Goal: Task Accomplishment & Management: Complete application form

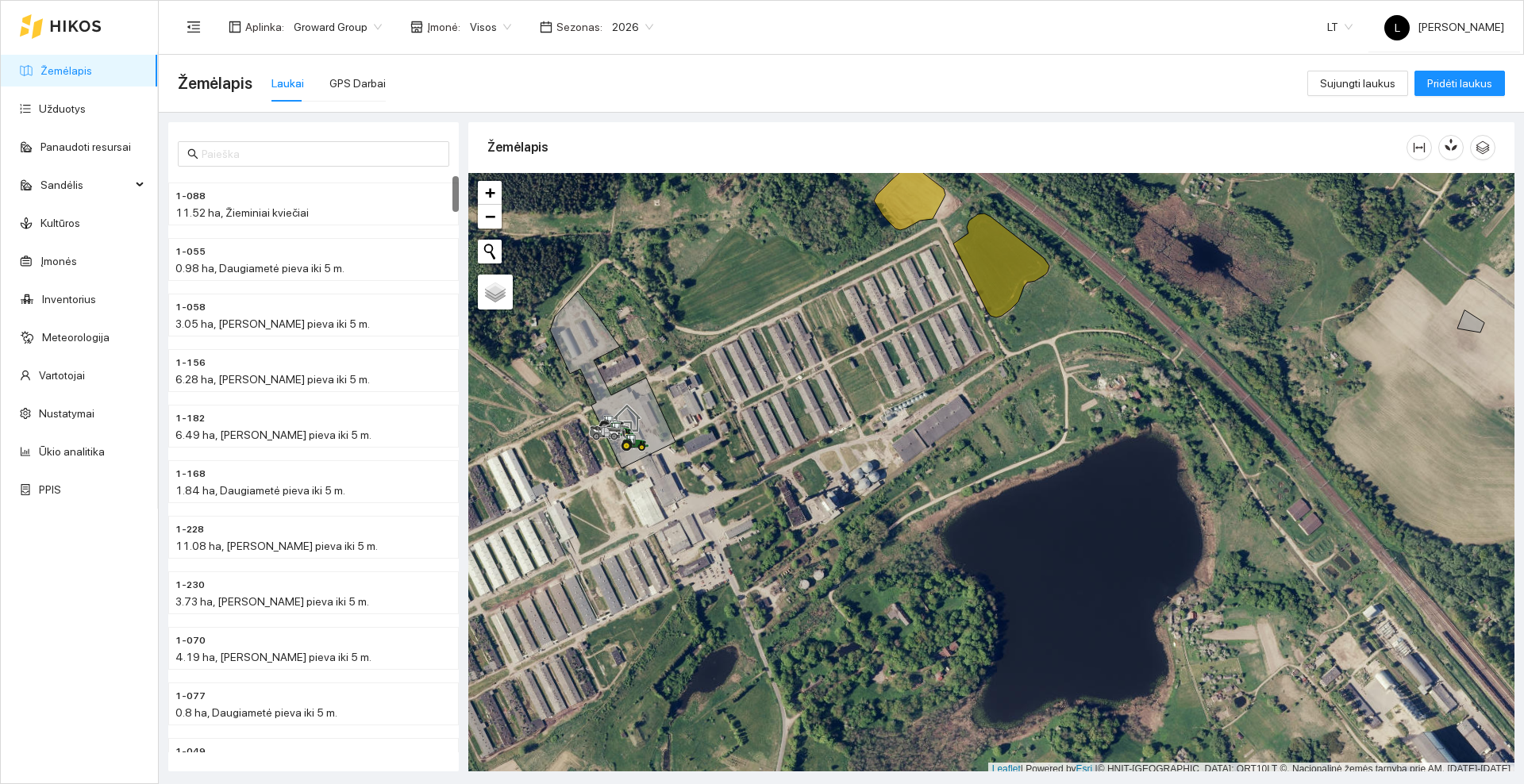
scroll to position [5, 0]
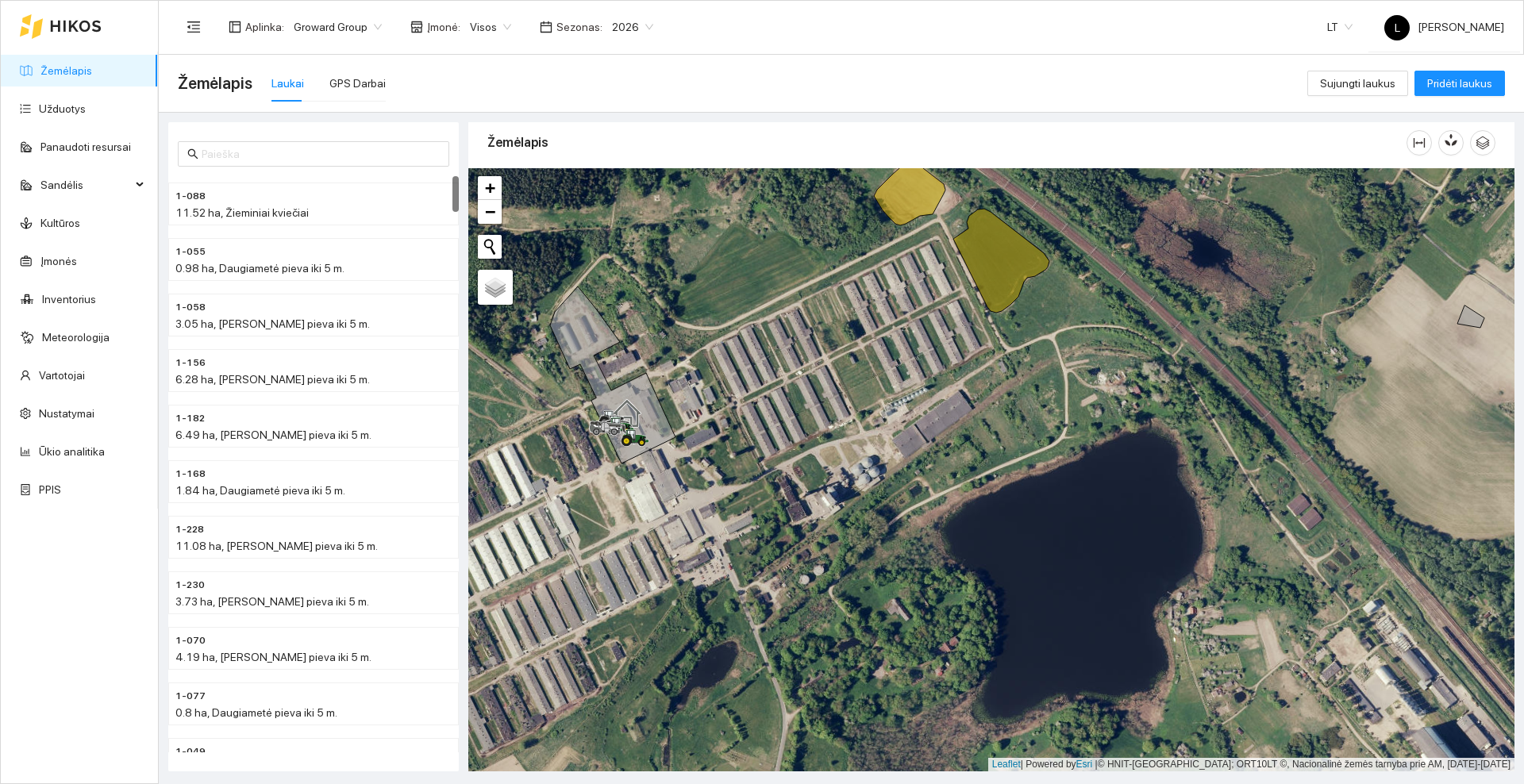
click at [89, 32] on icon at bounding box center [75, 25] width 52 height 13
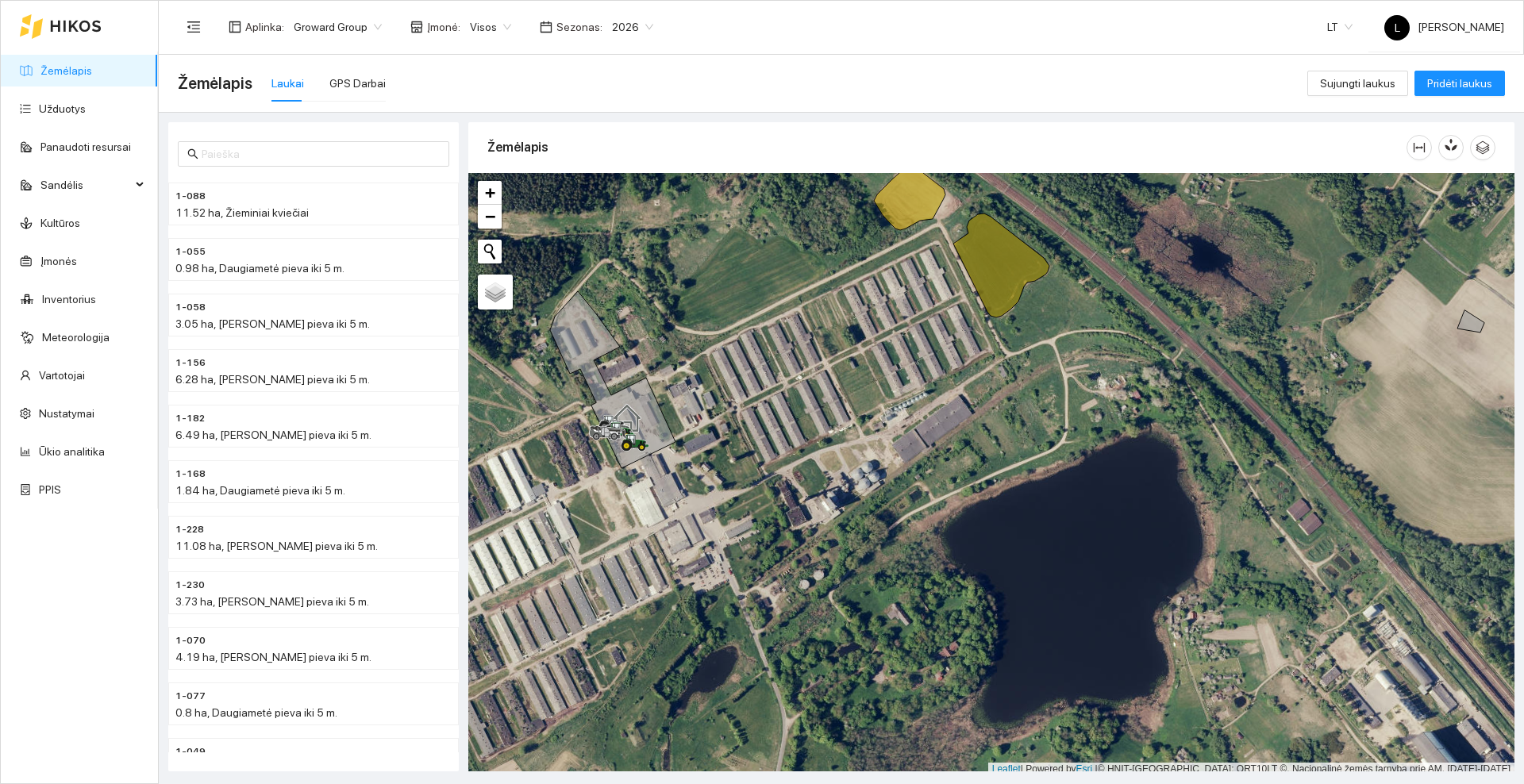
scroll to position [5, 0]
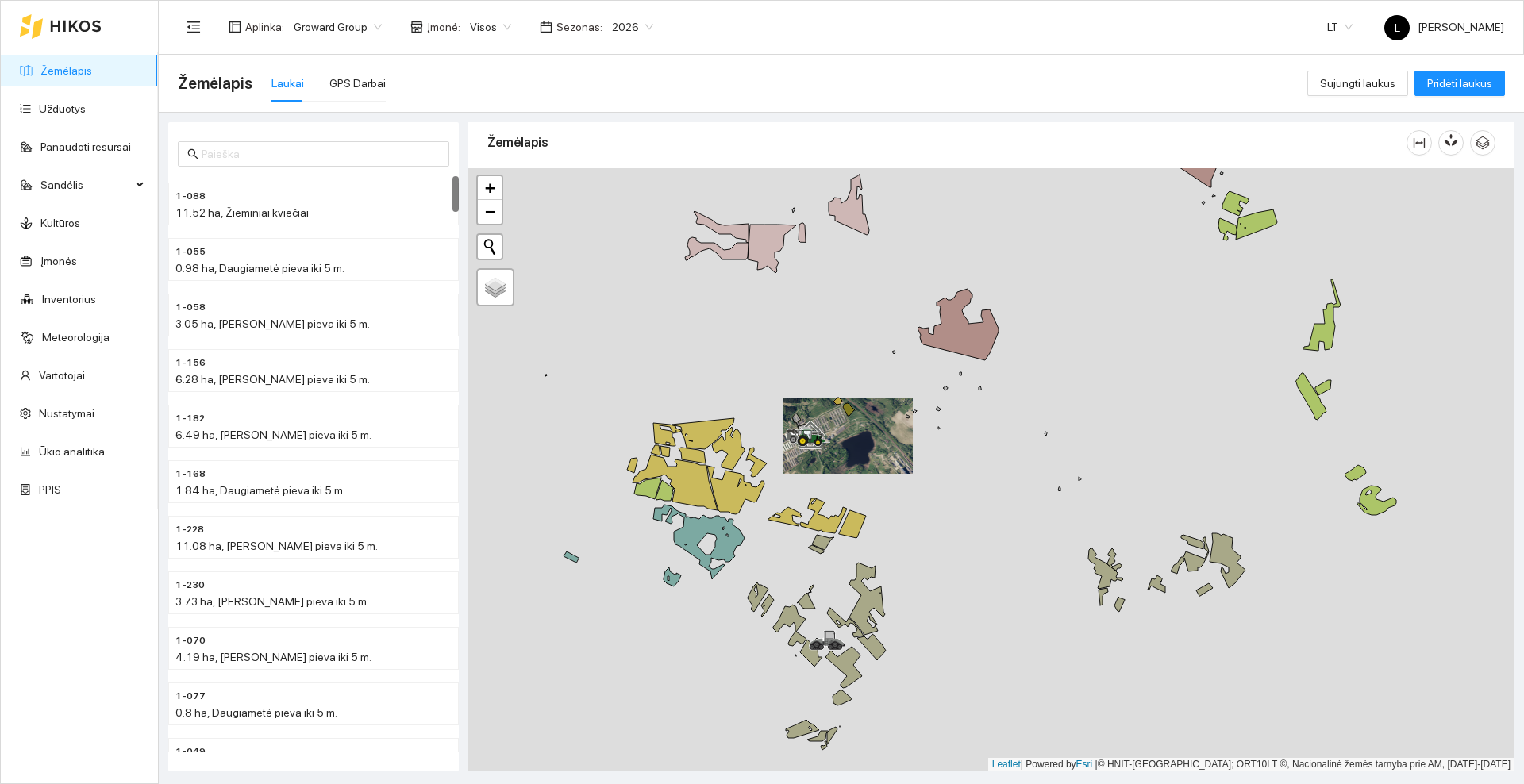
drag, startPoint x: 815, startPoint y: 505, endPoint x: 840, endPoint y: 432, distance: 77.2
click at [840, 432] on div at bounding box center [991, 470] width 1046 height 603
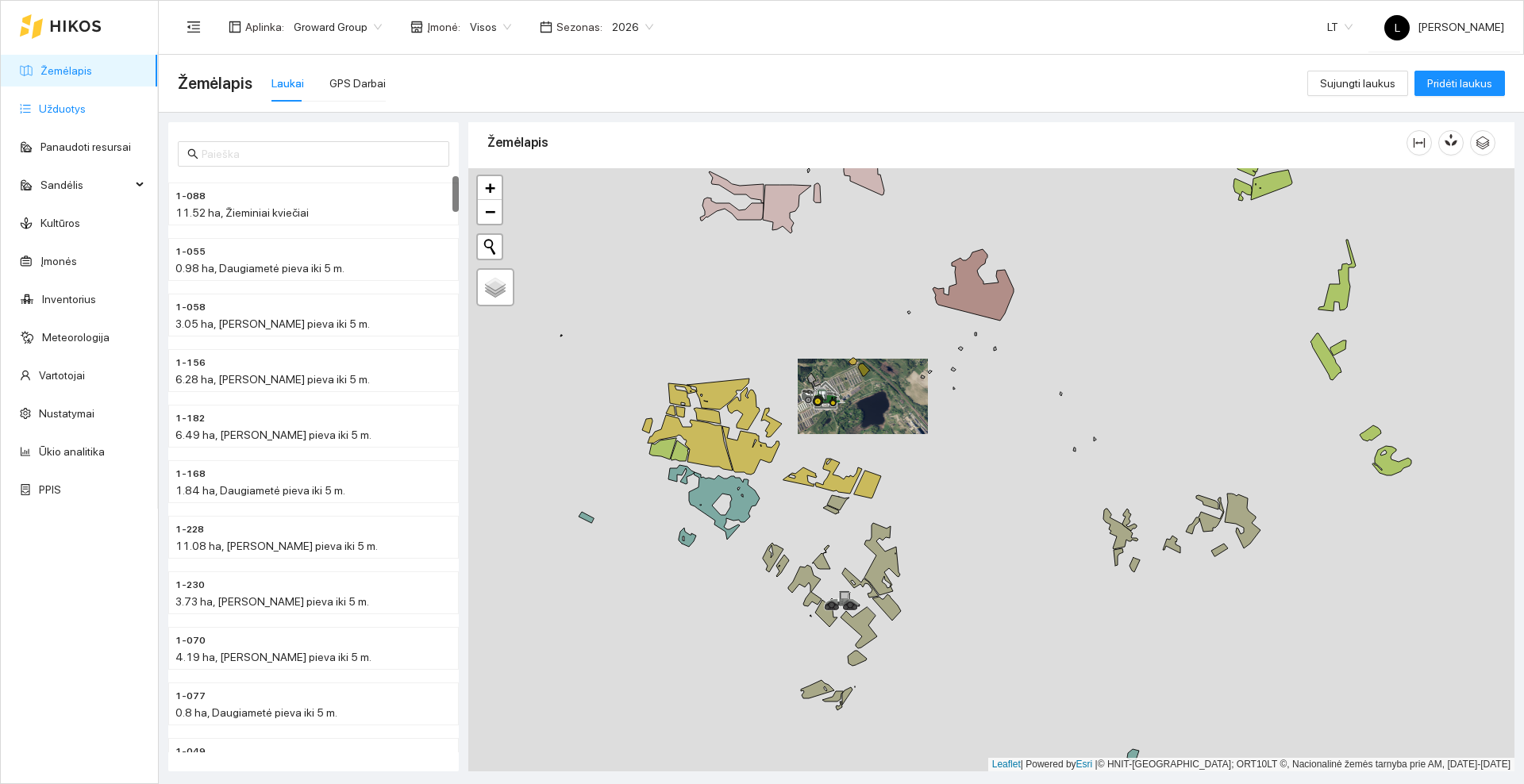
click at [43, 108] on link "Užduotys" at bounding box center [62, 108] width 47 height 13
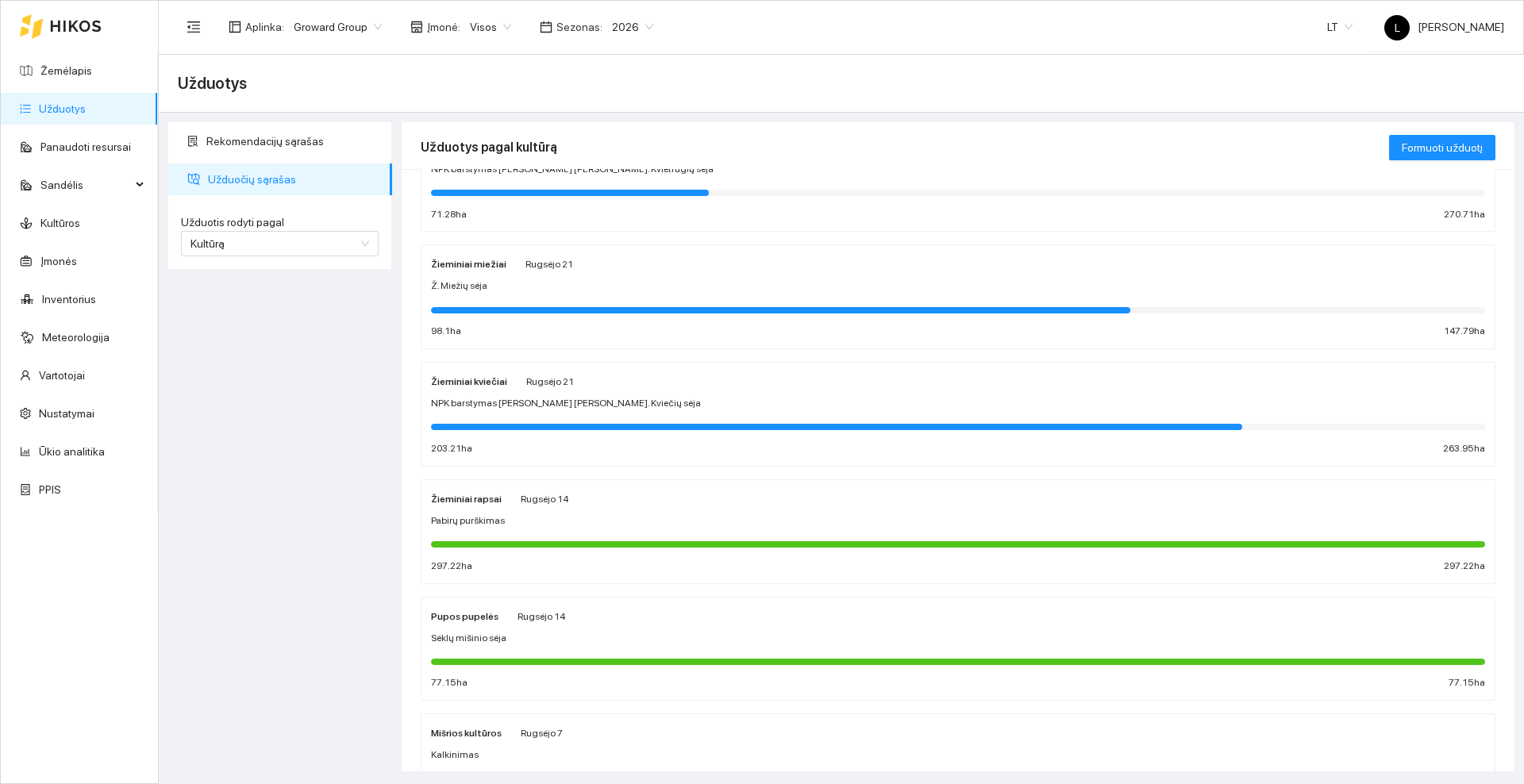
scroll to position [198, 0]
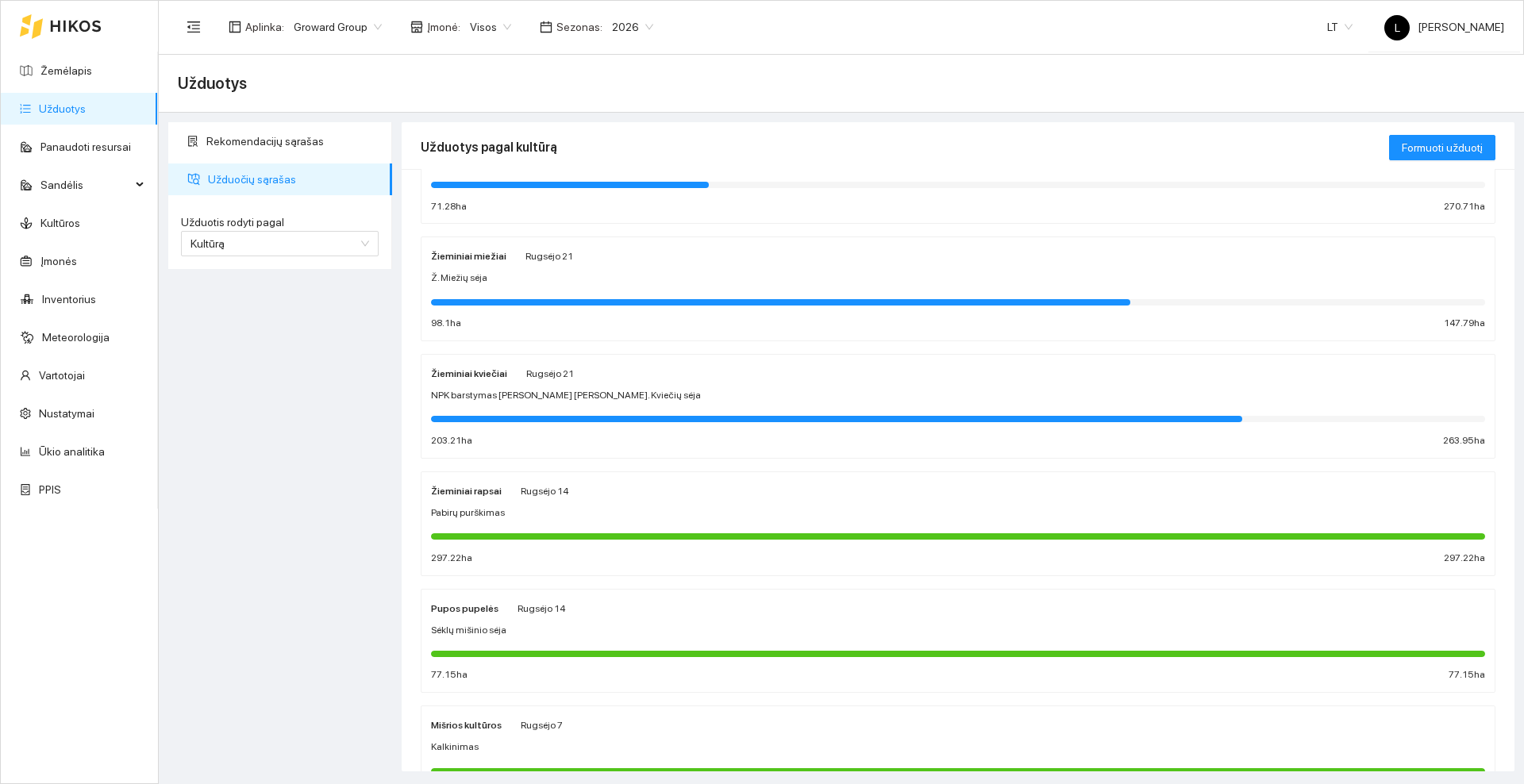
click at [640, 496] on div "Žieminiai rapsai Rugsėjo 14" at bounding box center [958, 490] width 1055 height 18
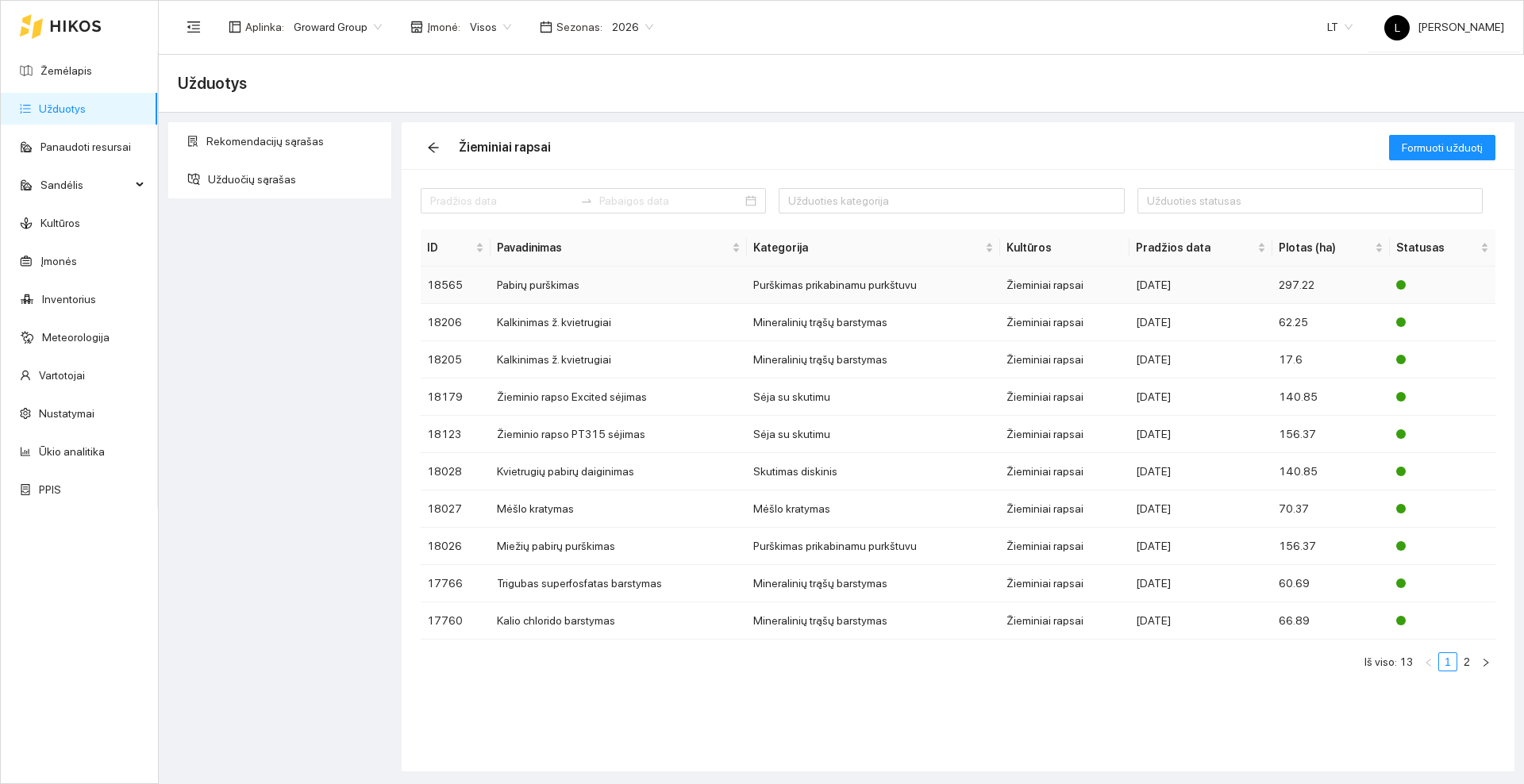
click at [573, 280] on td "Pabirų purškimas" at bounding box center [619, 285] width 257 height 37
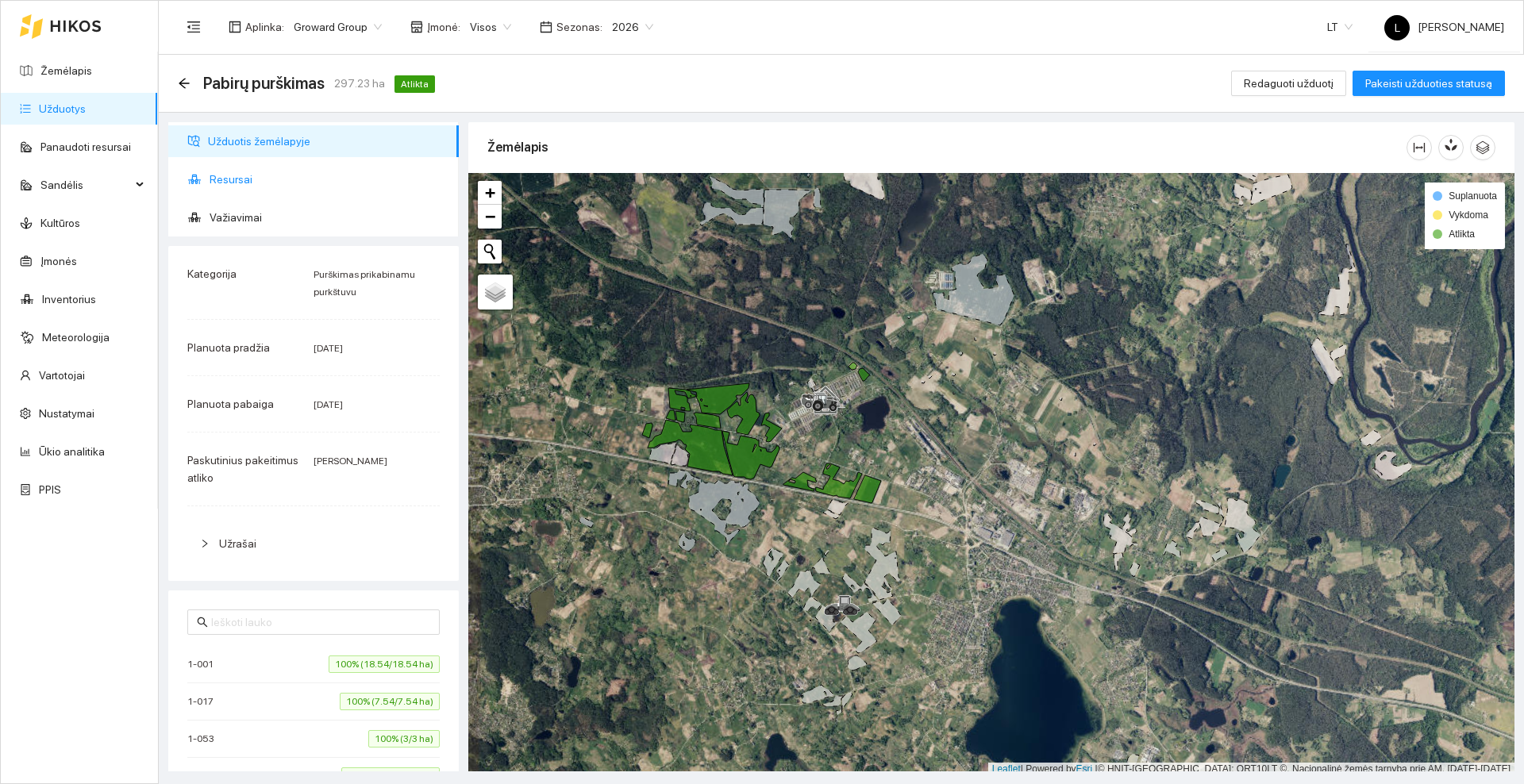
click at [261, 183] on span "Resursai" at bounding box center [328, 179] width 236 height 32
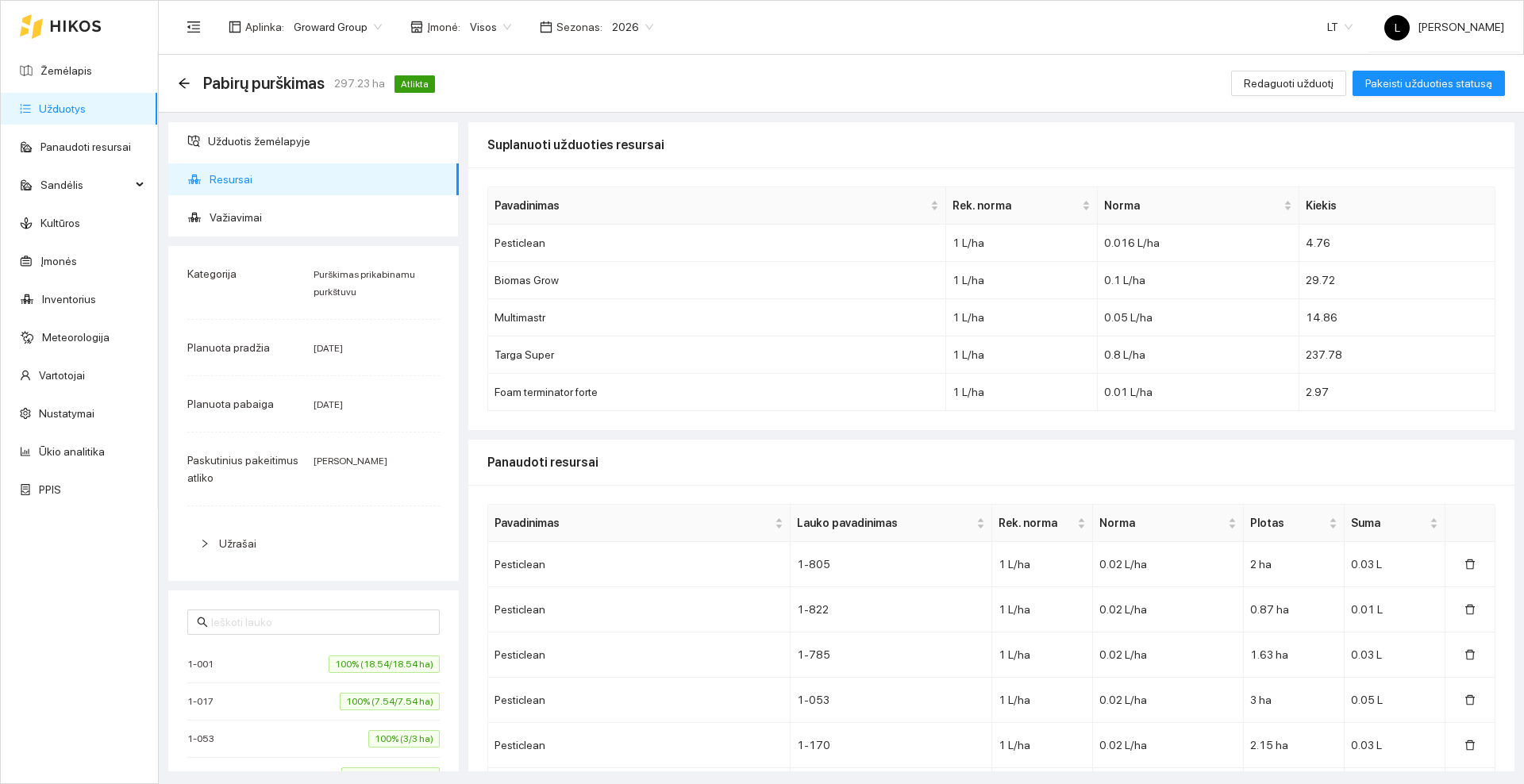
click at [68, 30] on icon at bounding box center [75, 25] width 52 height 13
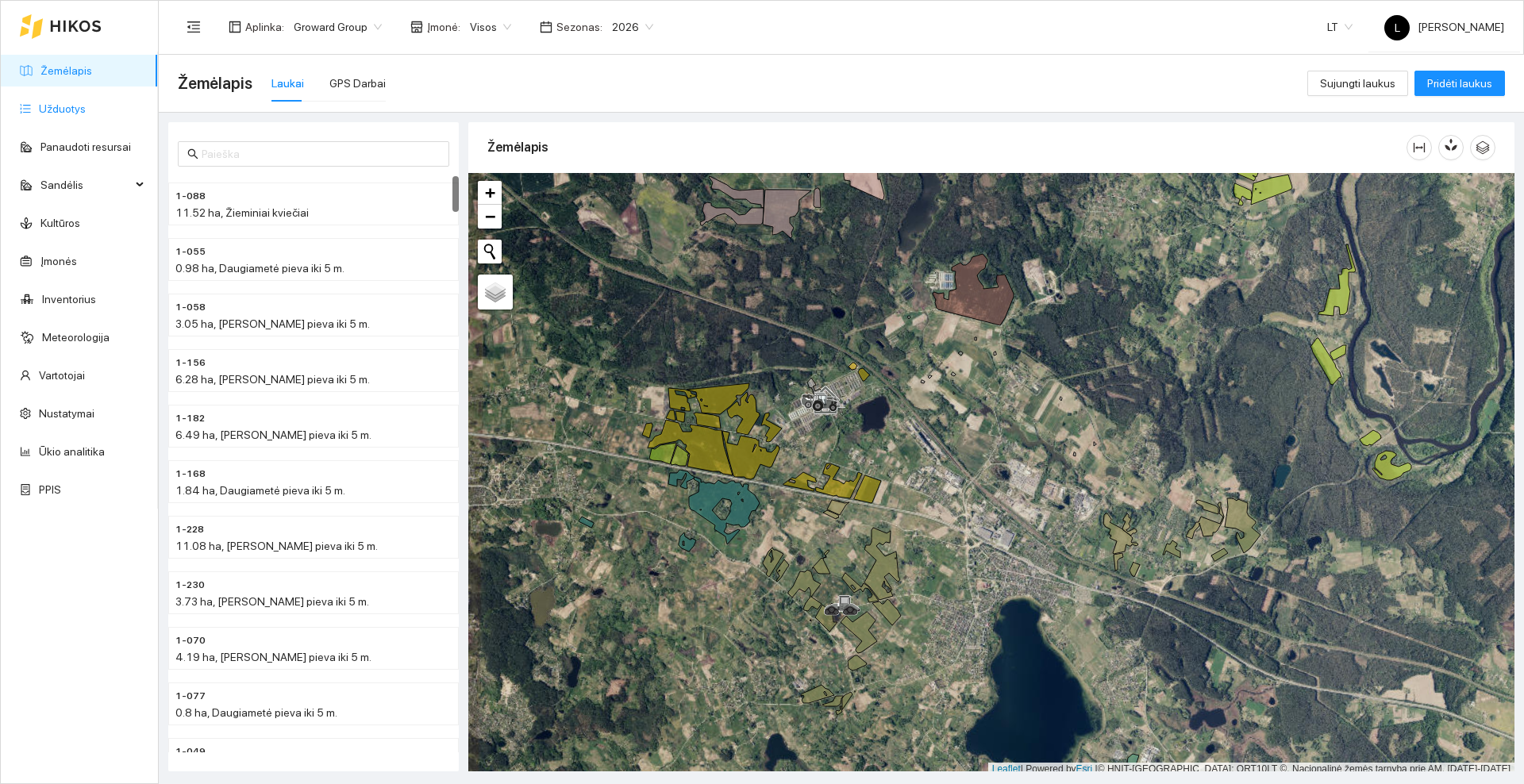
click at [86, 114] on link "Užduotys" at bounding box center [62, 108] width 47 height 13
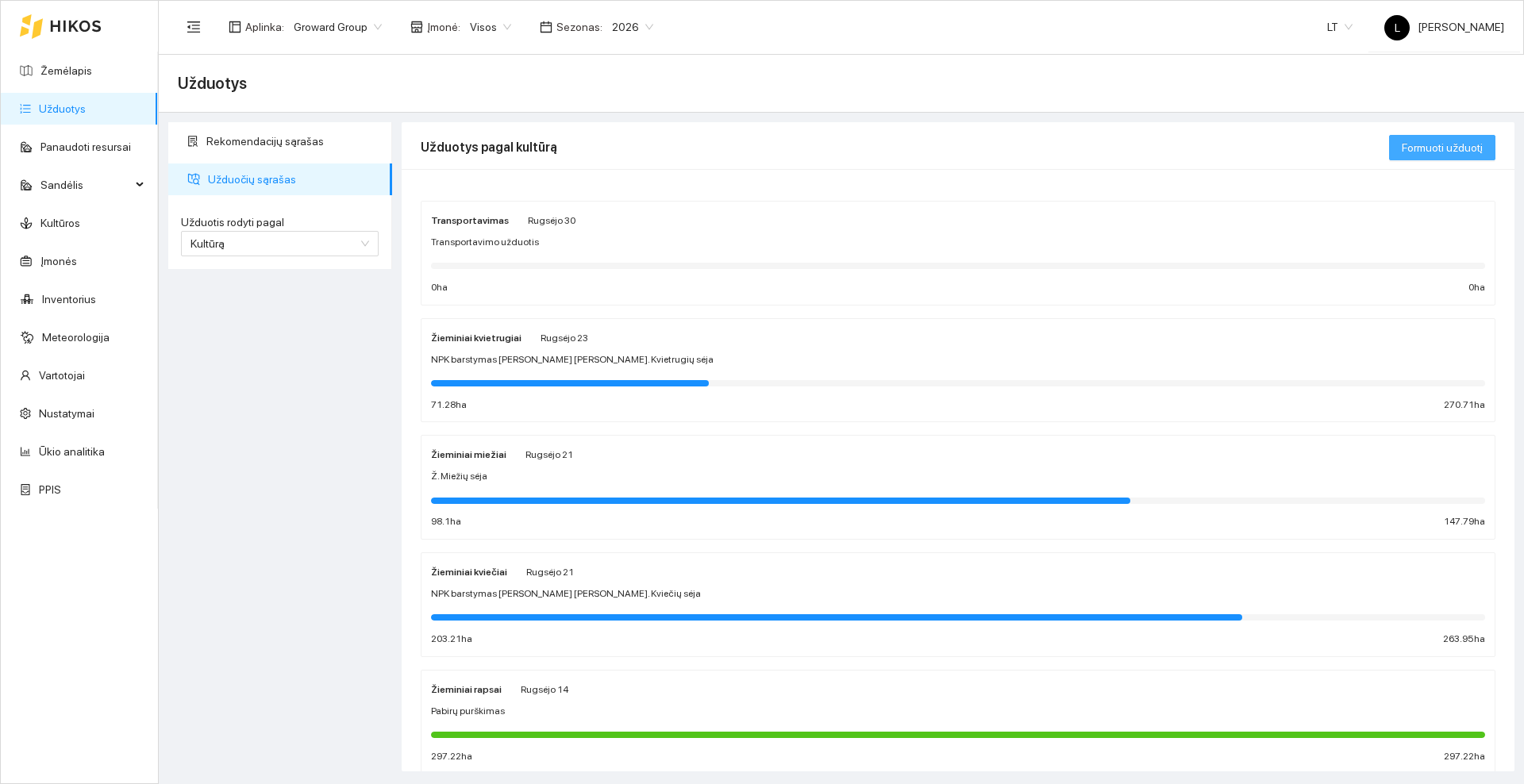
click at [1451, 149] on span "Formuoti užduotį" at bounding box center [1442, 147] width 81 height 18
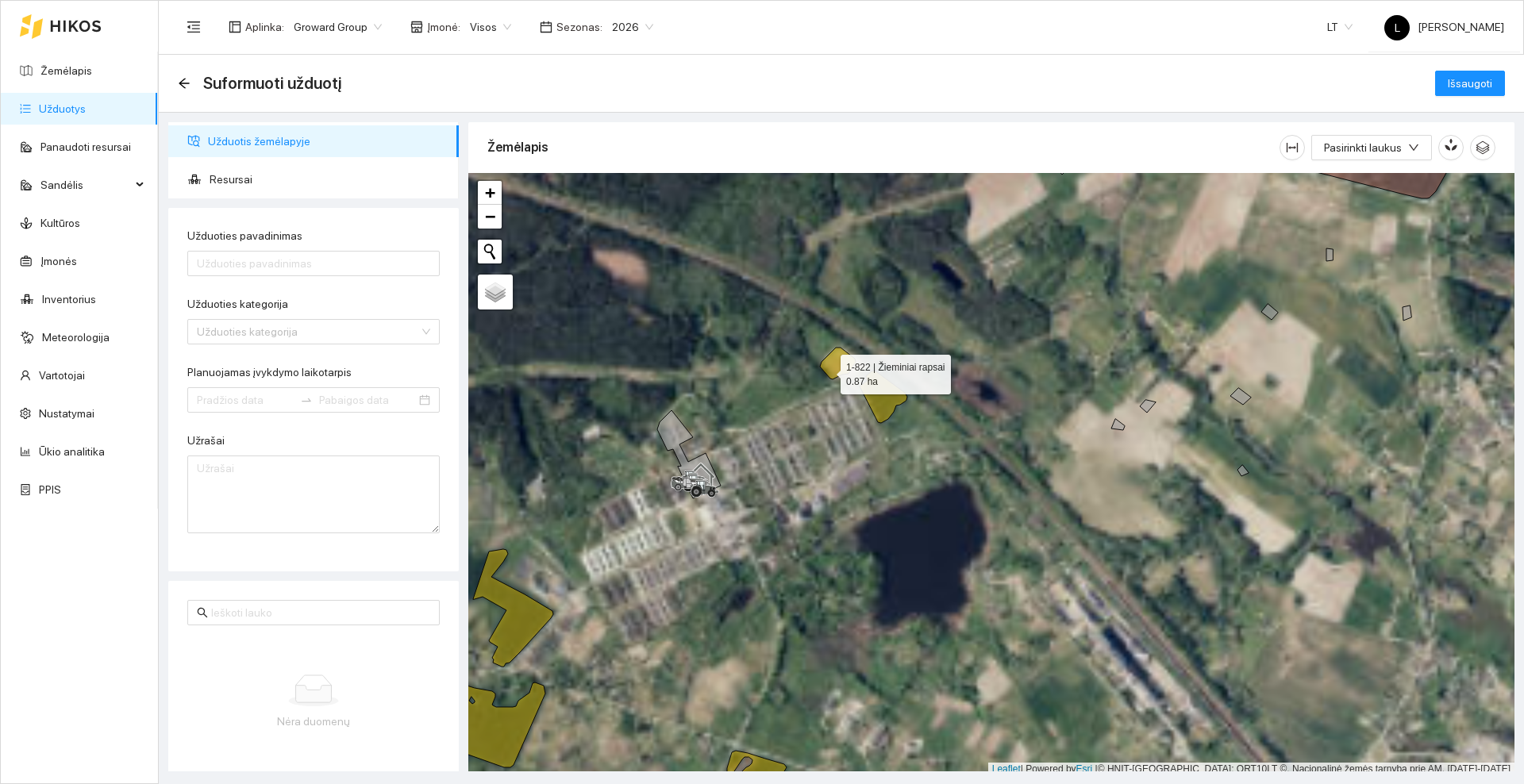
click at [826, 371] on div at bounding box center [991, 474] width 1046 height 603
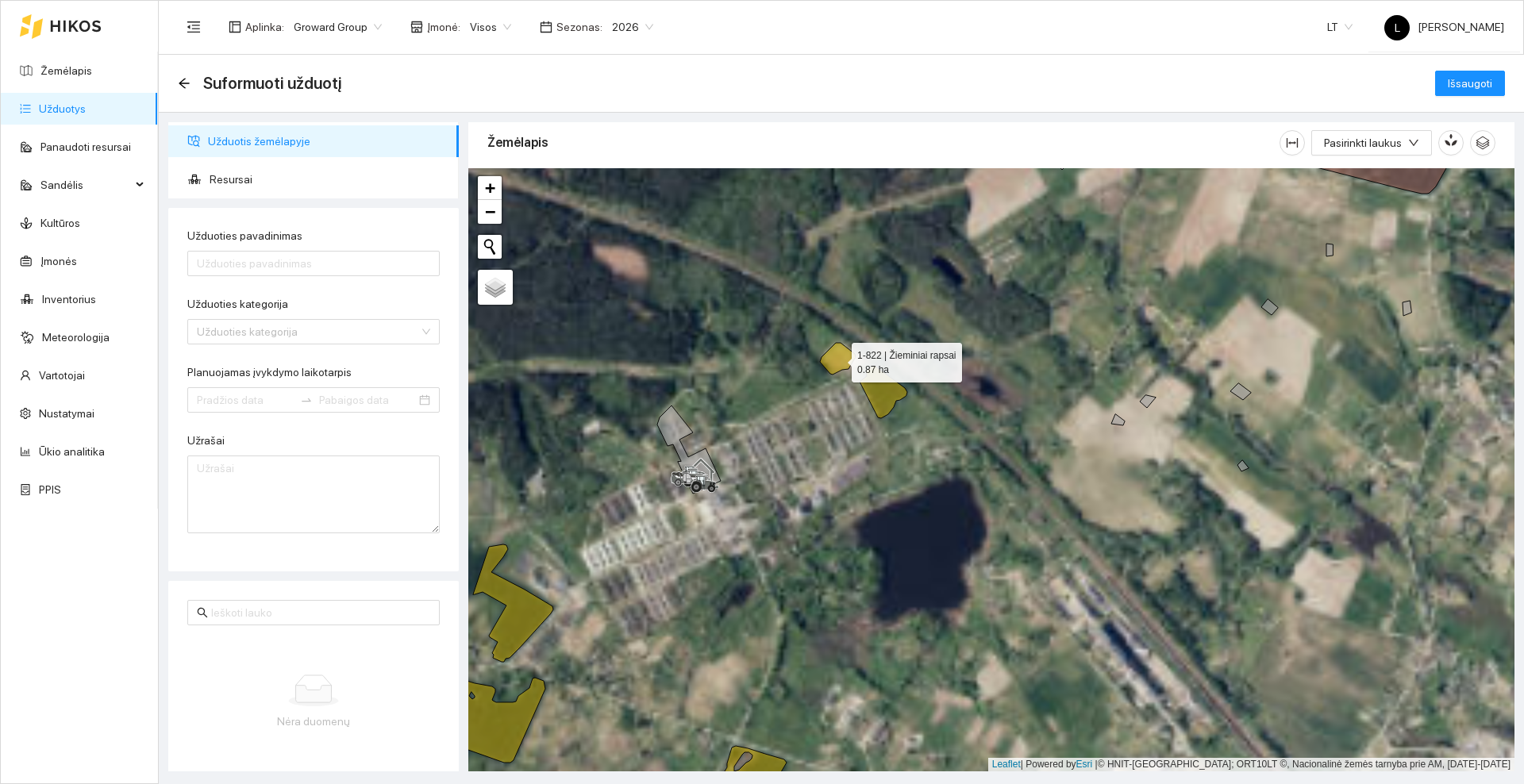
click at [846, 356] on icon at bounding box center [838, 359] width 36 height 32
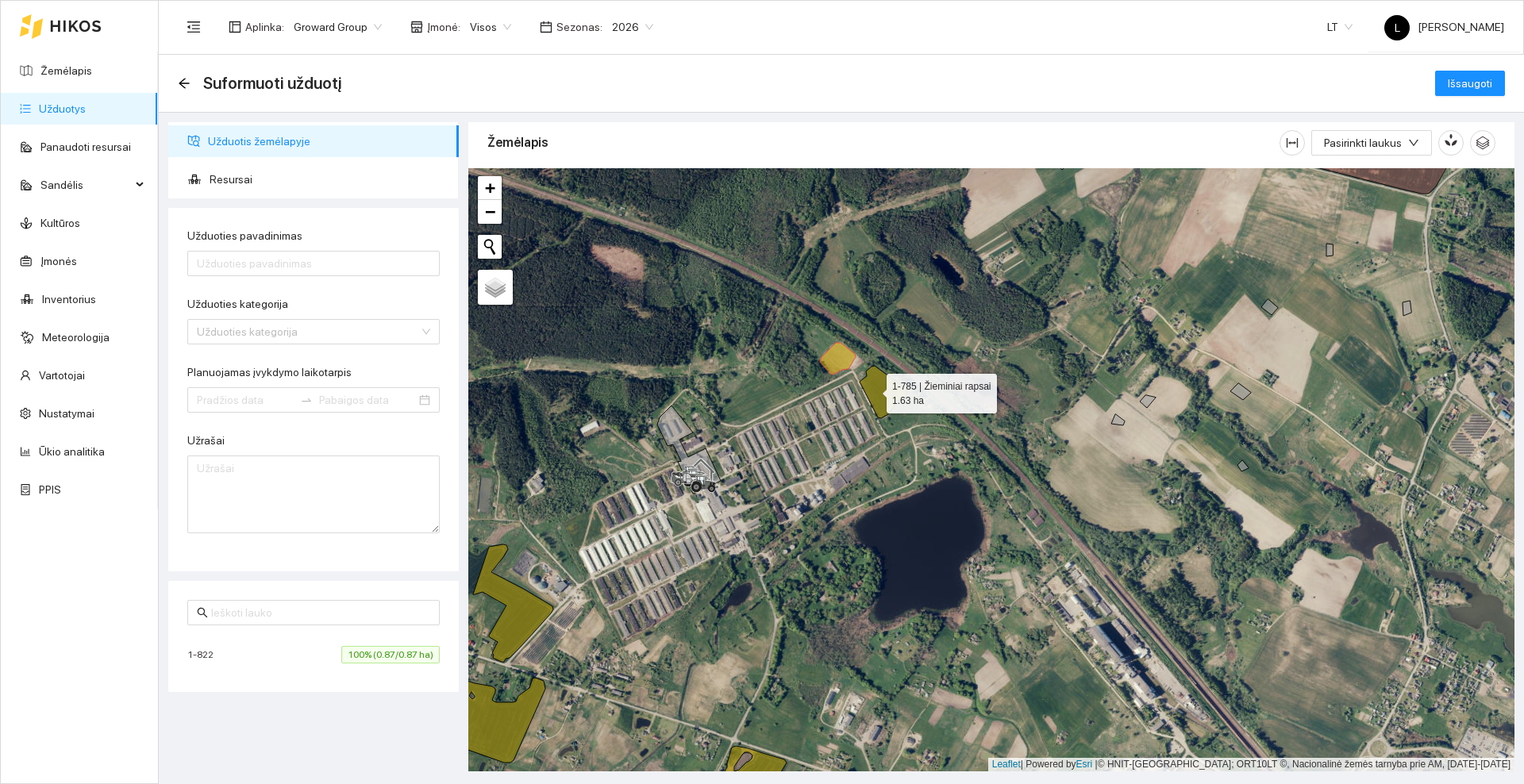
click at [874, 390] on icon at bounding box center [883, 392] width 48 height 53
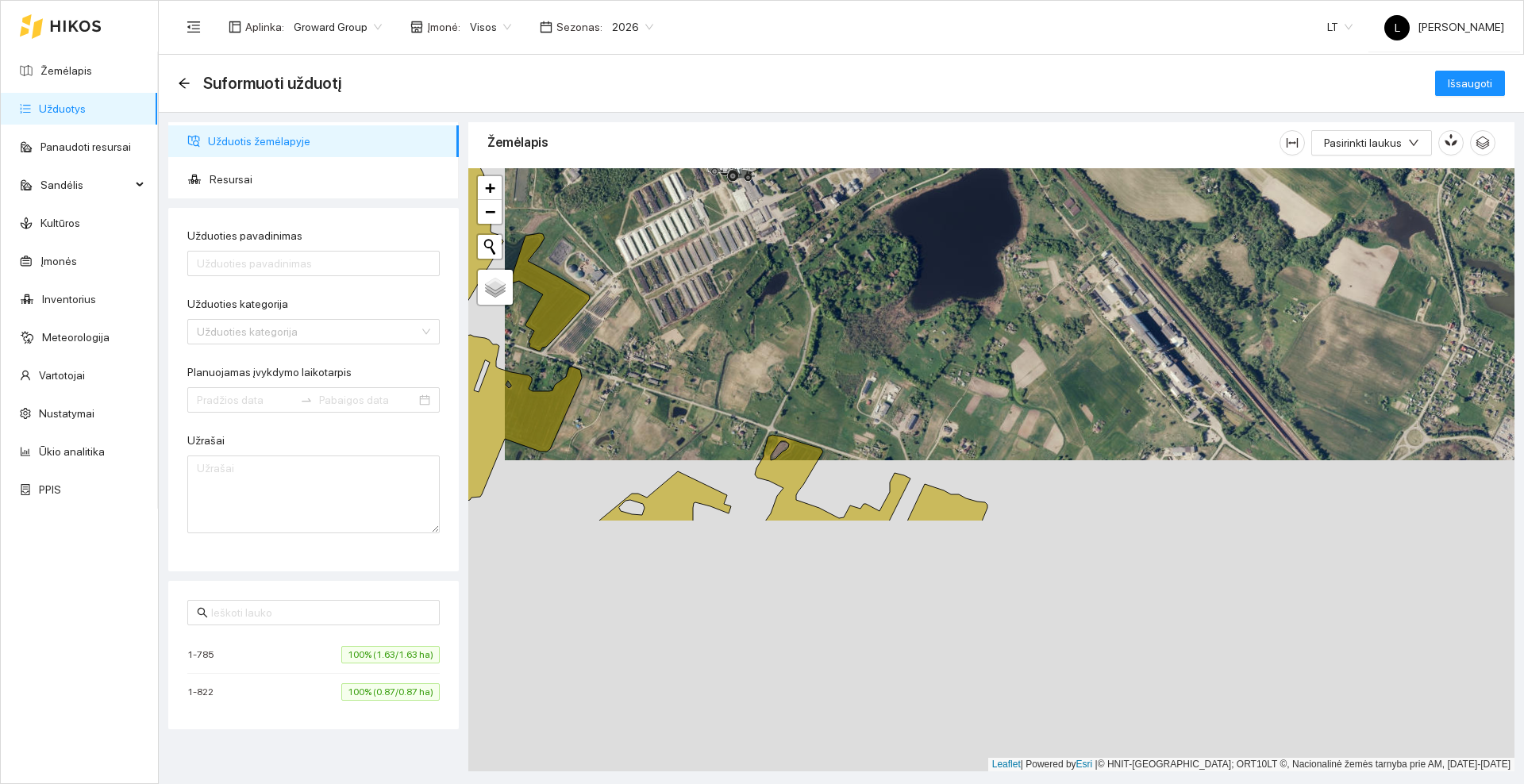
drag, startPoint x: 945, startPoint y: 537, endPoint x: 983, endPoint y: 202, distance: 337.1
click at [983, 201] on div at bounding box center [991, 470] width 1046 height 603
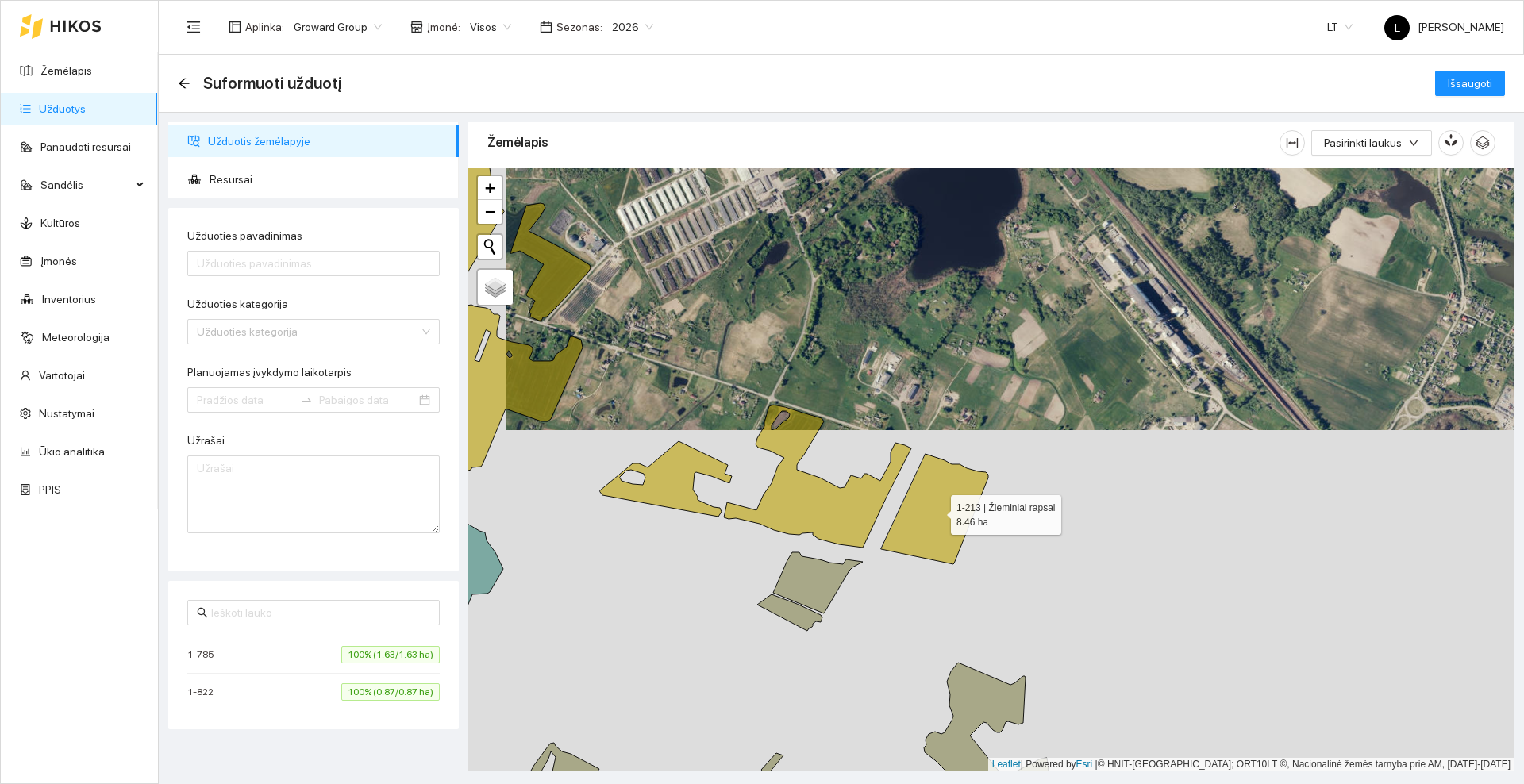
click at [931, 505] on icon at bounding box center [935, 508] width 107 height 110
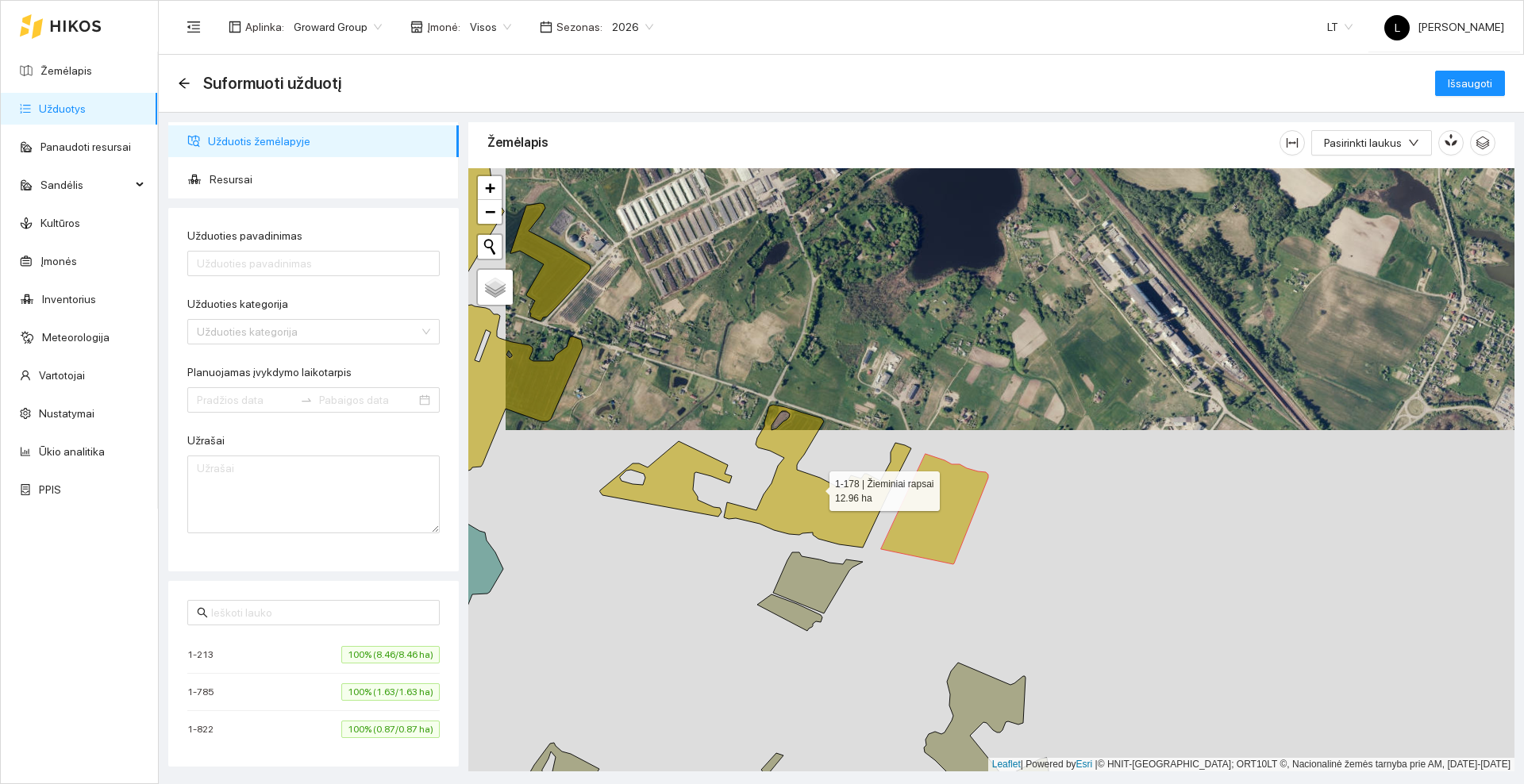
click at [803, 496] on icon at bounding box center [818, 476] width 187 height 142
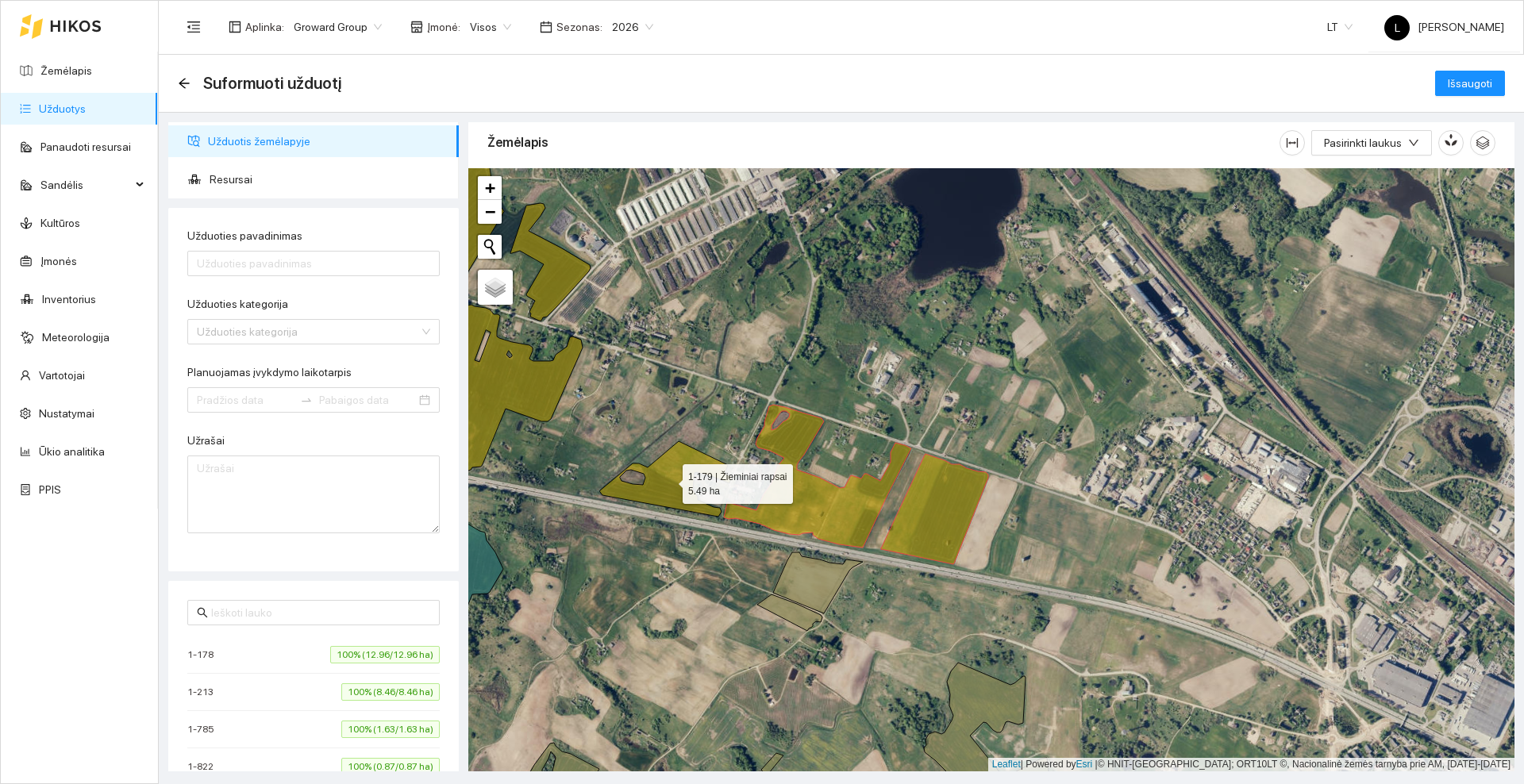
click at [671, 487] on icon at bounding box center [665, 478] width 132 height 75
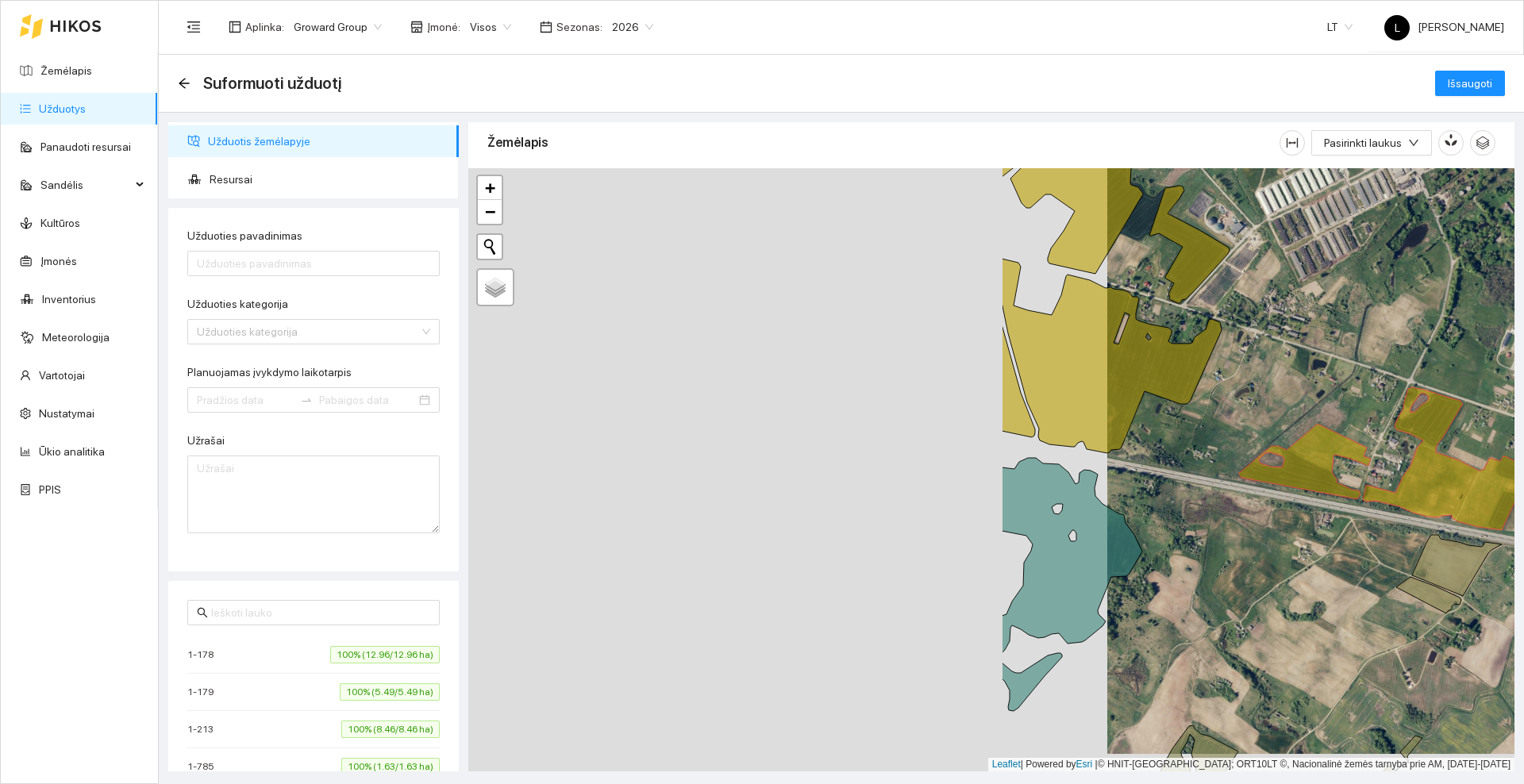
drag, startPoint x: 686, startPoint y: 370, endPoint x: 1344, endPoint y: 422, distance: 660.1
click at [1344, 422] on div at bounding box center [991, 470] width 1046 height 603
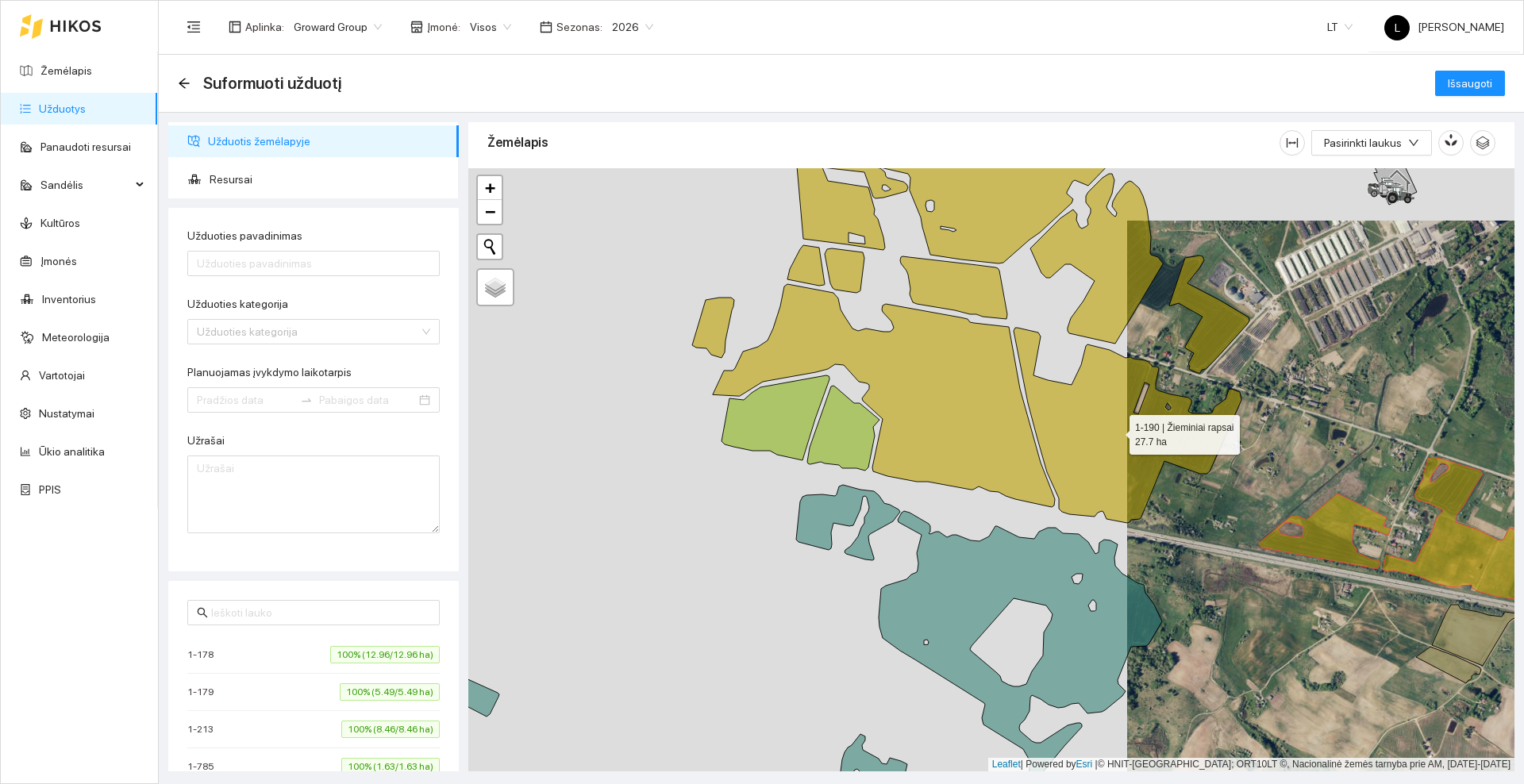
click at [1073, 429] on icon at bounding box center [1128, 425] width 228 height 195
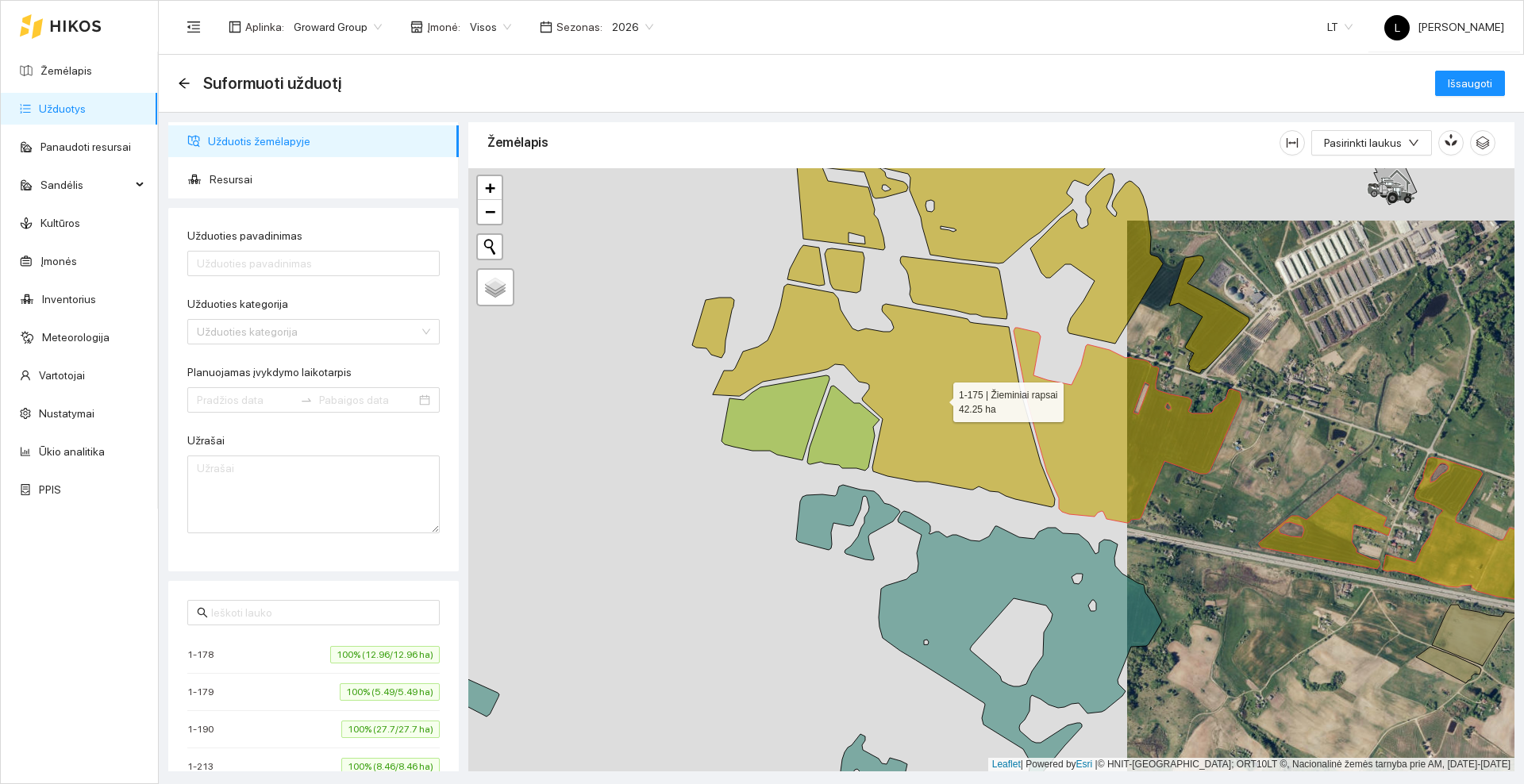
click at [938, 397] on icon at bounding box center [884, 395] width 342 height 223
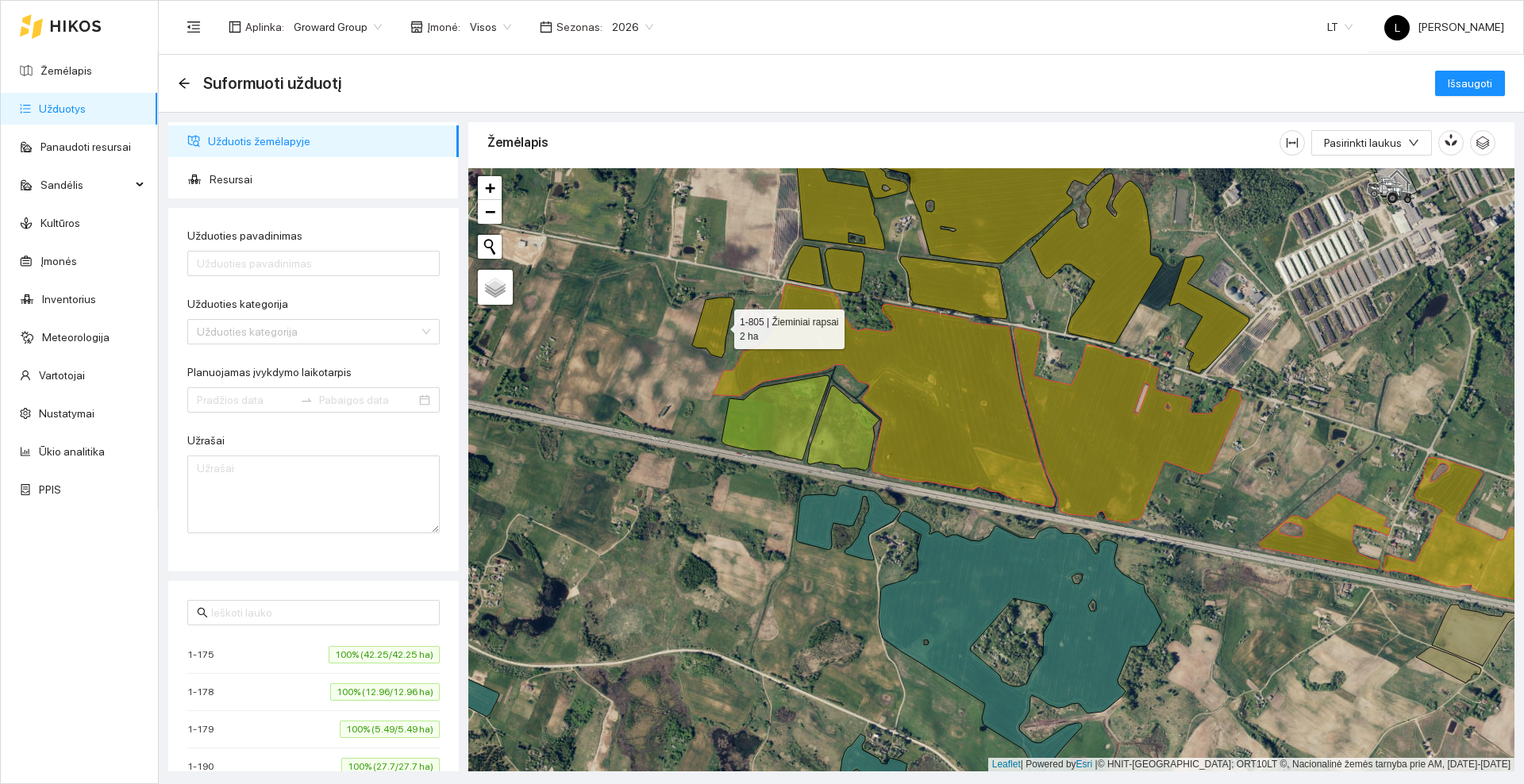
click at [720, 325] on icon at bounding box center [713, 328] width 42 height 60
click at [806, 266] on icon at bounding box center [806, 264] width 37 height 40
click at [848, 275] on icon at bounding box center [844, 271] width 40 height 45
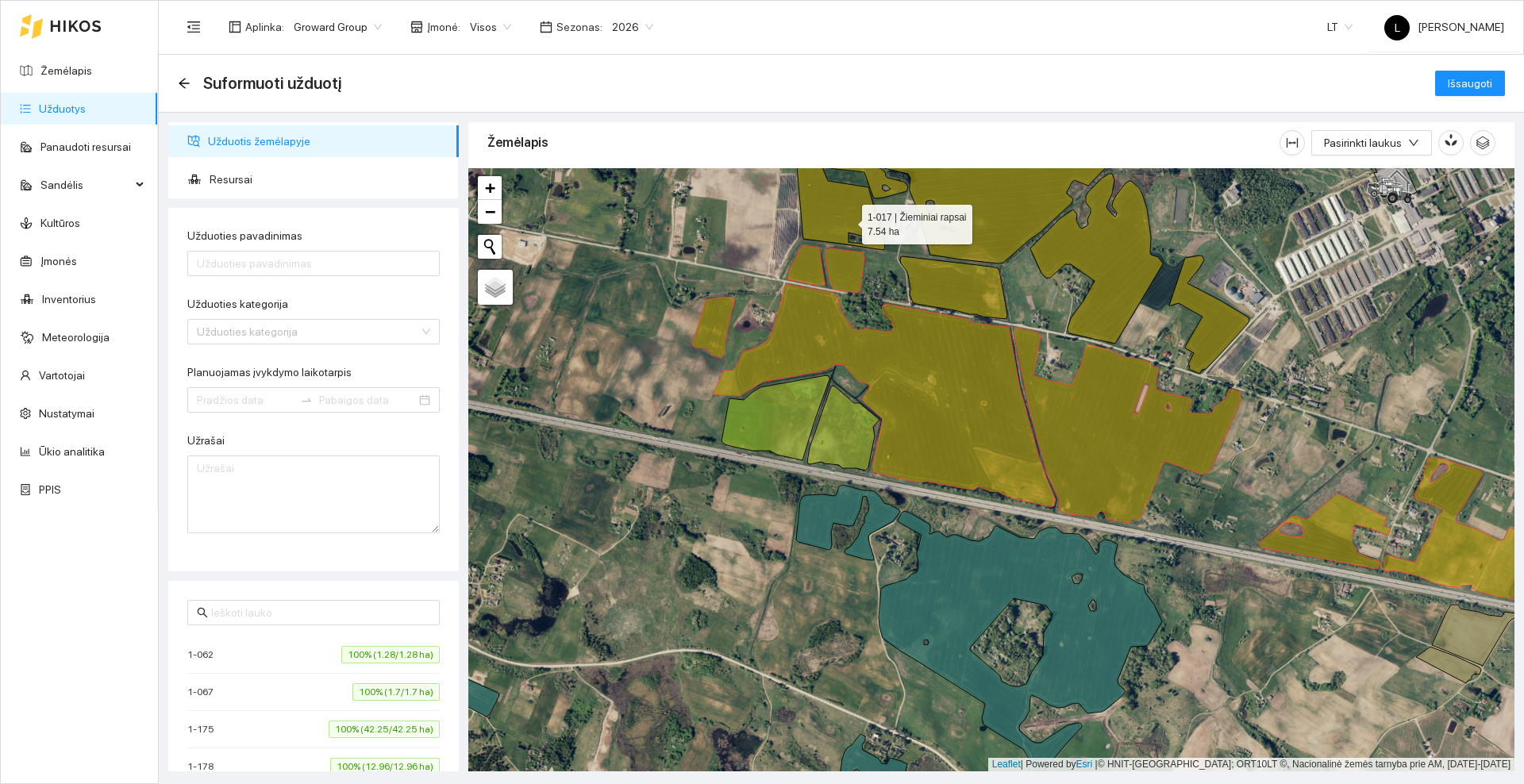
click at [848, 219] on icon at bounding box center [852, 202] width 112 height 95
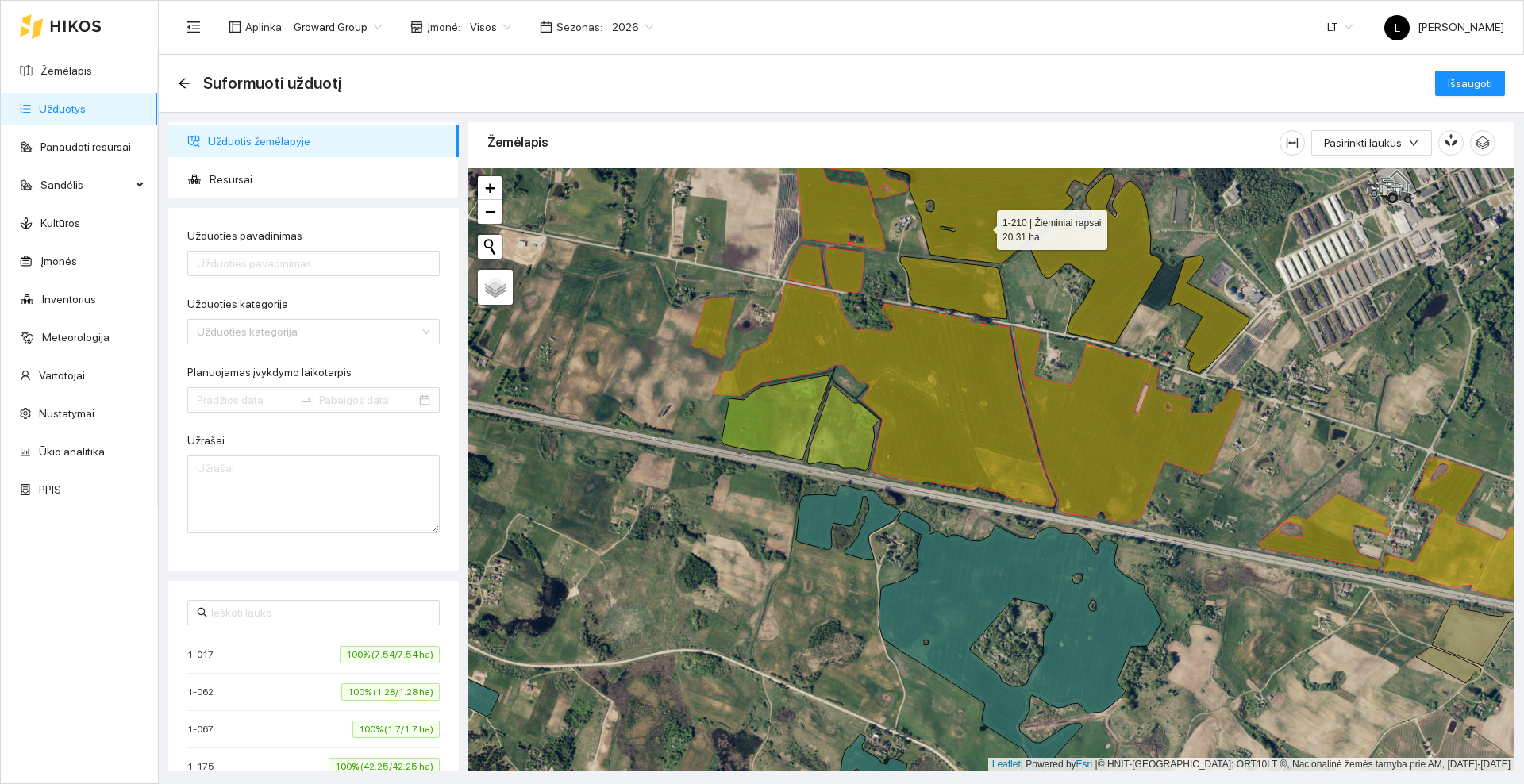
click at [983, 225] on icon at bounding box center [996, 201] width 254 height 126
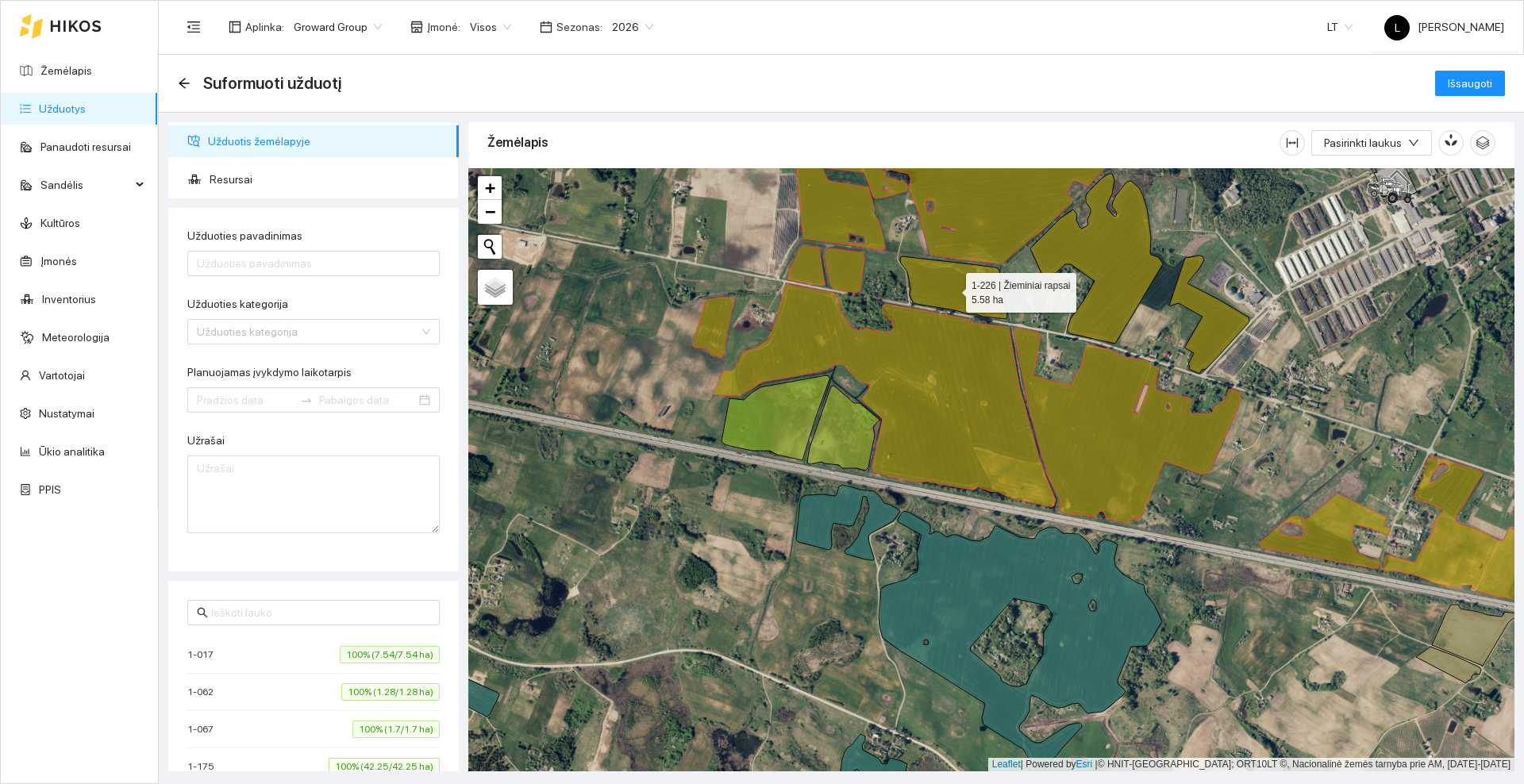
click at [952, 289] on icon at bounding box center [954, 288] width 107 height 62
click at [1112, 260] on icon at bounding box center [1140, 273] width 220 height 199
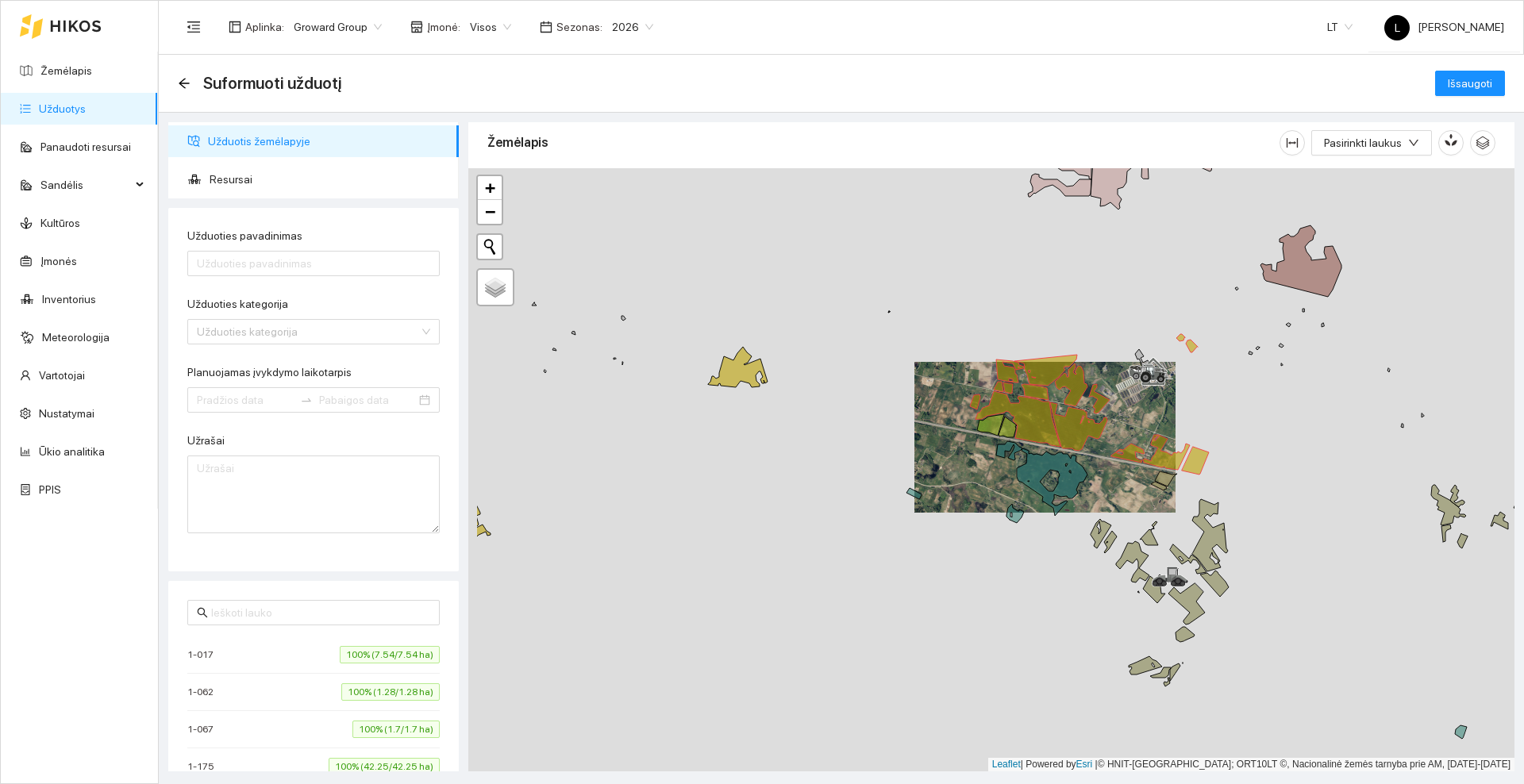
drag, startPoint x: 761, startPoint y: 412, endPoint x: 1075, endPoint y: 449, distance: 316.2
click at [1098, 462] on div at bounding box center [991, 470] width 1046 height 603
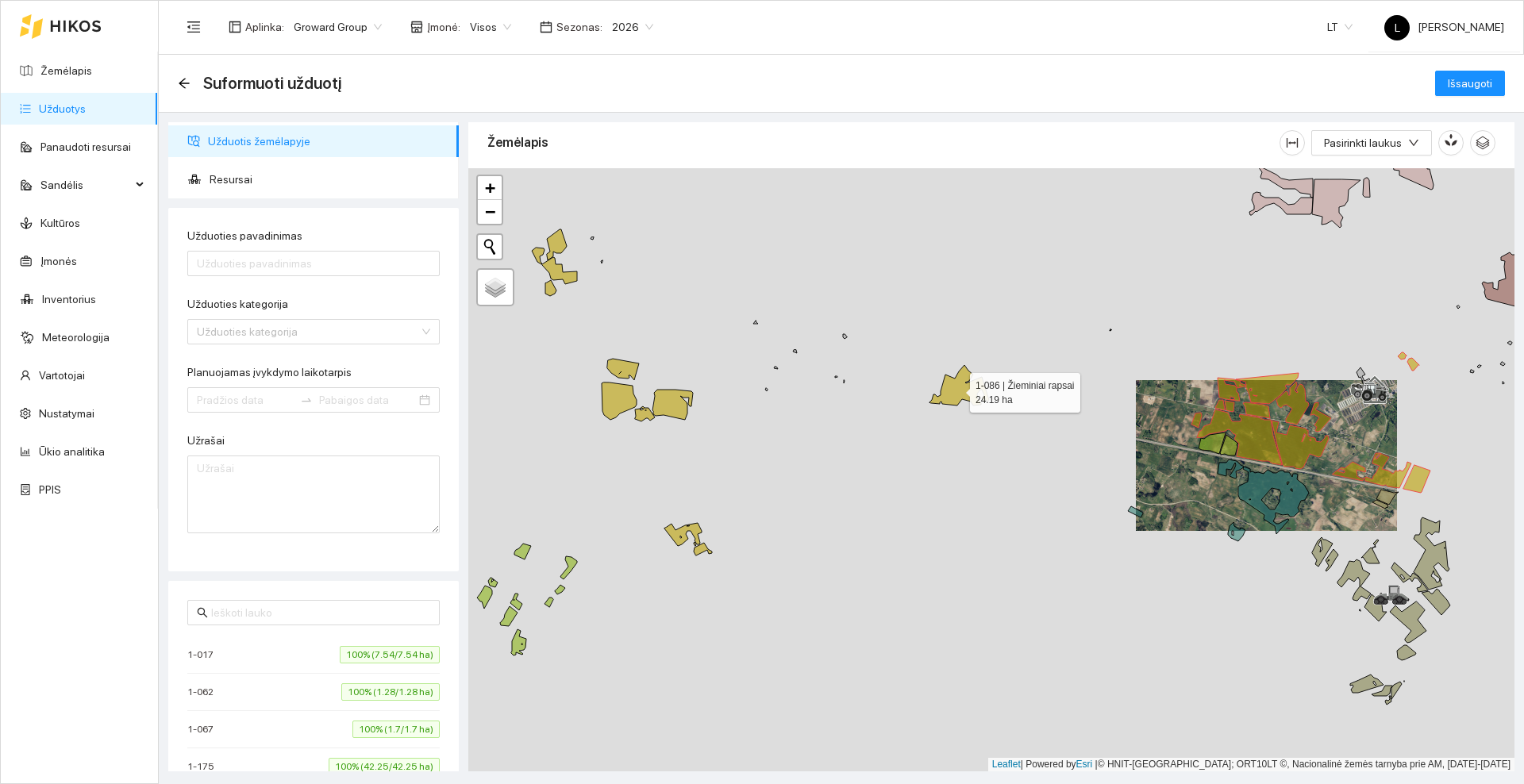
click at [956, 389] on icon at bounding box center [959, 384] width 60 height 40
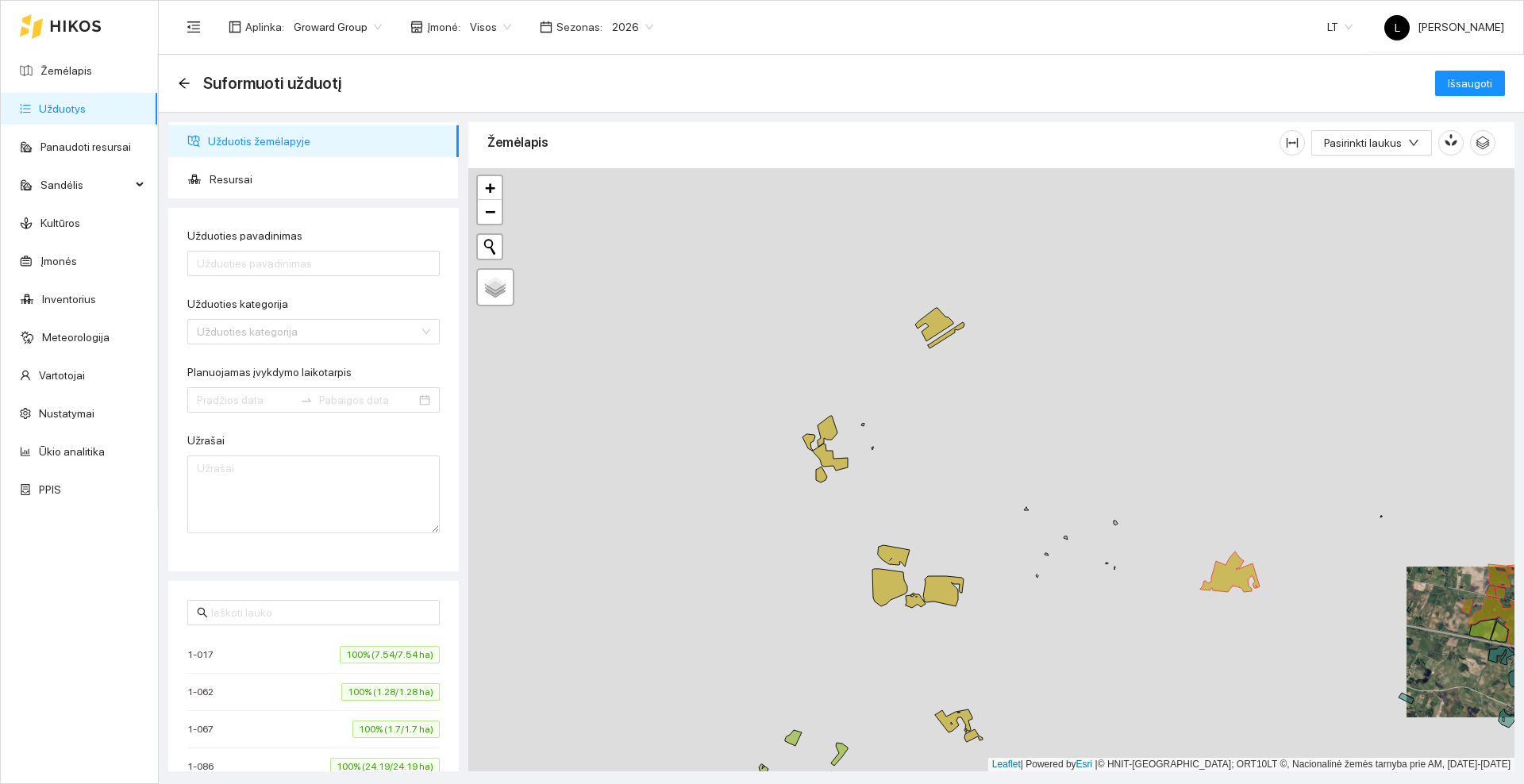
drag, startPoint x: 708, startPoint y: 312, endPoint x: 970, endPoint y: 436, distance: 289.9
click at [982, 503] on div at bounding box center [991, 470] width 1046 height 603
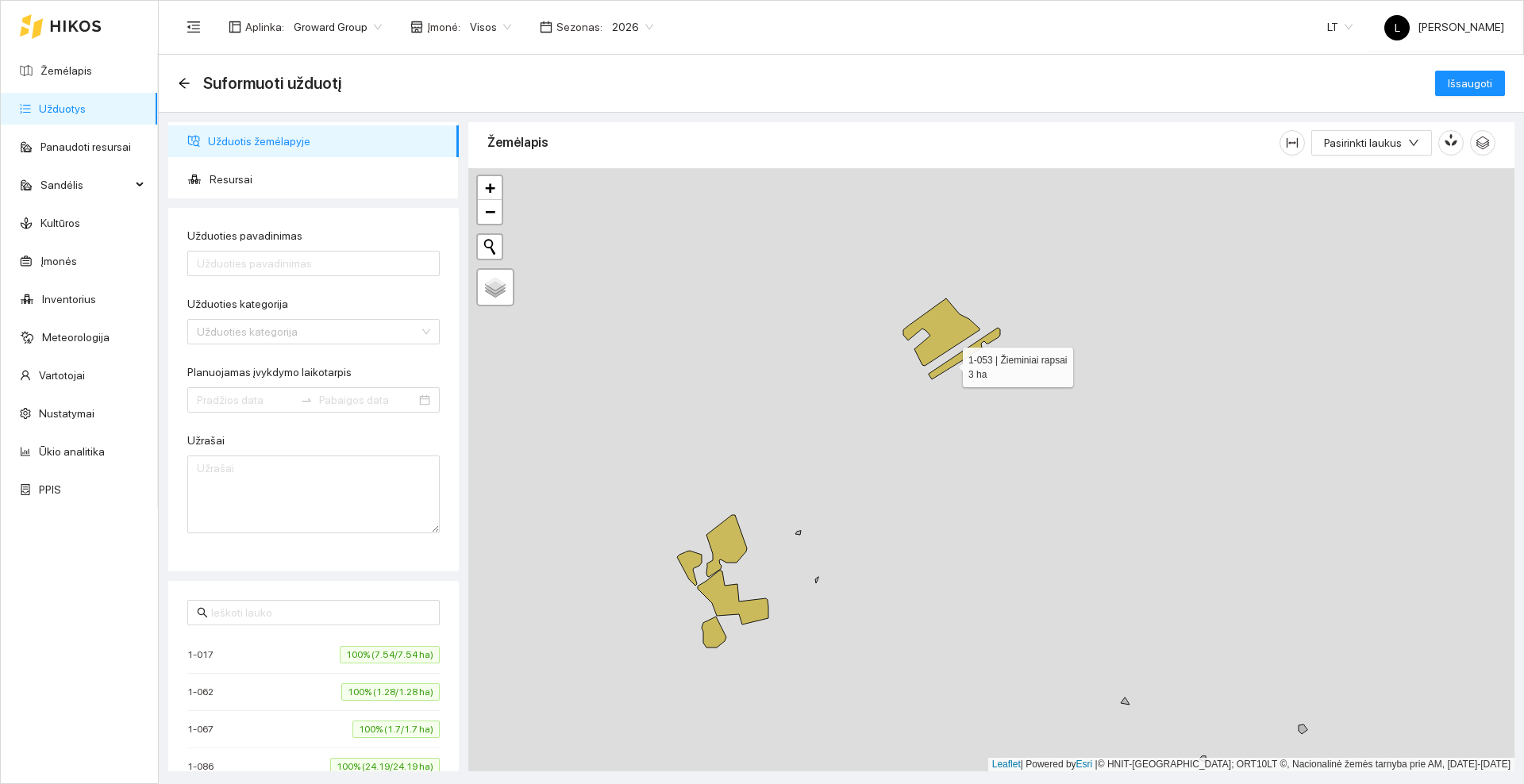
click at [948, 364] on icon at bounding box center [964, 353] width 71 height 52
click at [936, 320] on icon at bounding box center [942, 332] width 76 height 67
click at [728, 530] on icon at bounding box center [726, 545] width 40 height 61
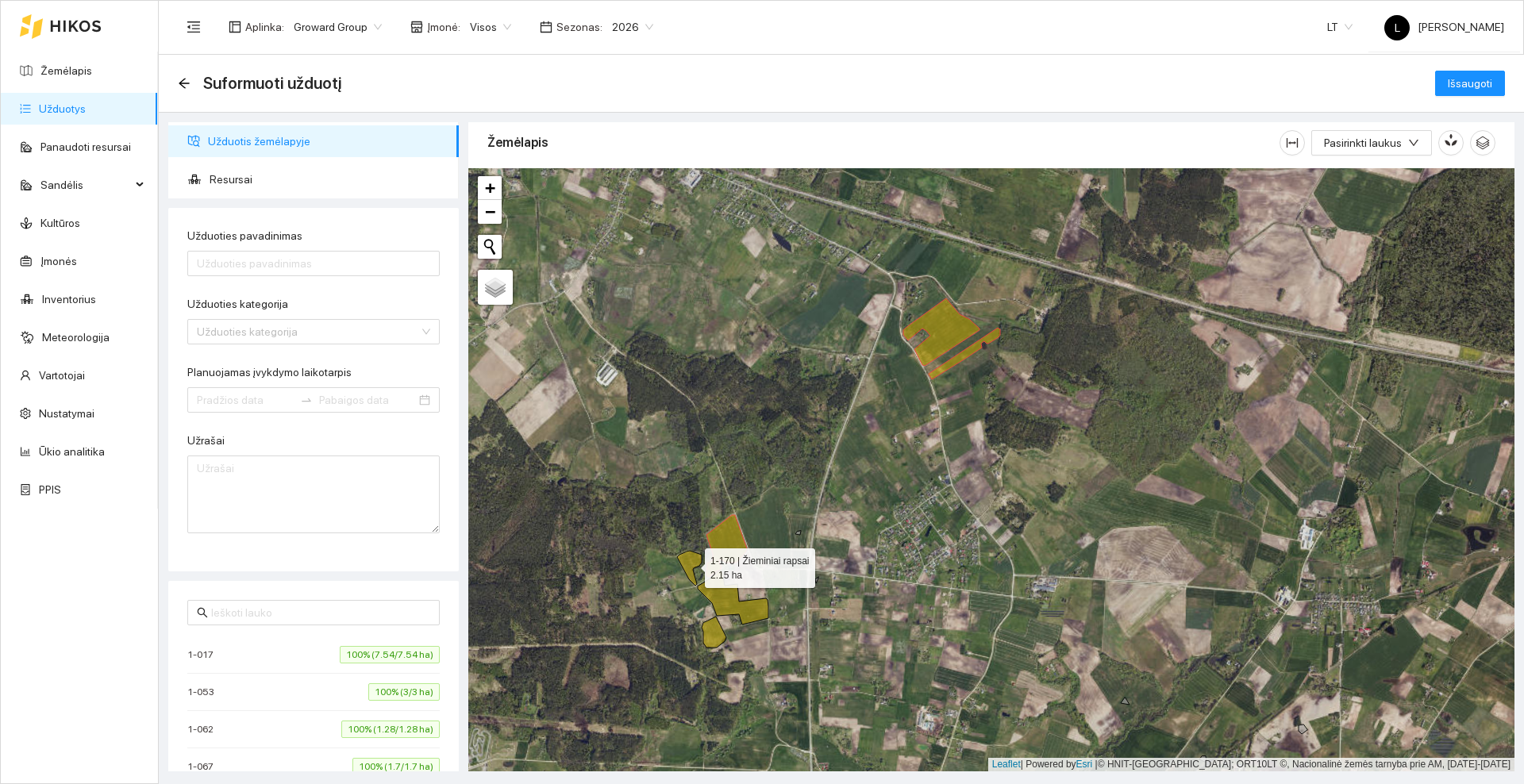
click at [689, 564] on icon at bounding box center [689, 568] width 24 height 35
click at [718, 598] on icon at bounding box center [733, 597] width 70 height 54
click at [711, 632] on icon at bounding box center [713, 632] width 24 height 31
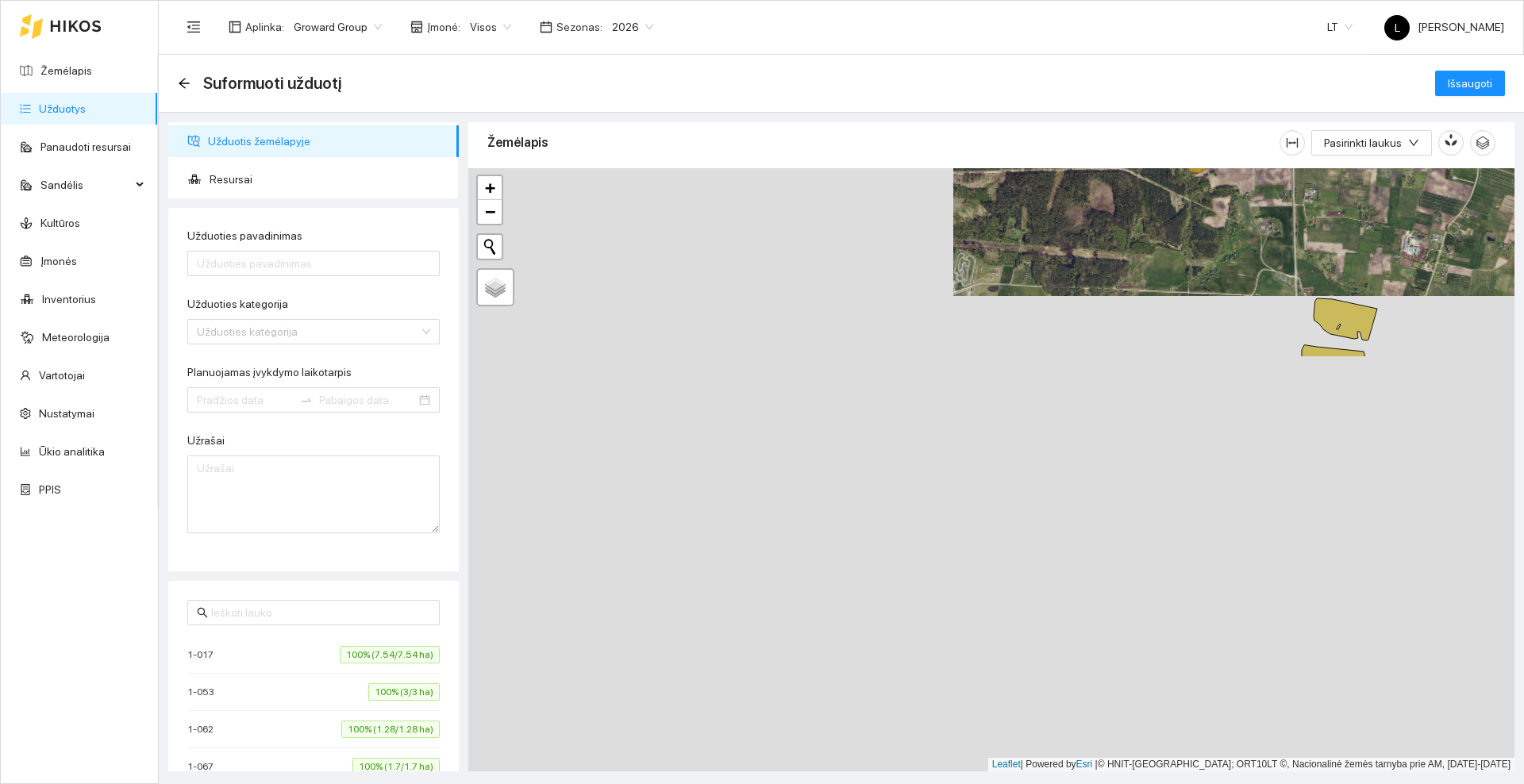
drag, startPoint x: 855, startPoint y: 577, endPoint x: 1229, endPoint y: 236, distance: 506.1
click at [1229, 236] on div at bounding box center [991, 470] width 1046 height 603
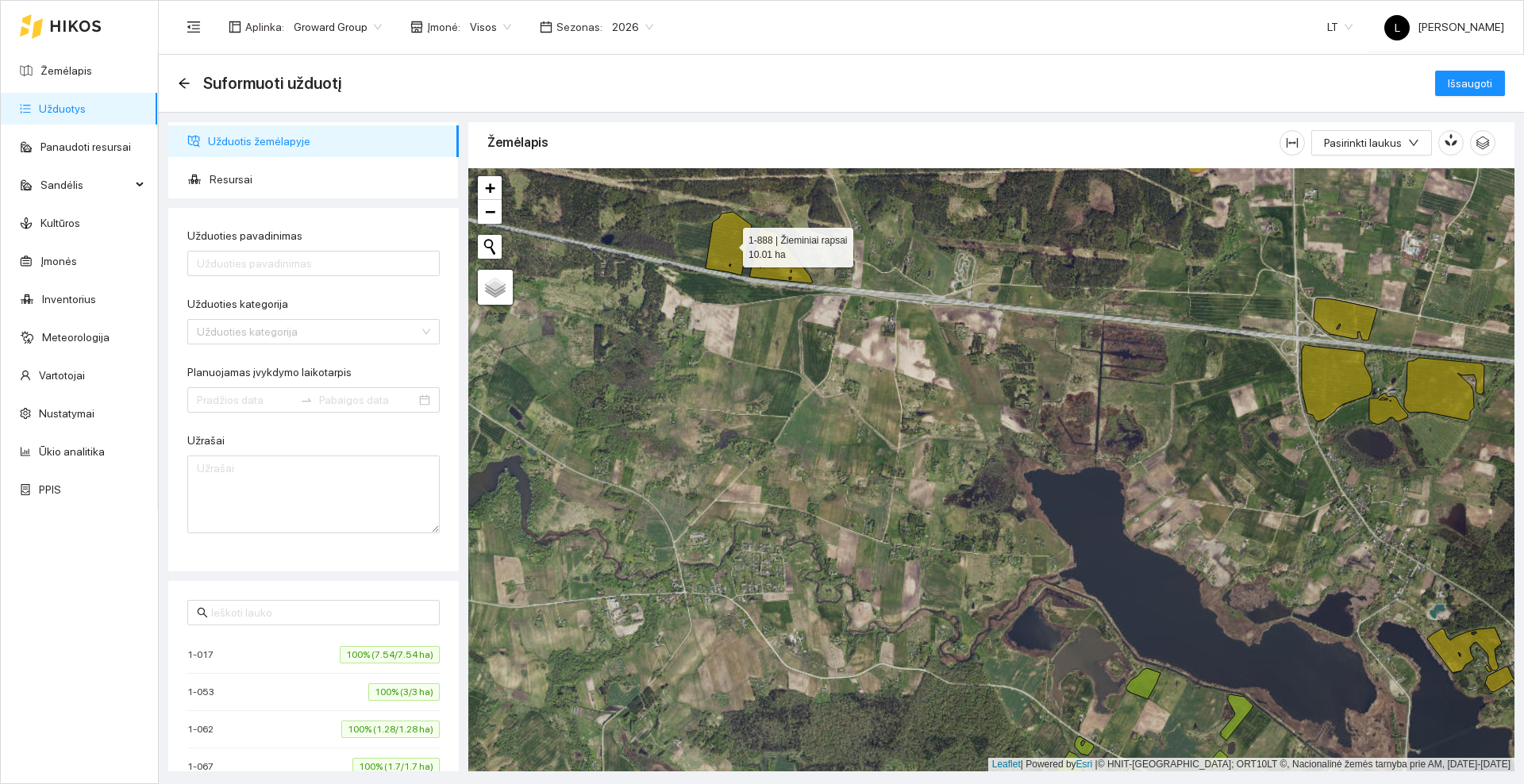
click at [718, 248] on icon at bounding box center [728, 243] width 46 height 63
click at [762, 260] on icon at bounding box center [782, 255] width 62 height 56
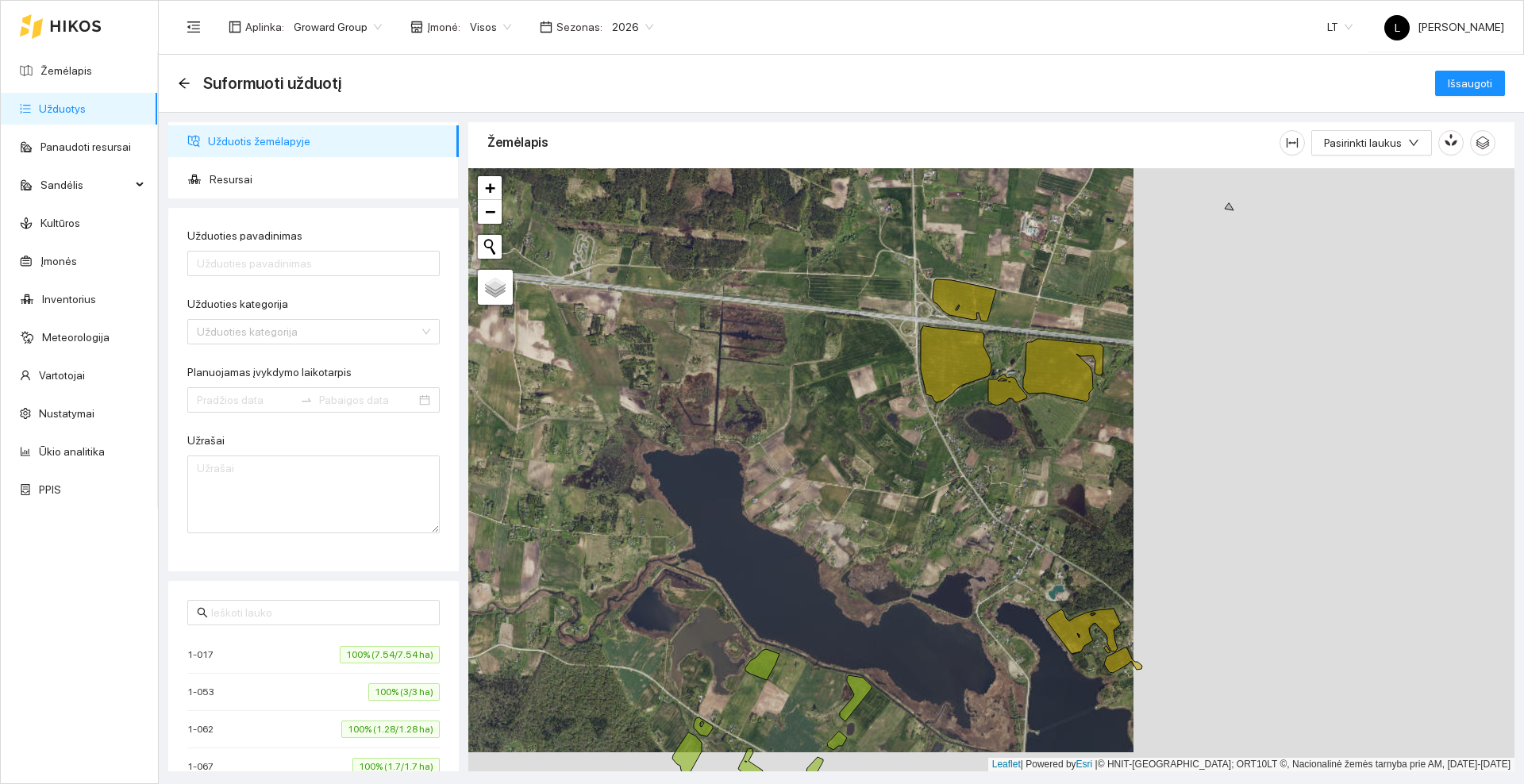
drag, startPoint x: 986, startPoint y: 461, endPoint x: 599, endPoint y: 421, distance: 389.1
click at [599, 423] on div at bounding box center [991, 470] width 1046 height 603
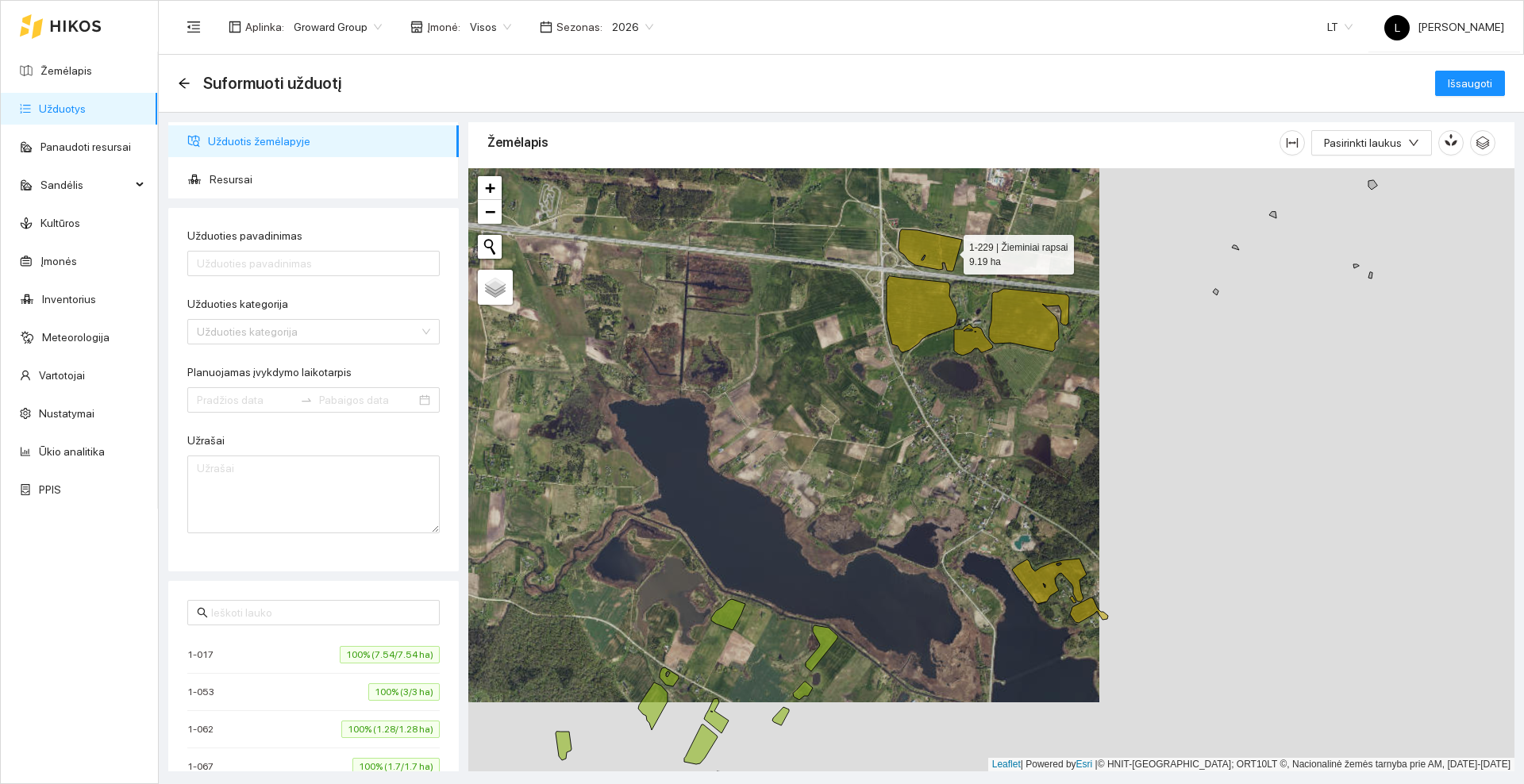
click at [948, 251] on icon at bounding box center [930, 250] width 63 height 42
click at [914, 302] on icon at bounding box center [922, 314] width 70 height 76
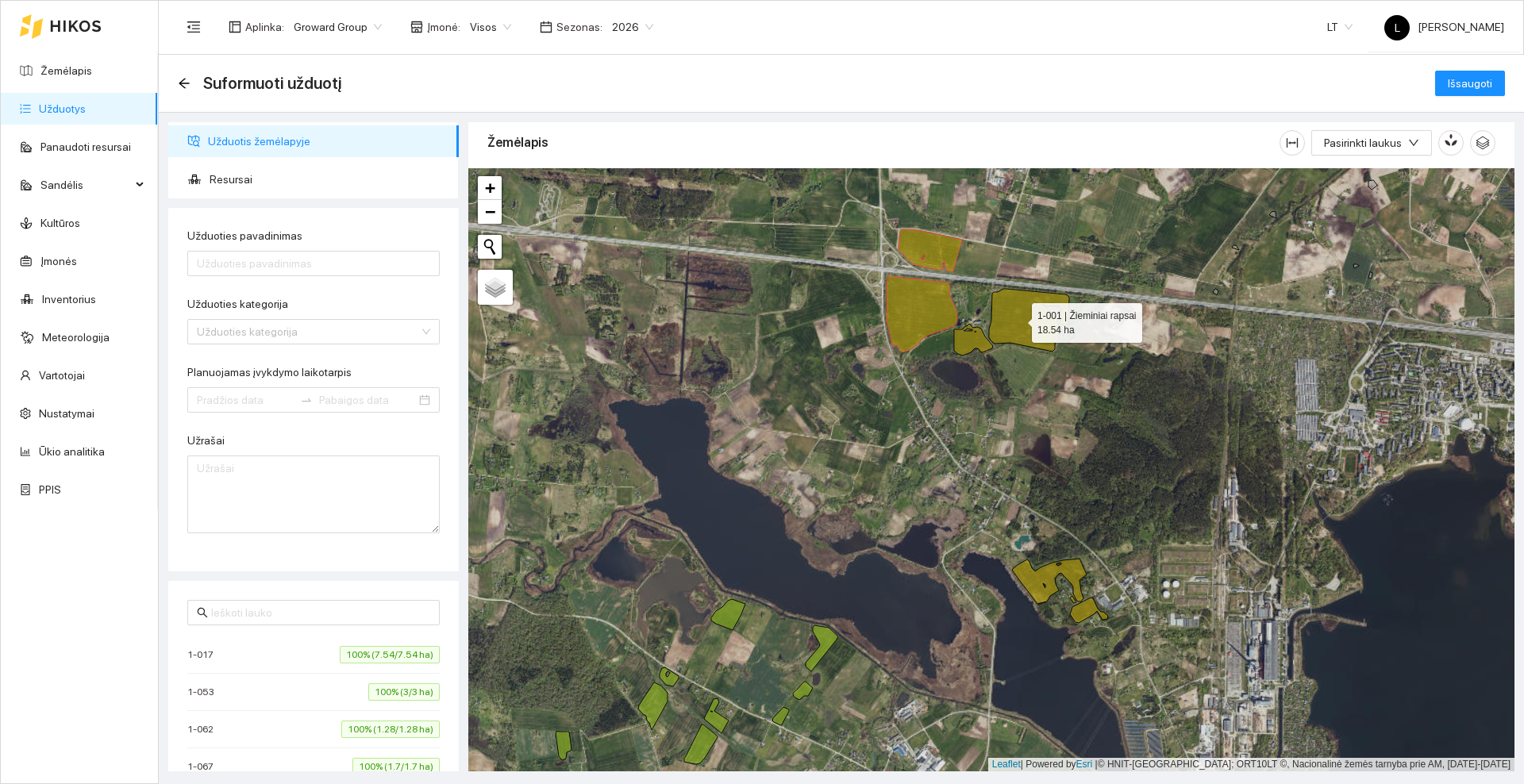
click at [1018, 319] on icon at bounding box center [1029, 320] width 80 height 62
click at [973, 338] on icon at bounding box center [974, 339] width 39 height 32
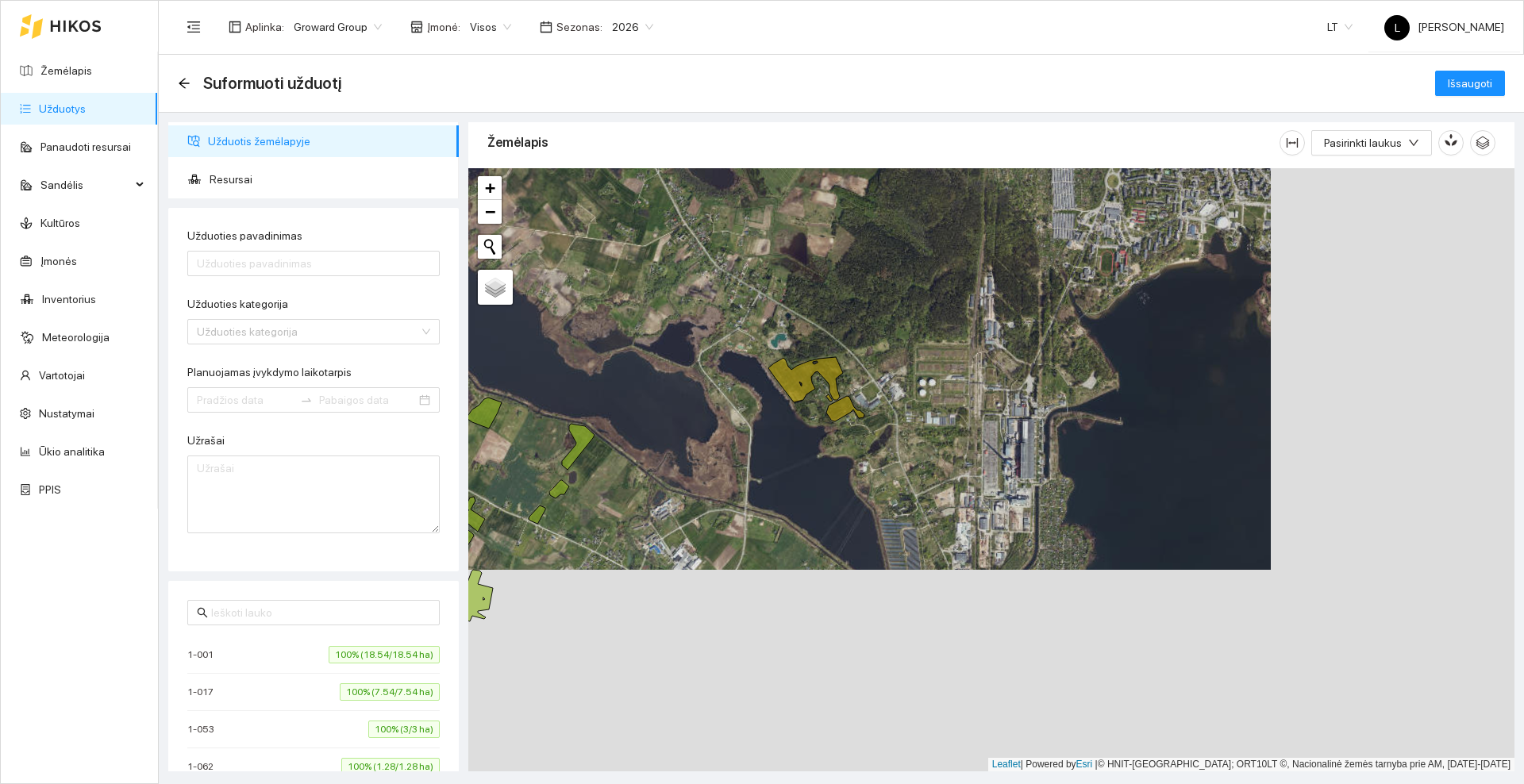
drag, startPoint x: 903, startPoint y: 409, endPoint x: 751, endPoint y: 320, distance: 176.1
click at [713, 245] on div at bounding box center [991, 470] width 1046 height 603
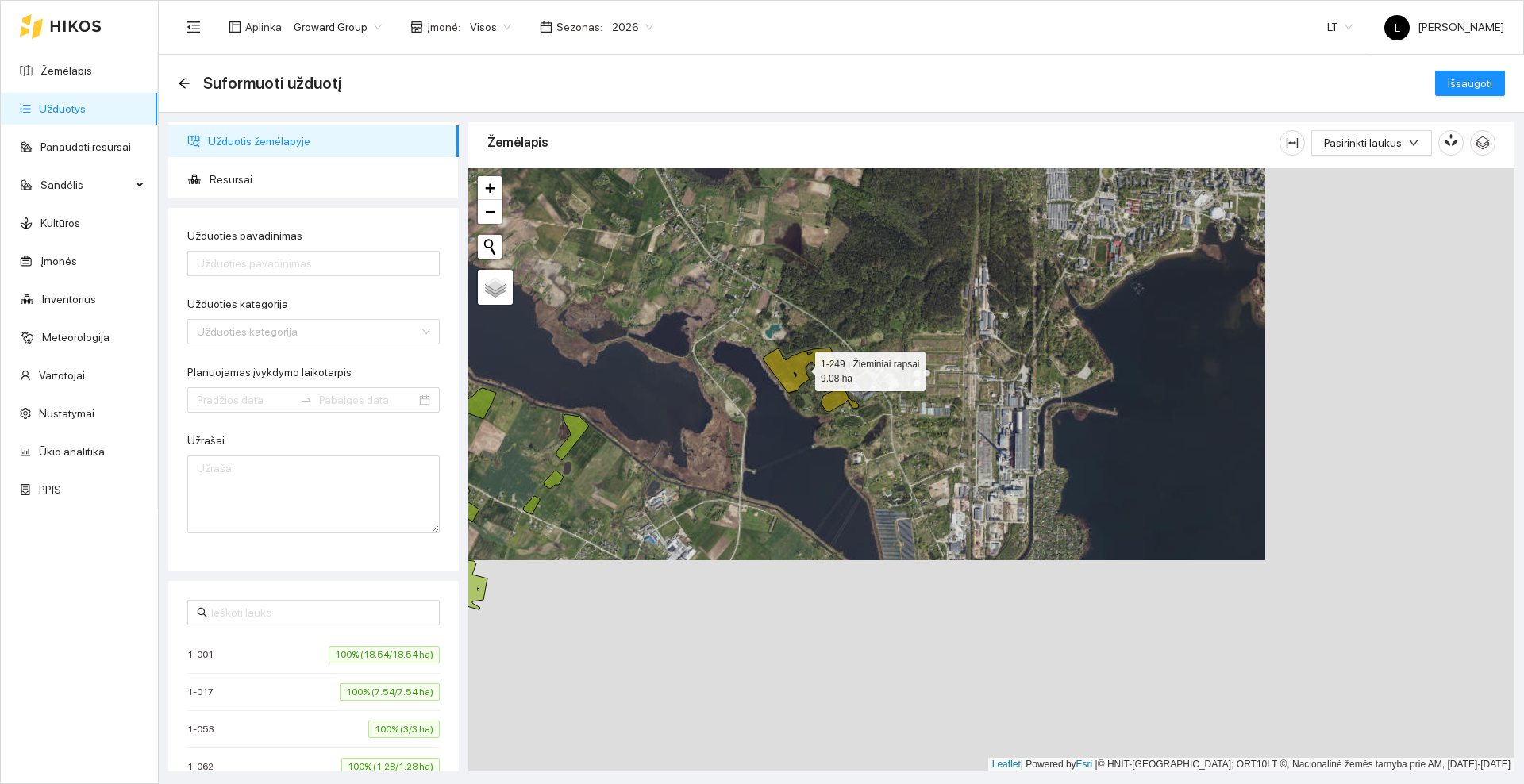
click at [778, 367] on icon at bounding box center [800, 370] width 74 height 45
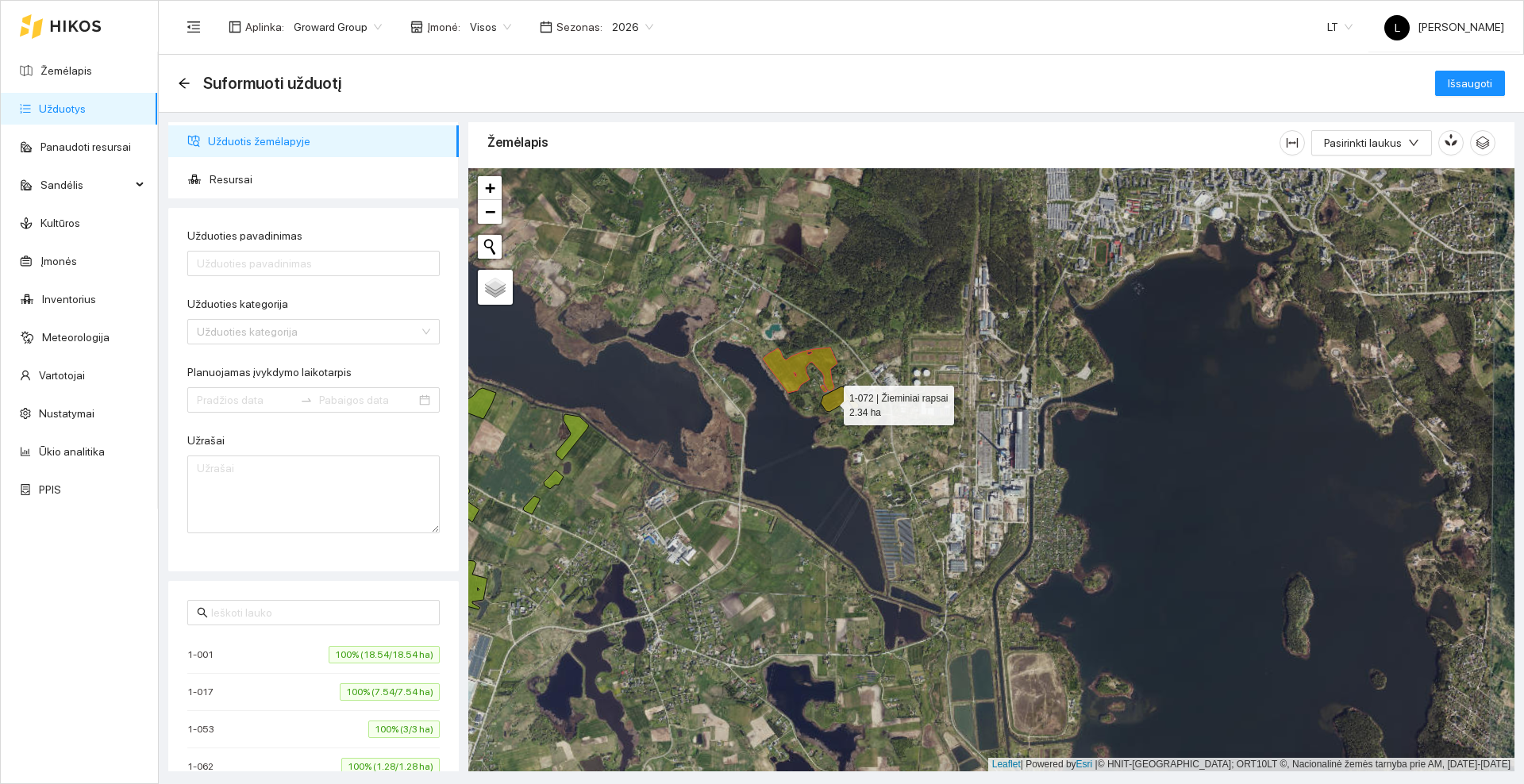
click at [829, 402] on icon at bounding box center [839, 399] width 38 height 25
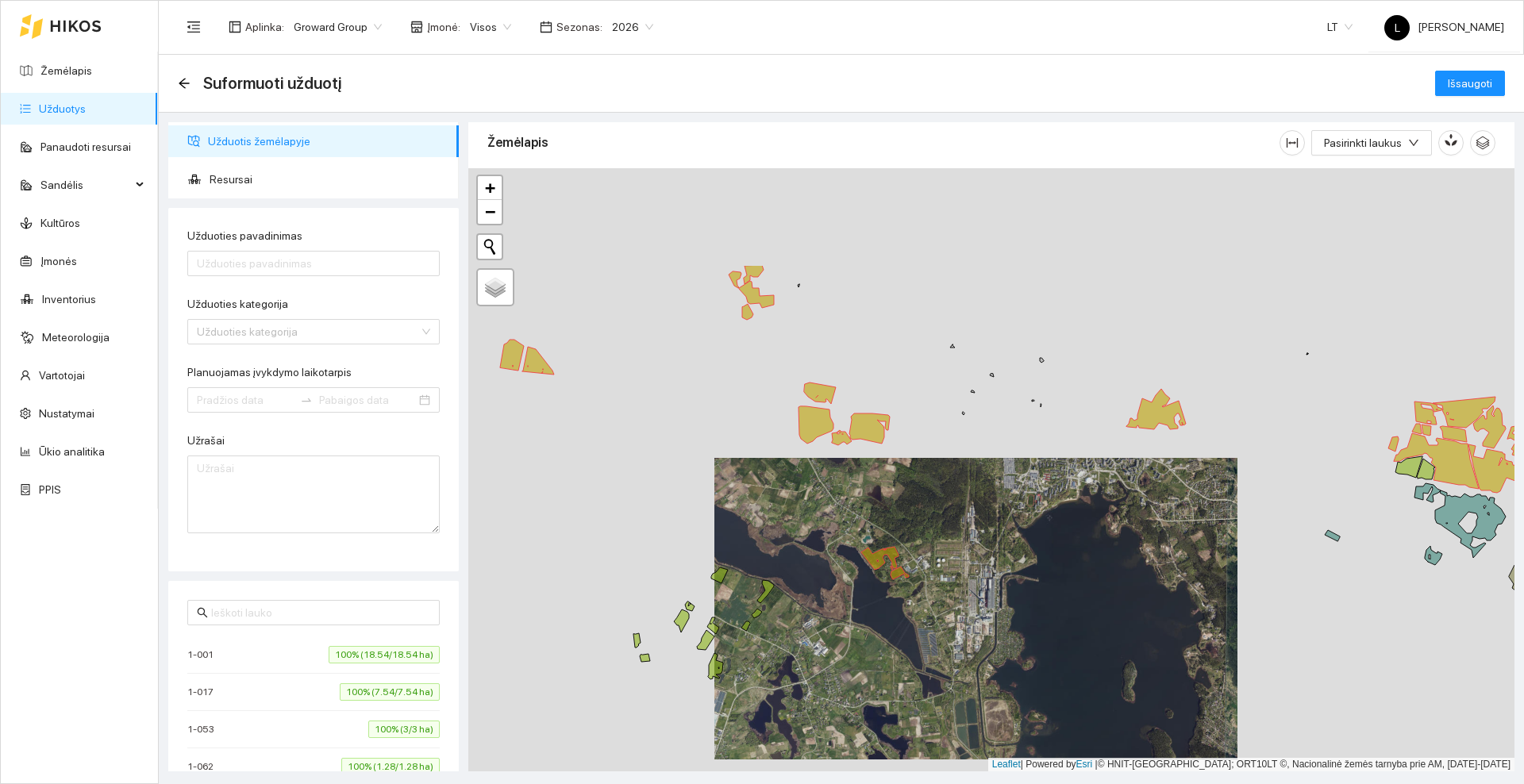
drag, startPoint x: 698, startPoint y: 326, endPoint x: 782, endPoint y: 484, distance: 178.9
click at [782, 484] on div at bounding box center [991, 470] width 1046 height 603
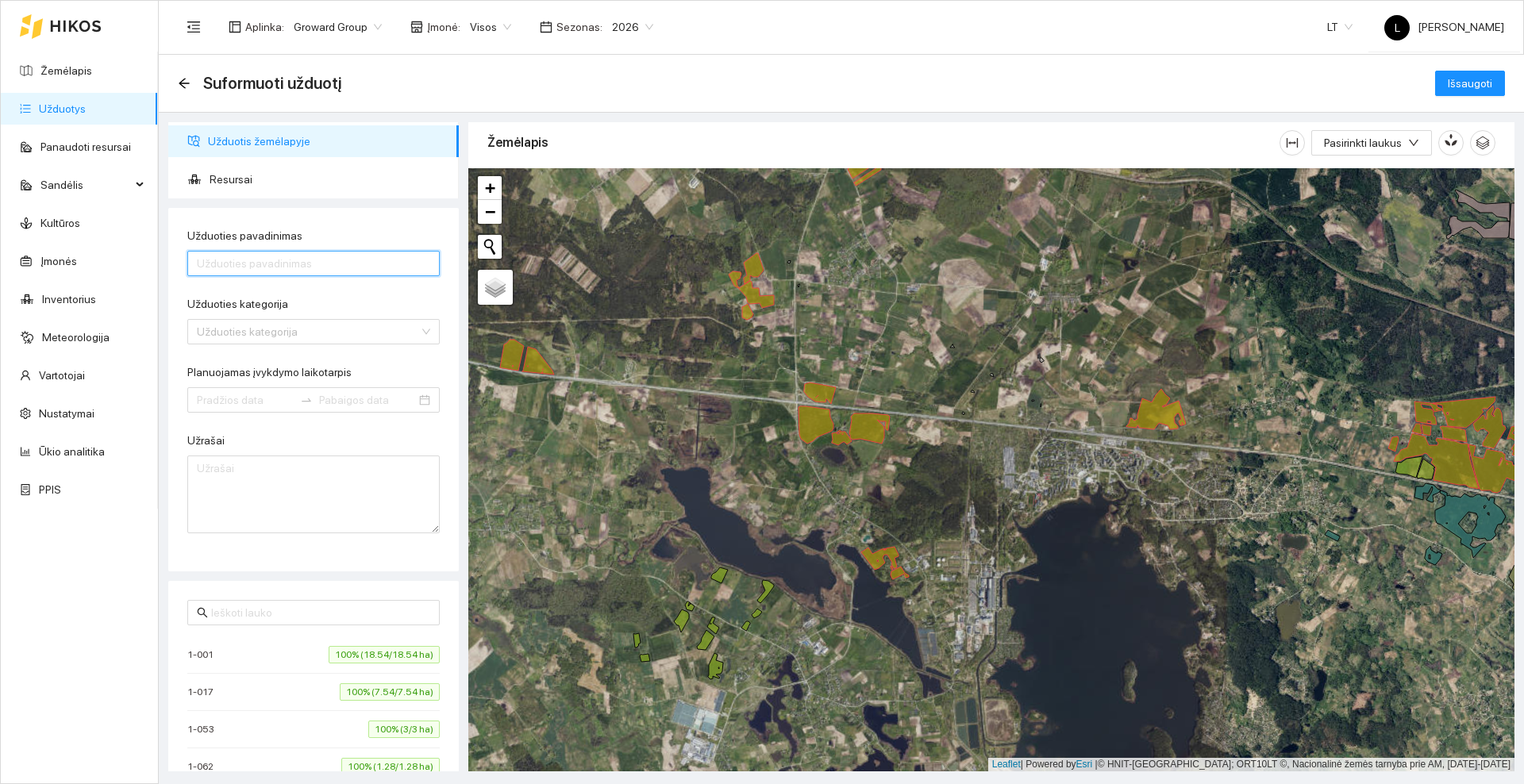
click at [248, 262] on input "Užduoties pavadinimas" at bounding box center [313, 263] width 253 height 25
type input "Augimo reguliatorius + mityba + vabalai"
click at [343, 334] on input "Užduoties kategorija" at bounding box center [308, 332] width 222 height 23
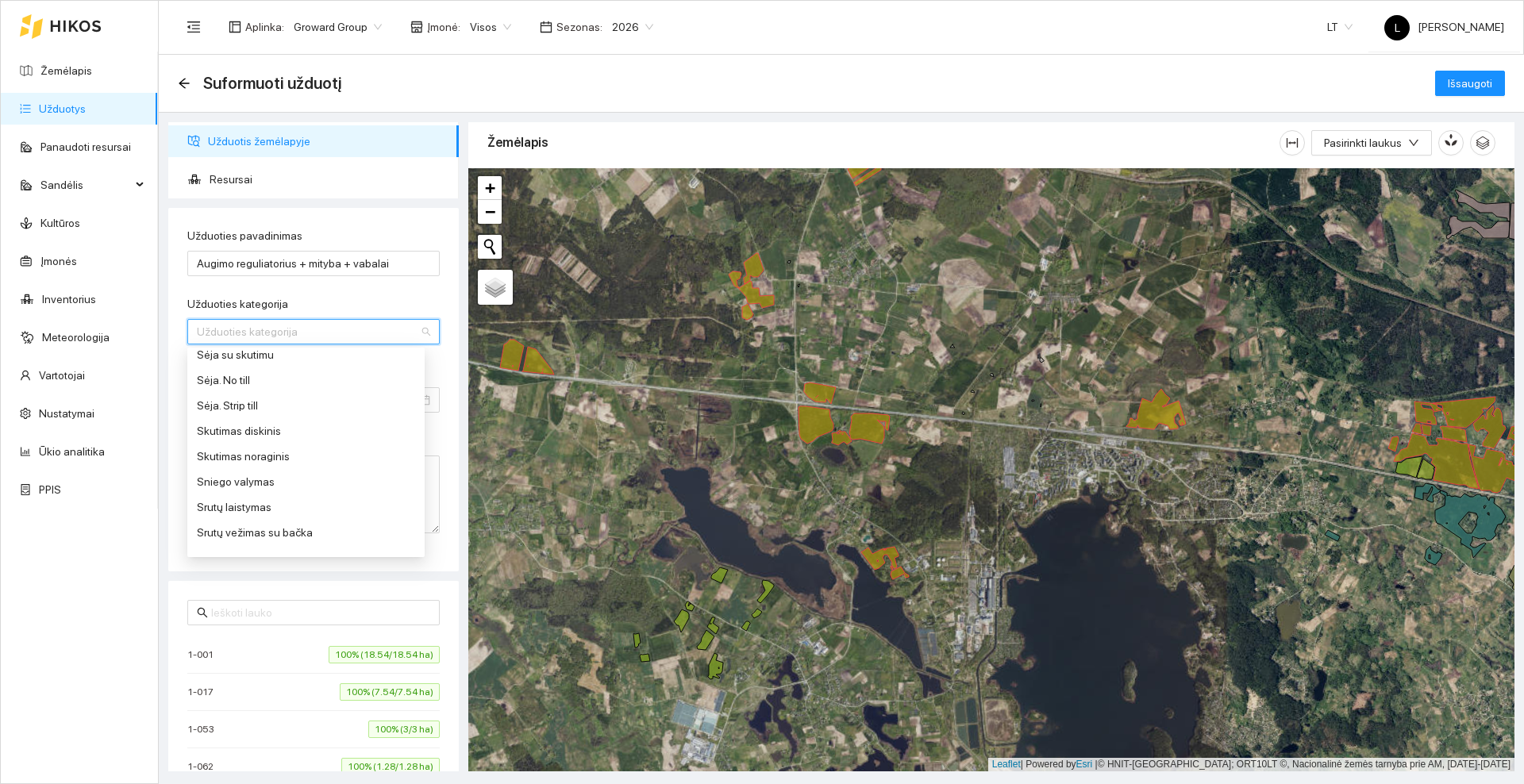
scroll to position [595, 0]
click at [254, 404] on div "Purškimas prikabinamu purkštuvu" at bounding box center [306, 403] width 219 height 18
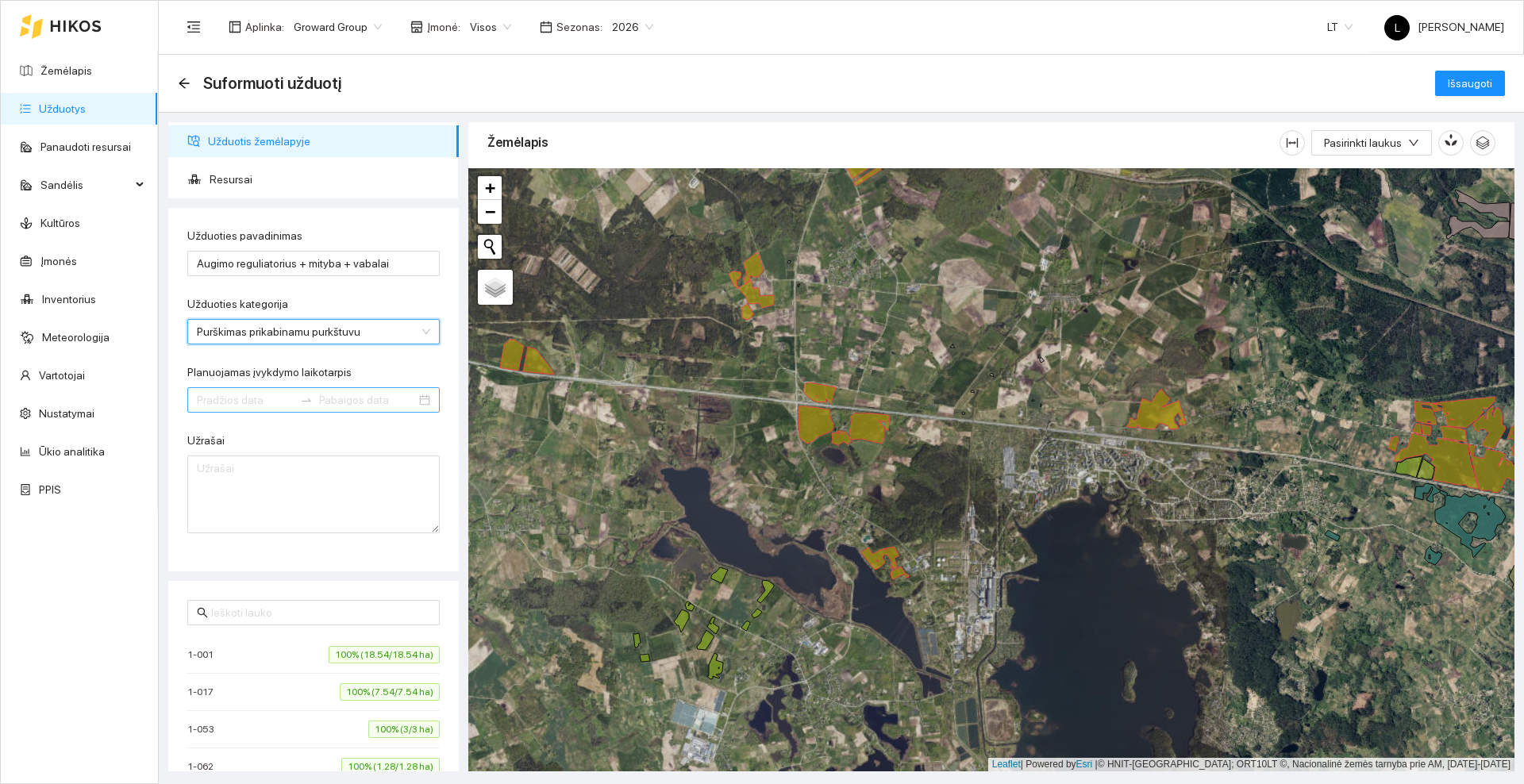
click at [236, 391] on input "Planuojamas įvykdymo laikotarpis" at bounding box center [245, 400] width 97 height 18
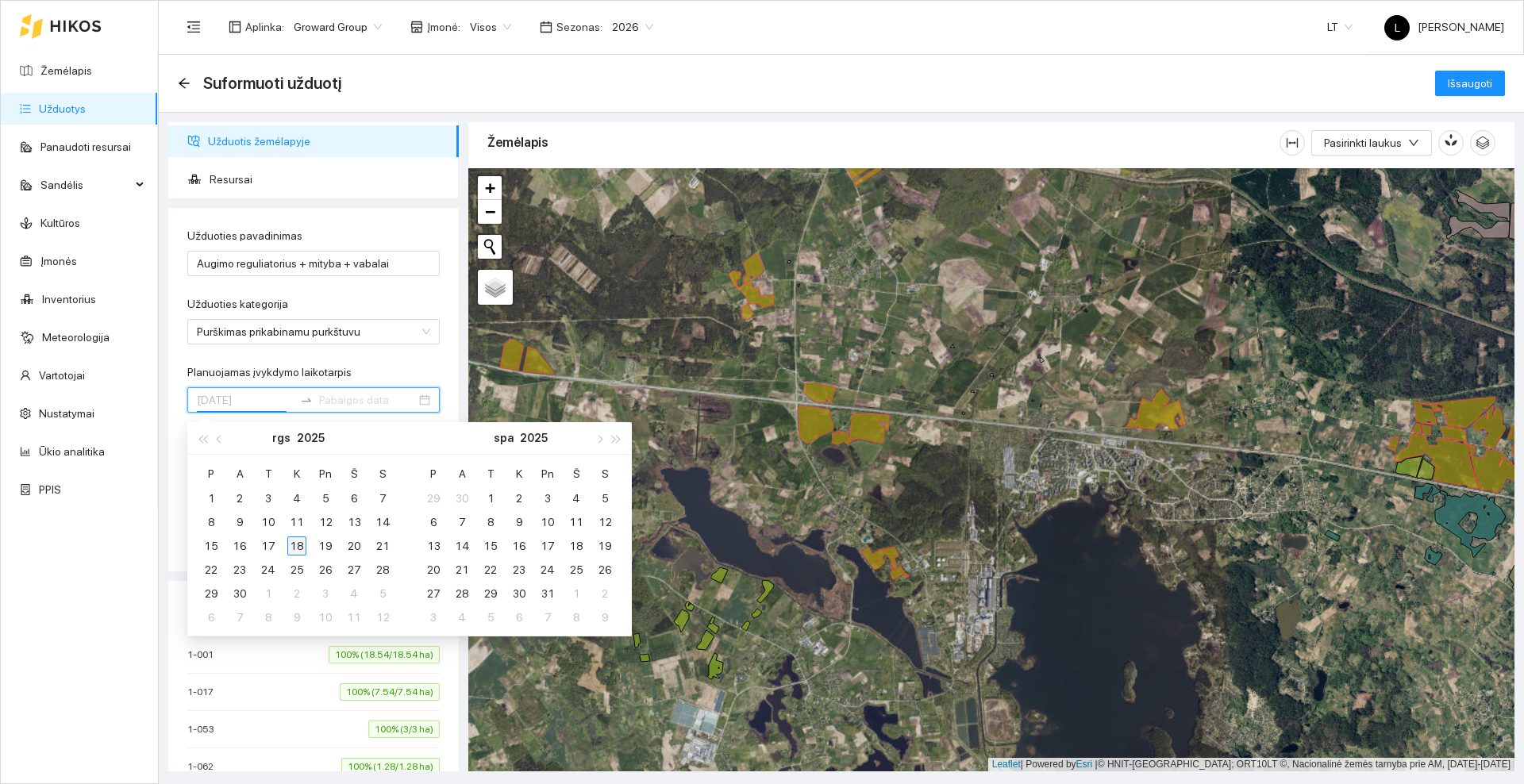
type input "[DATE]"
click at [296, 544] on div "18" at bounding box center [298, 546] width 20 height 20
type input "[DATE]"
click at [299, 571] on div "25" at bounding box center [298, 569] width 20 height 20
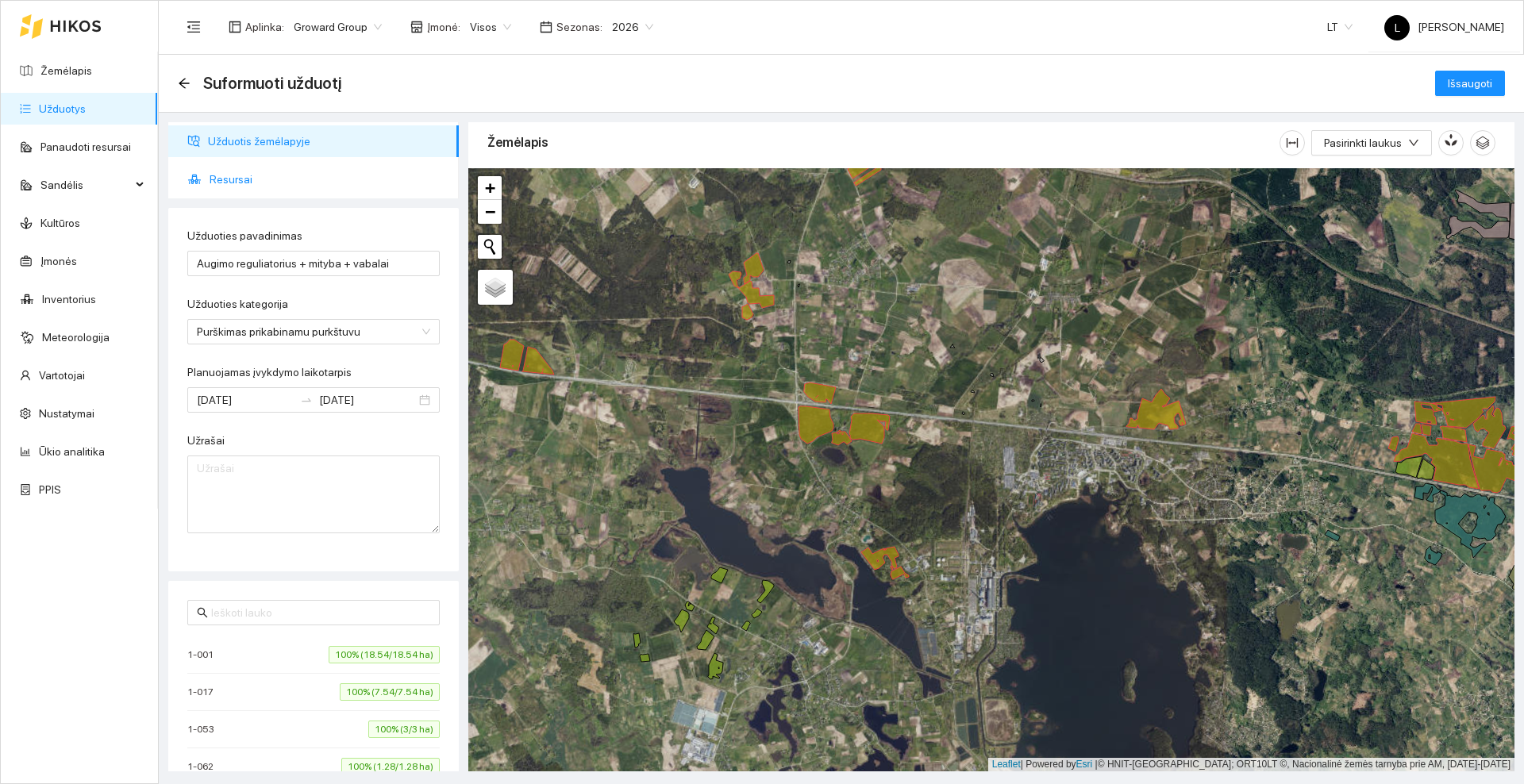
click at [220, 189] on span "Resursai" at bounding box center [328, 179] width 236 height 32
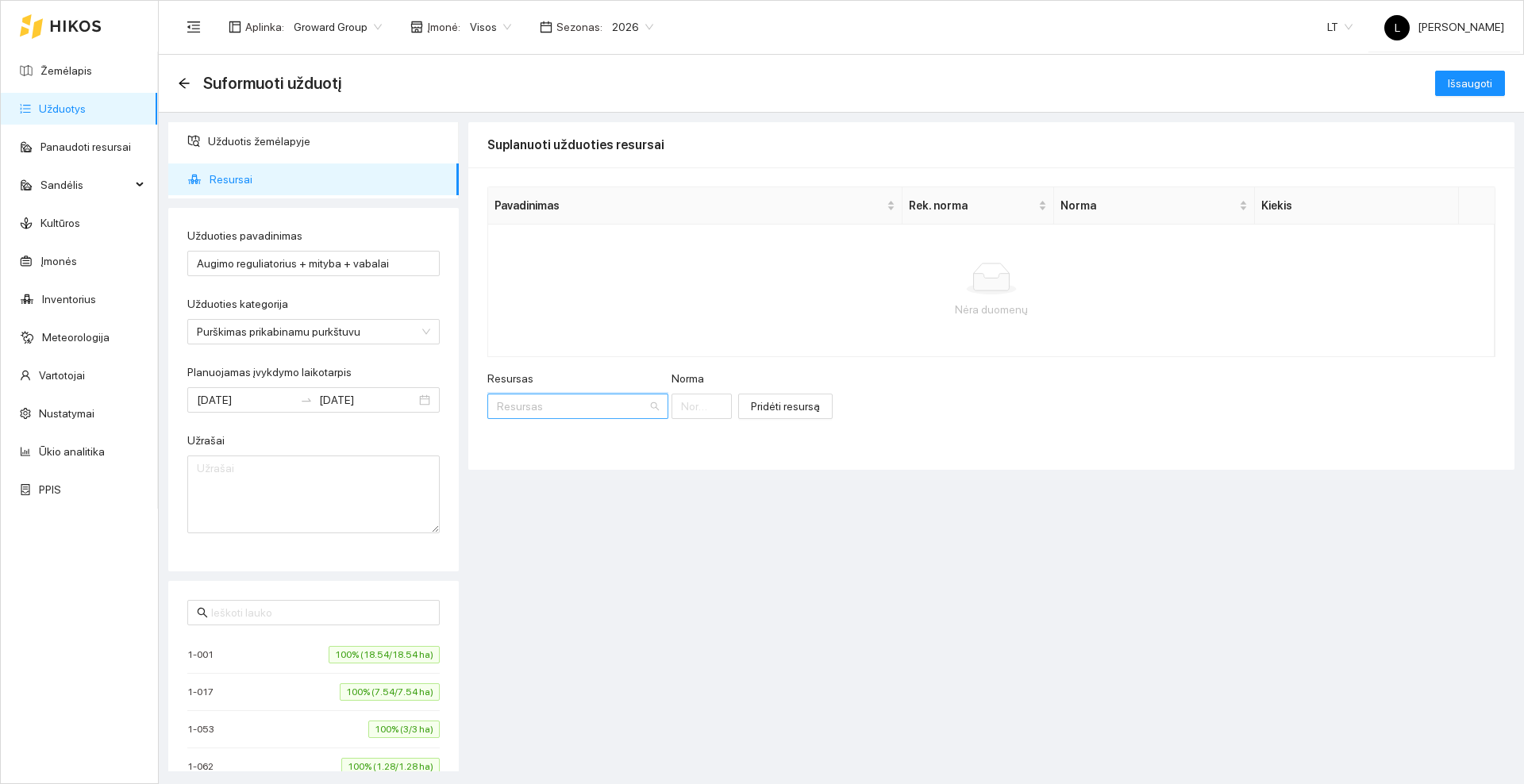
click at [586, 403] on input "Resursas" at bounding box center [572, 406] width 151 height 23
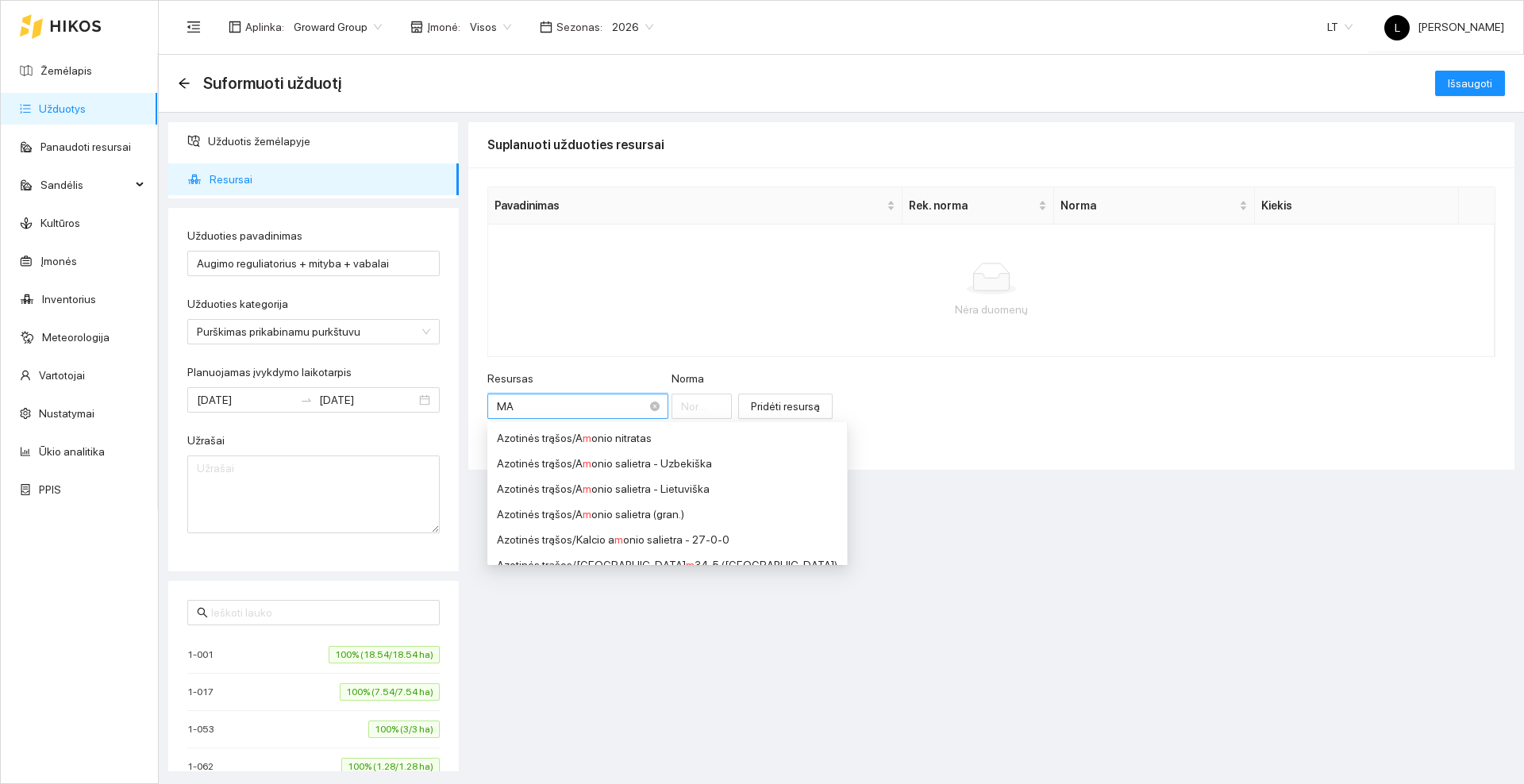
type input "MAP"
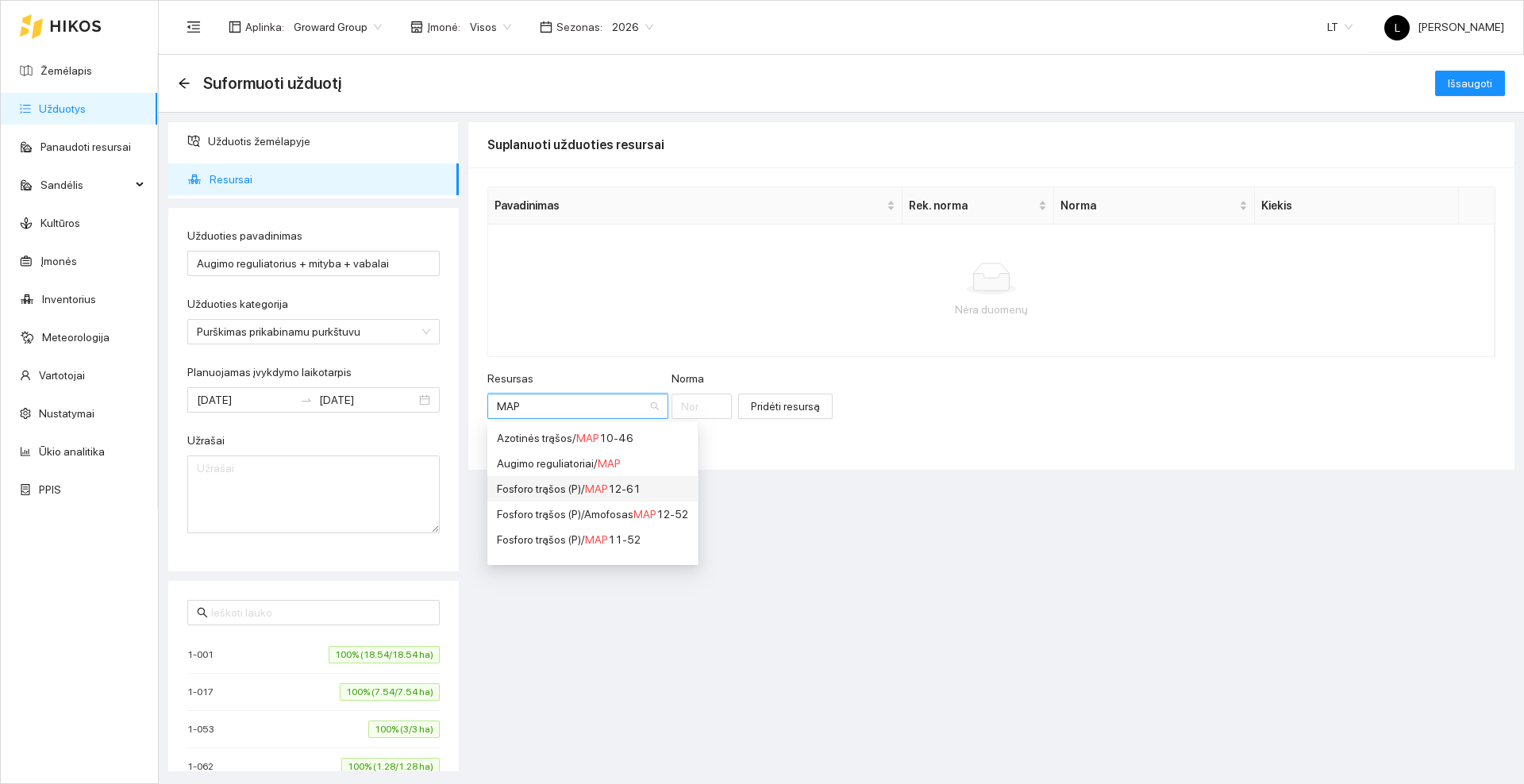
click at [612, 490] on div "Fosforo trąšos (P) / MAP 12-61" at bounding box center [592, 489] width 191 height 18
type input "1"
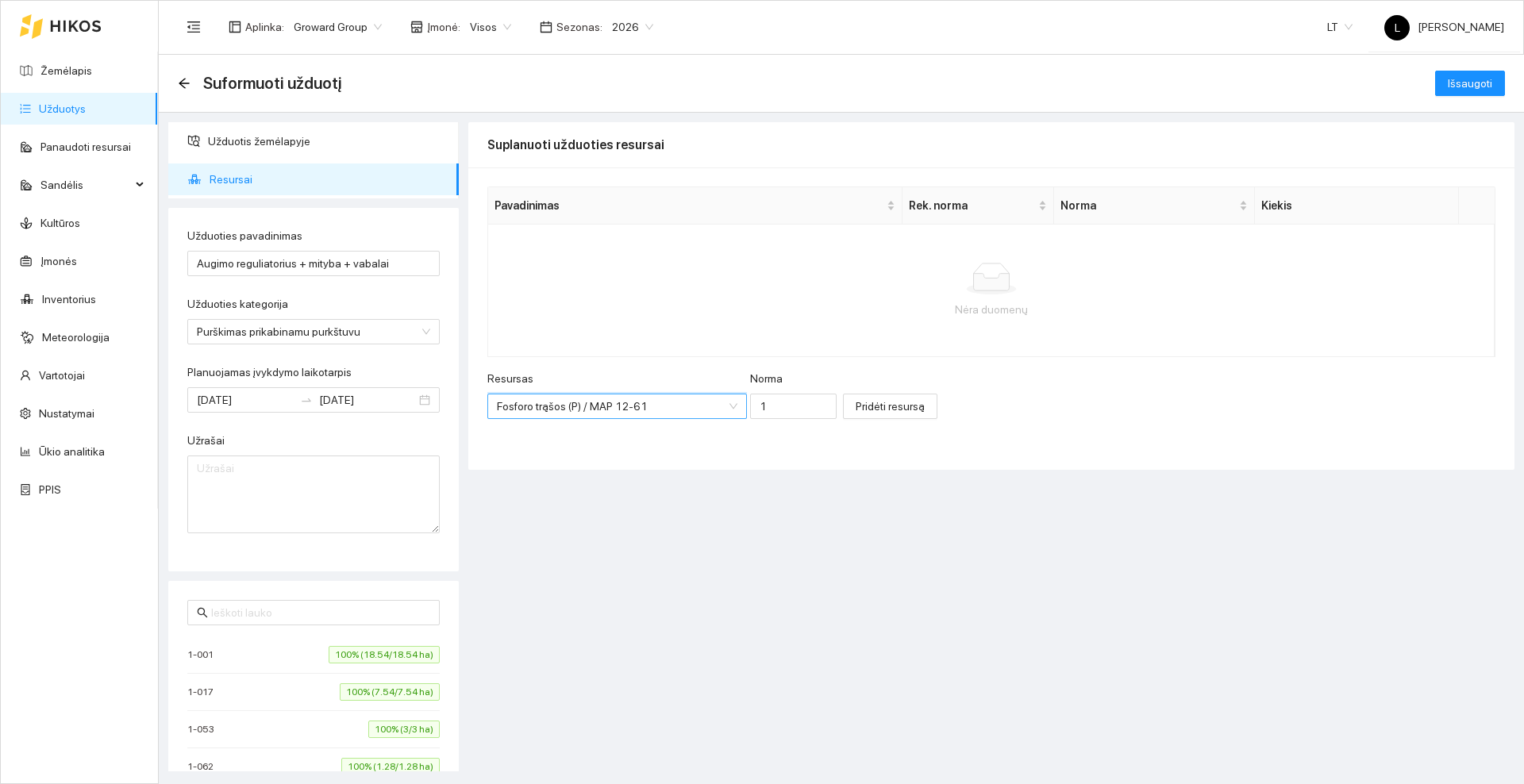
scroll to position [190, 0]
click at [773, 404] on input "1" at bounding box center [793, 407] width 87 height 25
type input "0.5"
click at [858, 410] on span "Pridėti resursą" at bounding box center [890, 407] width 69 height 18
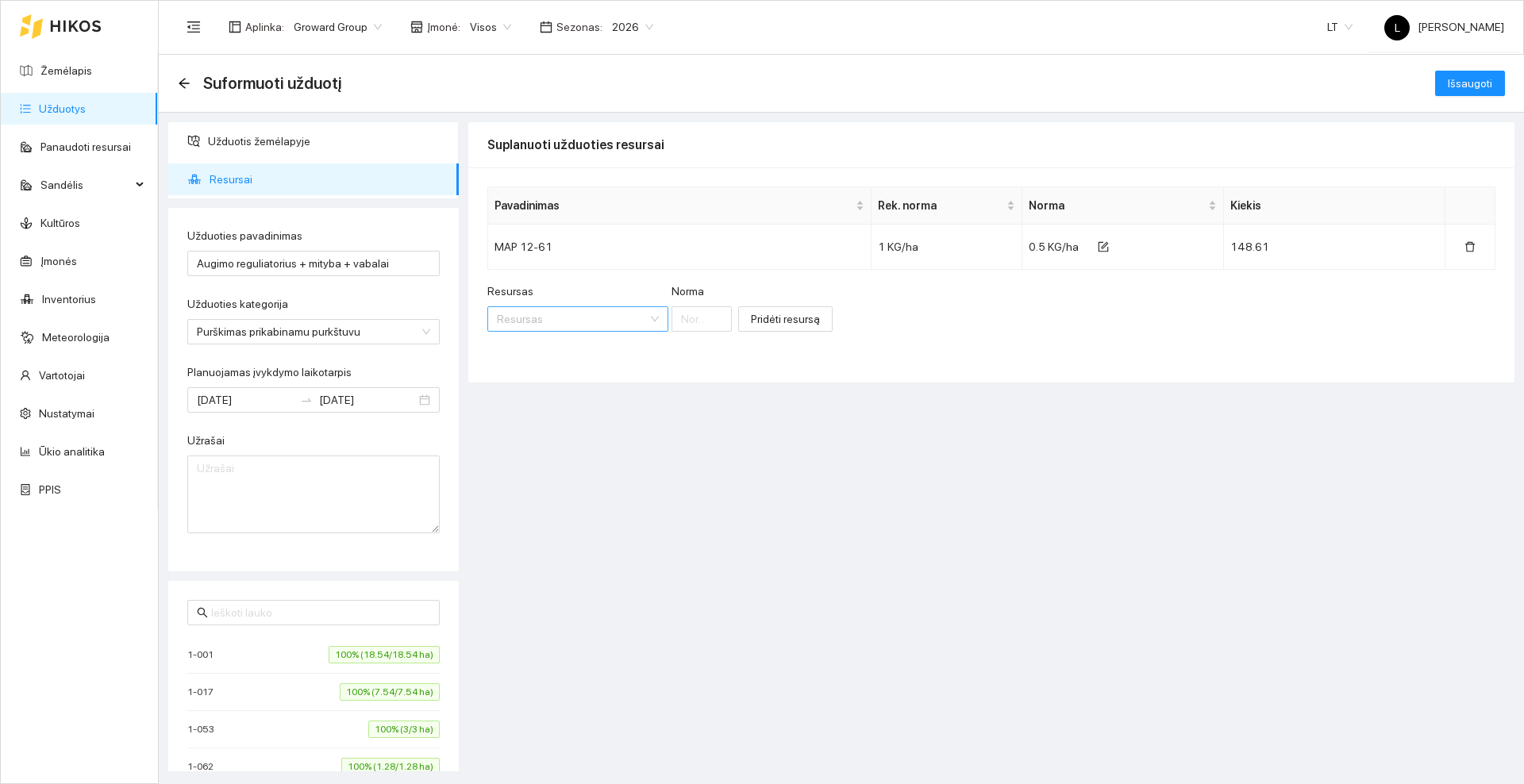
click at [567, 313] on input "Resursas" at bounding box center [572, 319] width 151 height 23
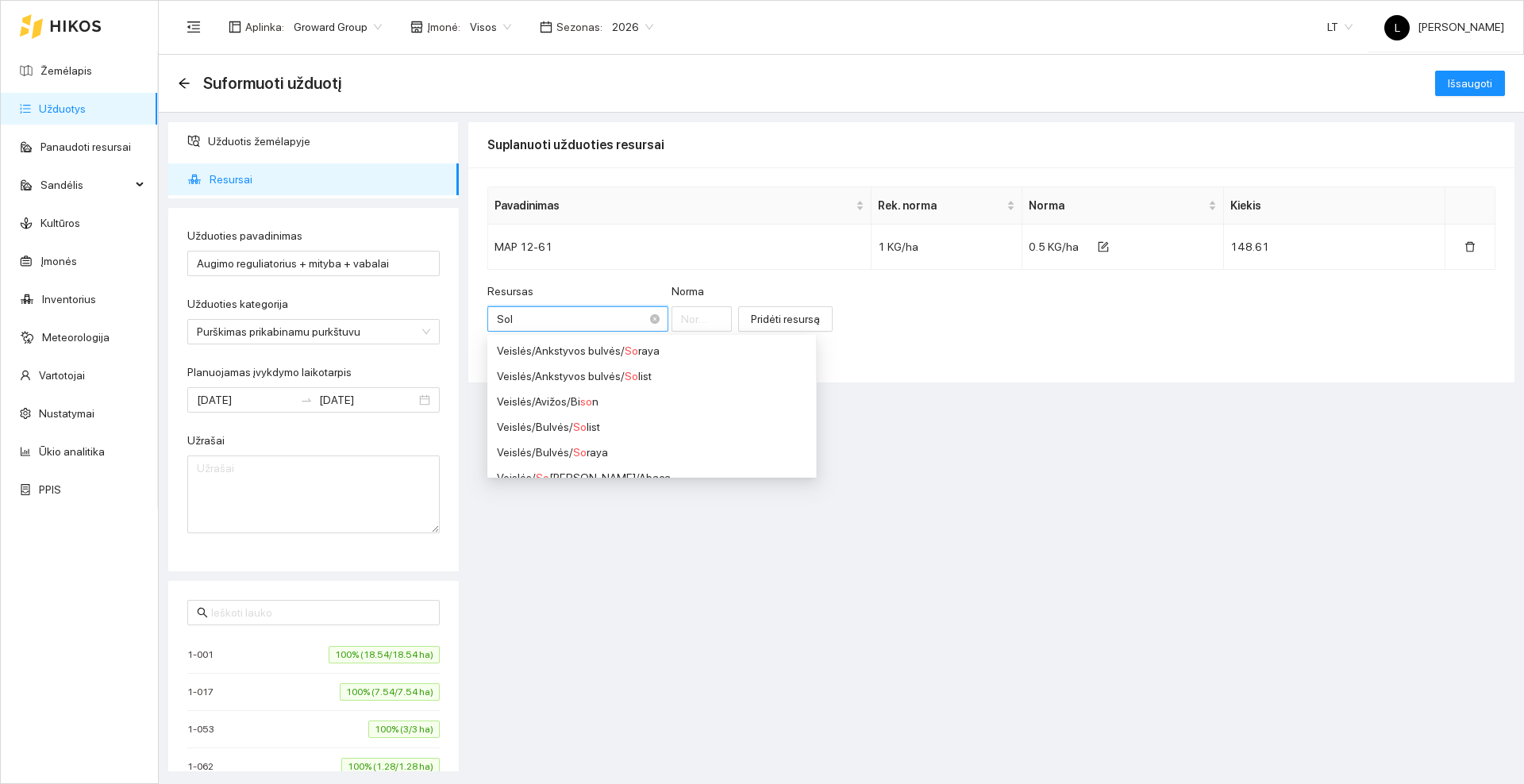
type input "Solu"
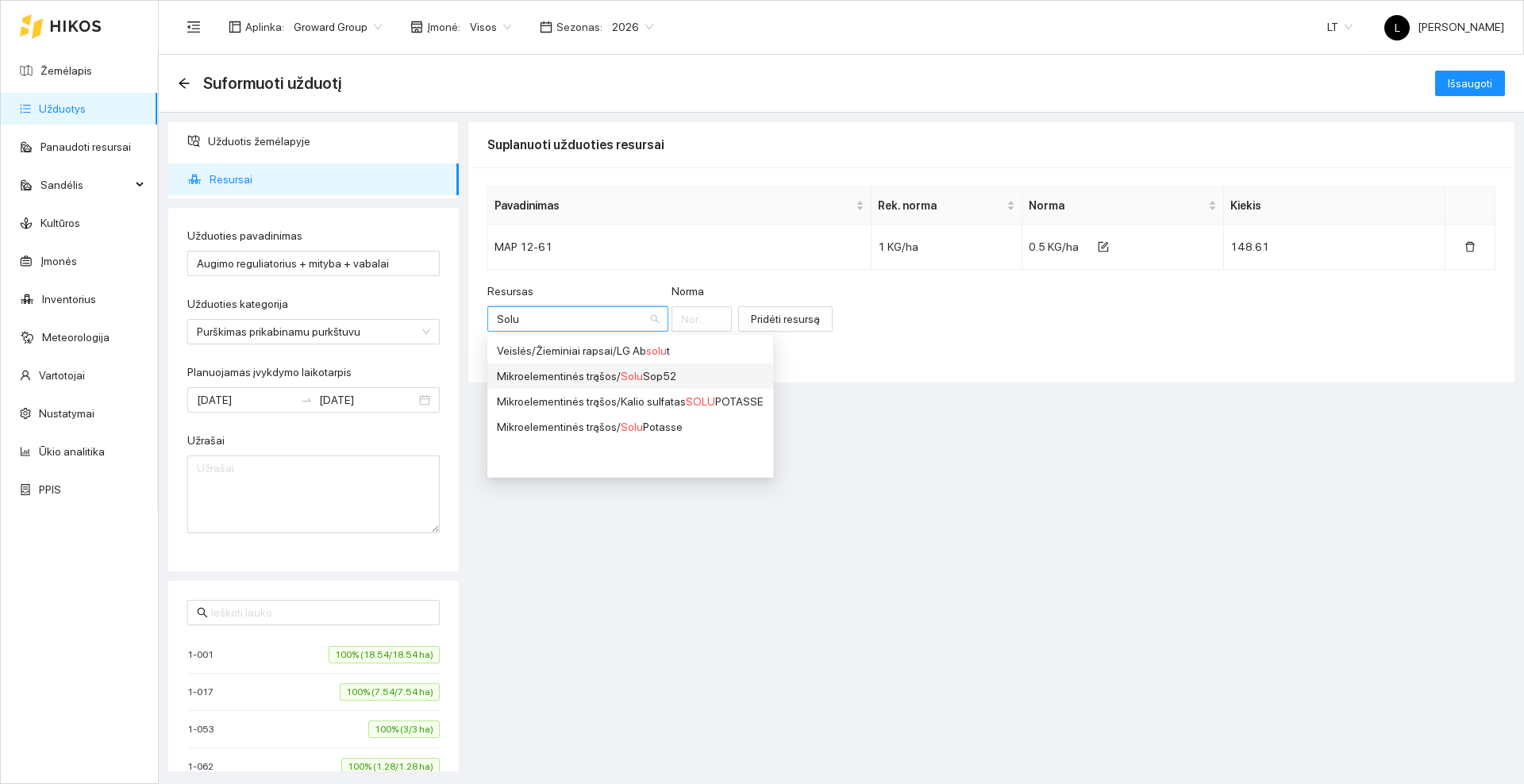
click at [636, 382] on div "Mikroelementinės trąšos / Solu Sop52" at bounding box center [629, 376] width 266 height 18
type input "1"
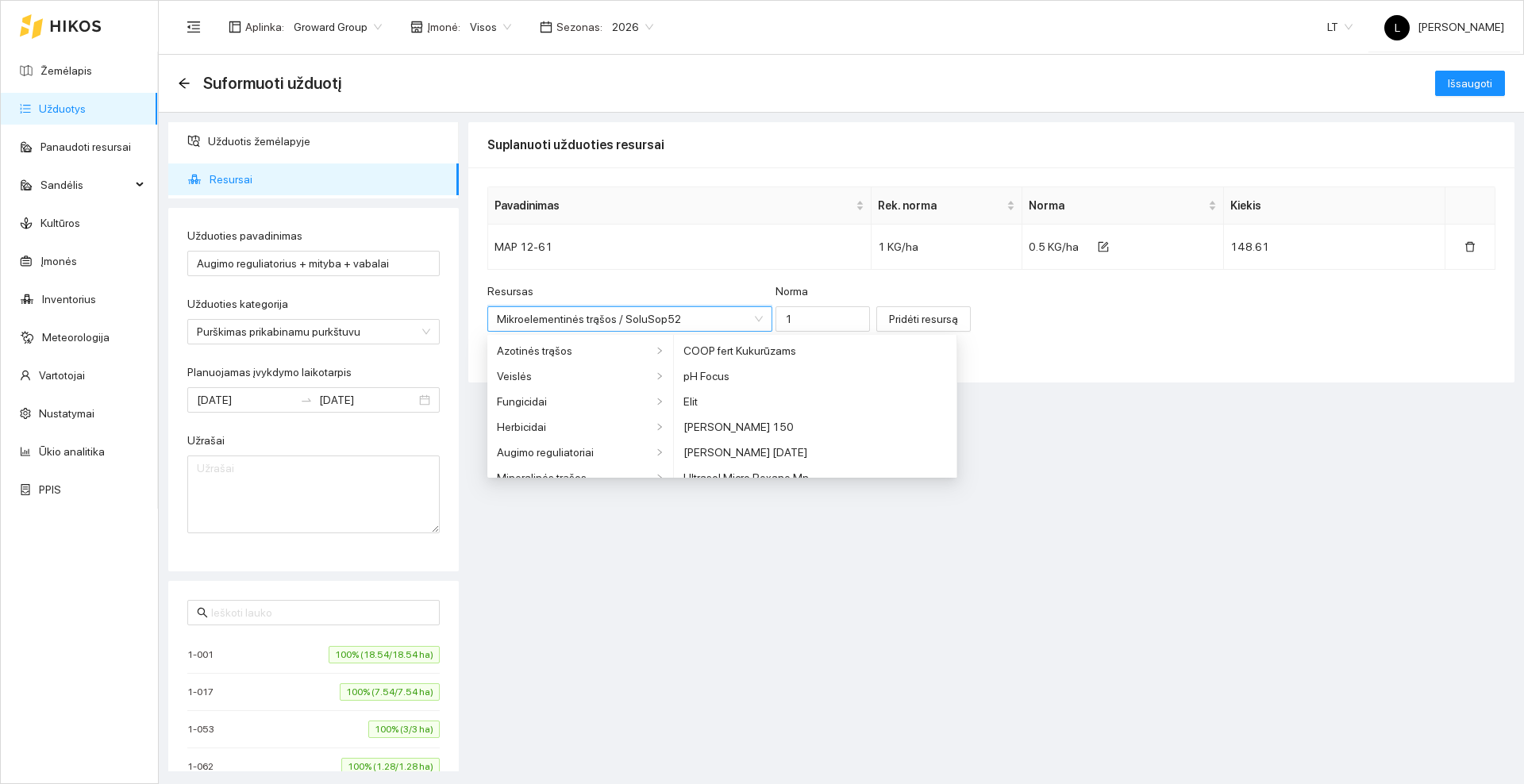
scroll to position [926, 0]
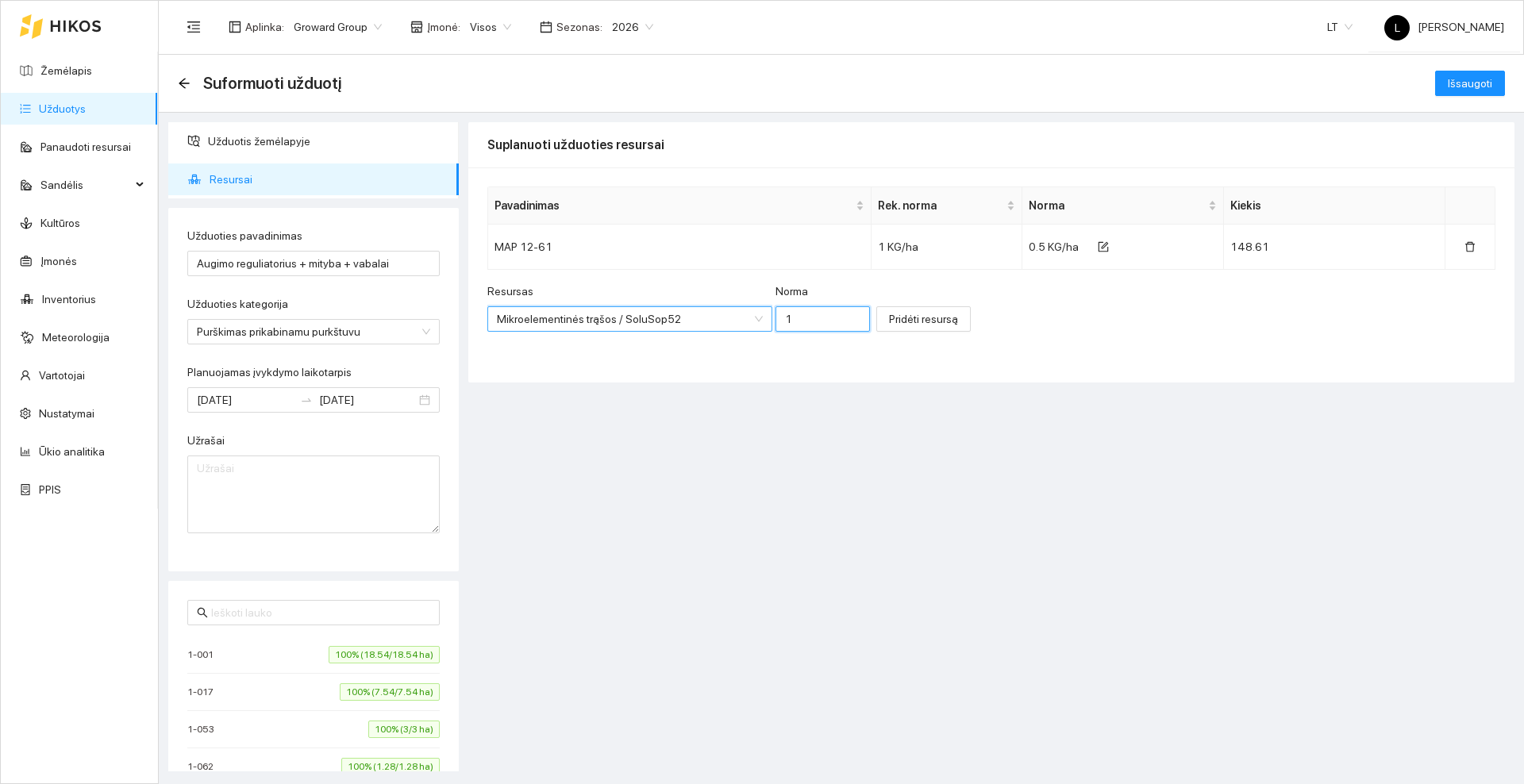
click at [782, 321] on input "1" at bounding box center [823, 319] width 96 height 25
type input "0.5"
click at [889, 317] on span "Pridėti resursą" at bounding box center [923, 319] width 69 height 18
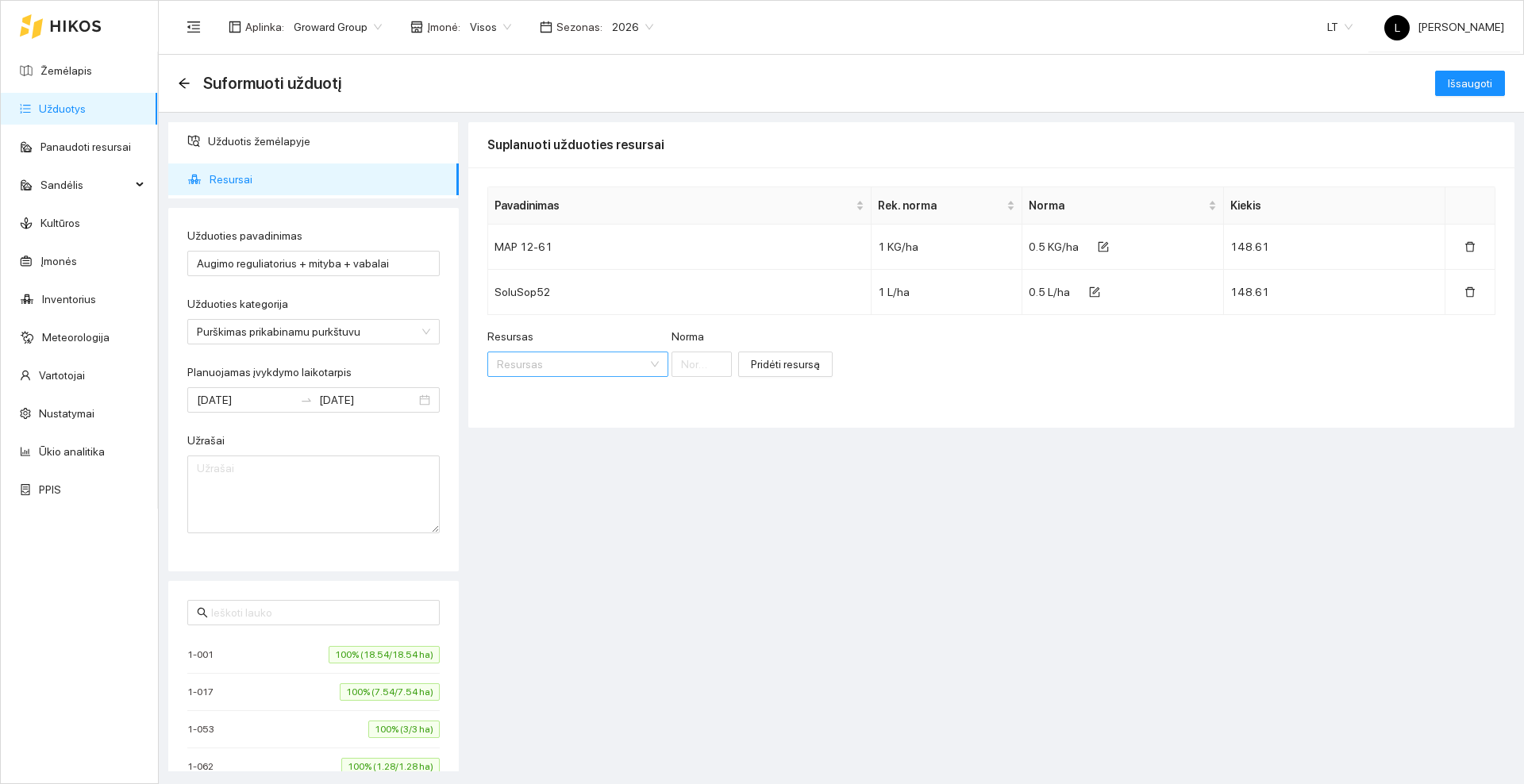
click at [560, 355] on input "Resursas" at bounding box center [572, 364] width 151 height 23
type input "Juventus"
click at [585, 394] on span "Juventus" at bounding box center [574, 396] width 45 height 13
click at [744, 364] on input "Norma" at bounding box center [767, 364] width 79 height 25
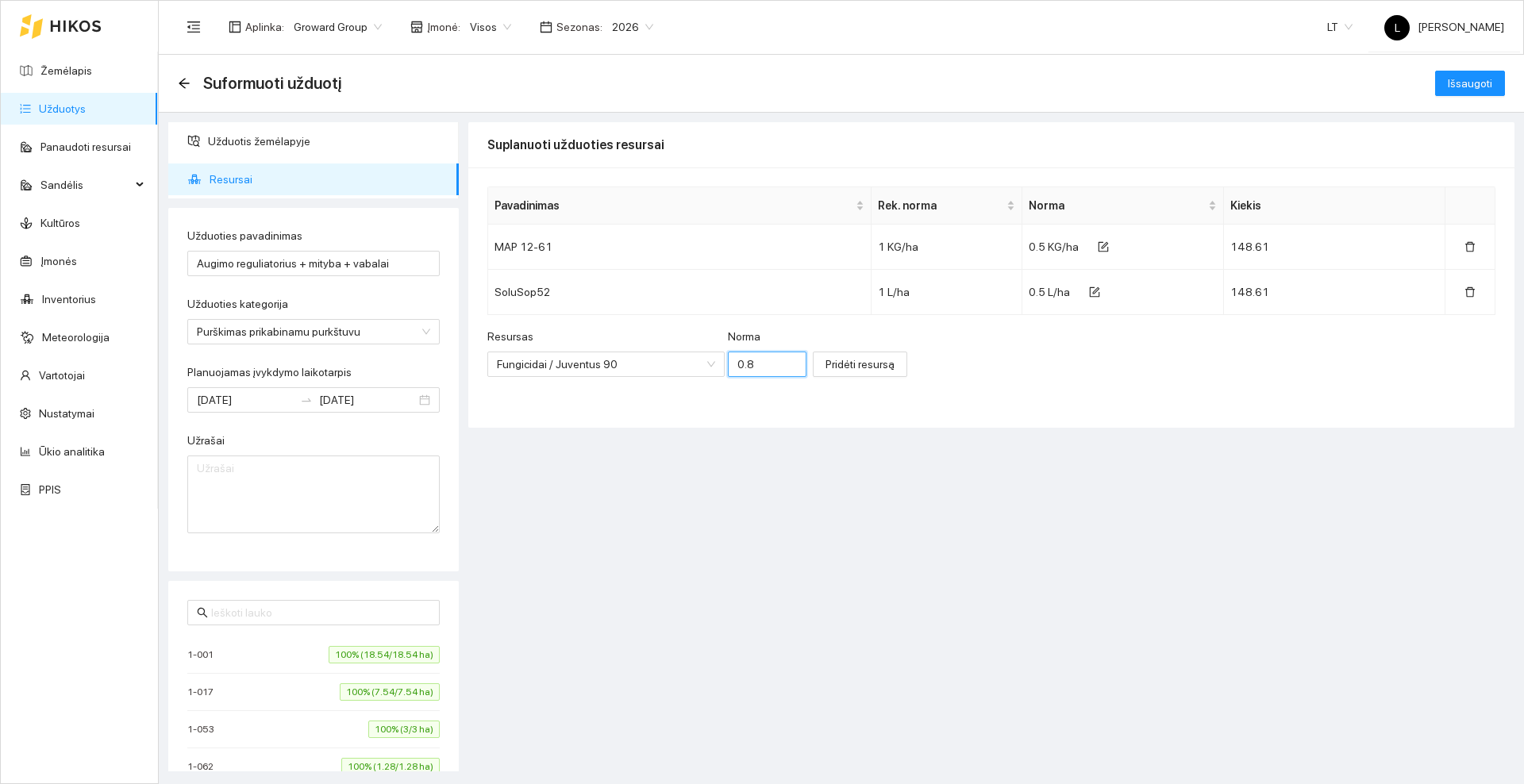
type input "0.8"
click at [824, 372] on button "Pridėti resursą" at bounding box center [860, 364] width 95 height 25
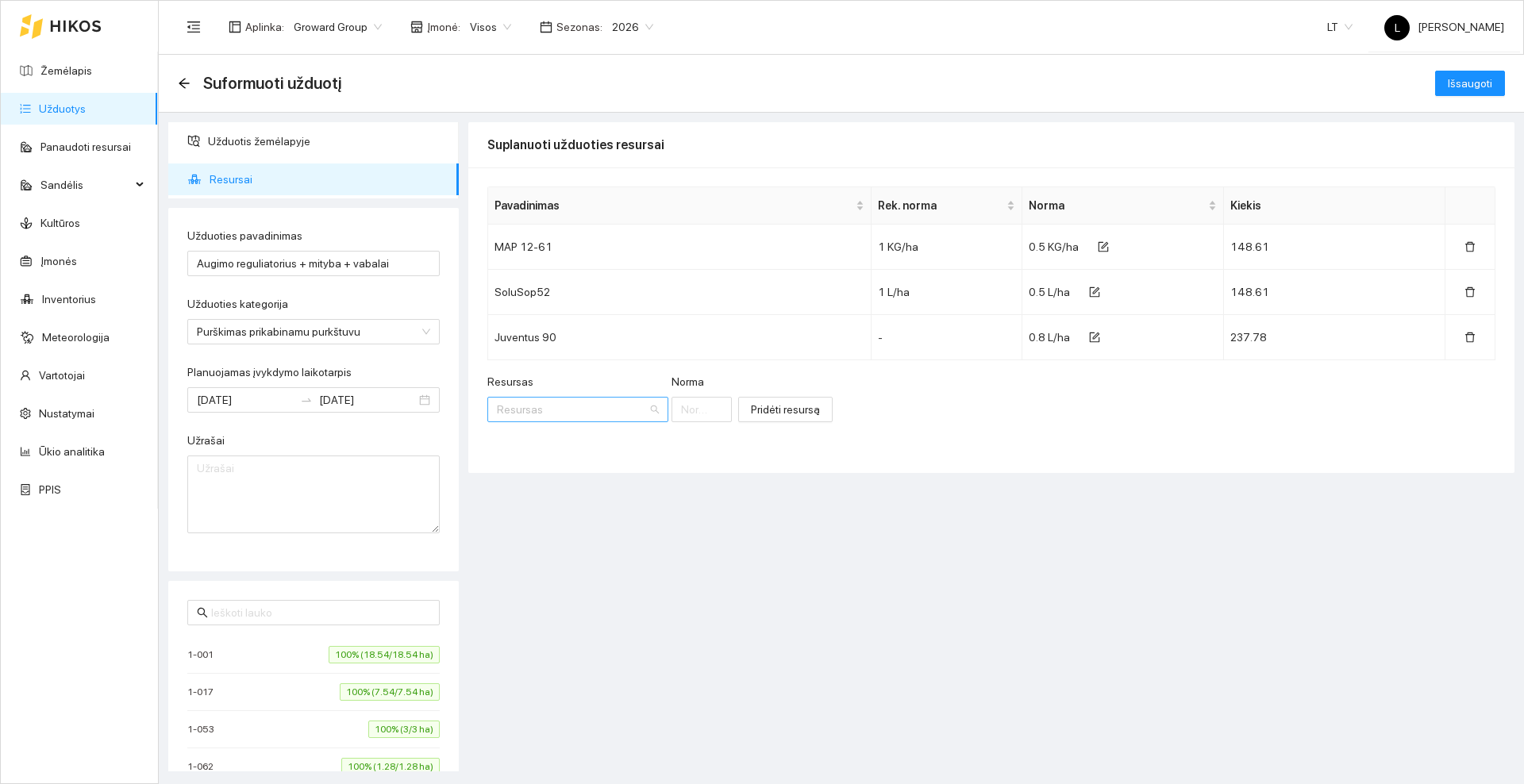
click at [557, 410] on input "Resursas" at bounding box center [572, 410] width 151 height 23
type input "Delmetros"
click at [584, 446] on span "Delmetros" at bounding box center [581, 441] width 50 height 13
type input "1"
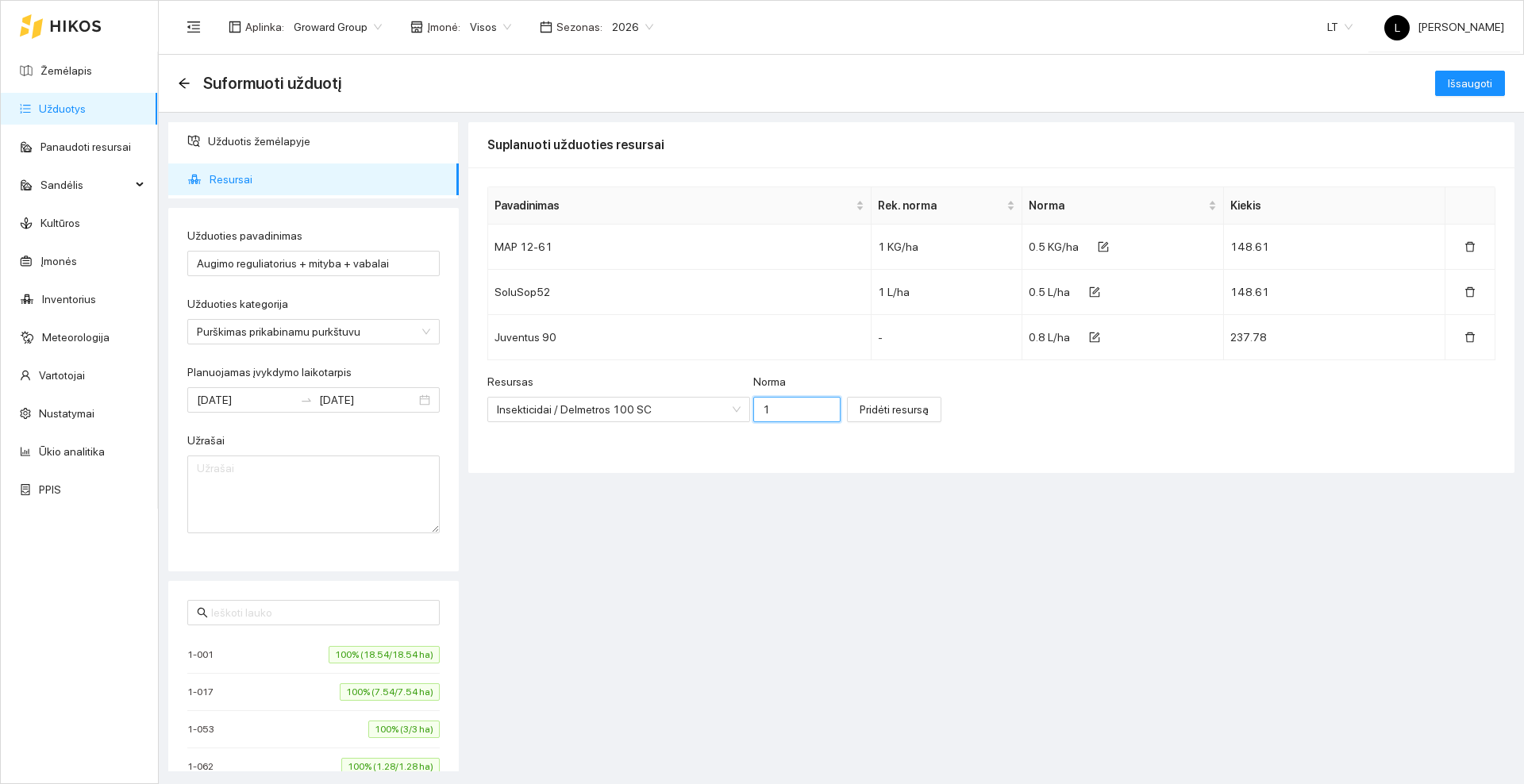
click at [768, 406] on input "1" at bounding box center [797, 410] width 88 height 25
type input "0.05"
click at [860, 409] on span "Pridėti resursą" at bounding box center [894, 410] width 69 height 18
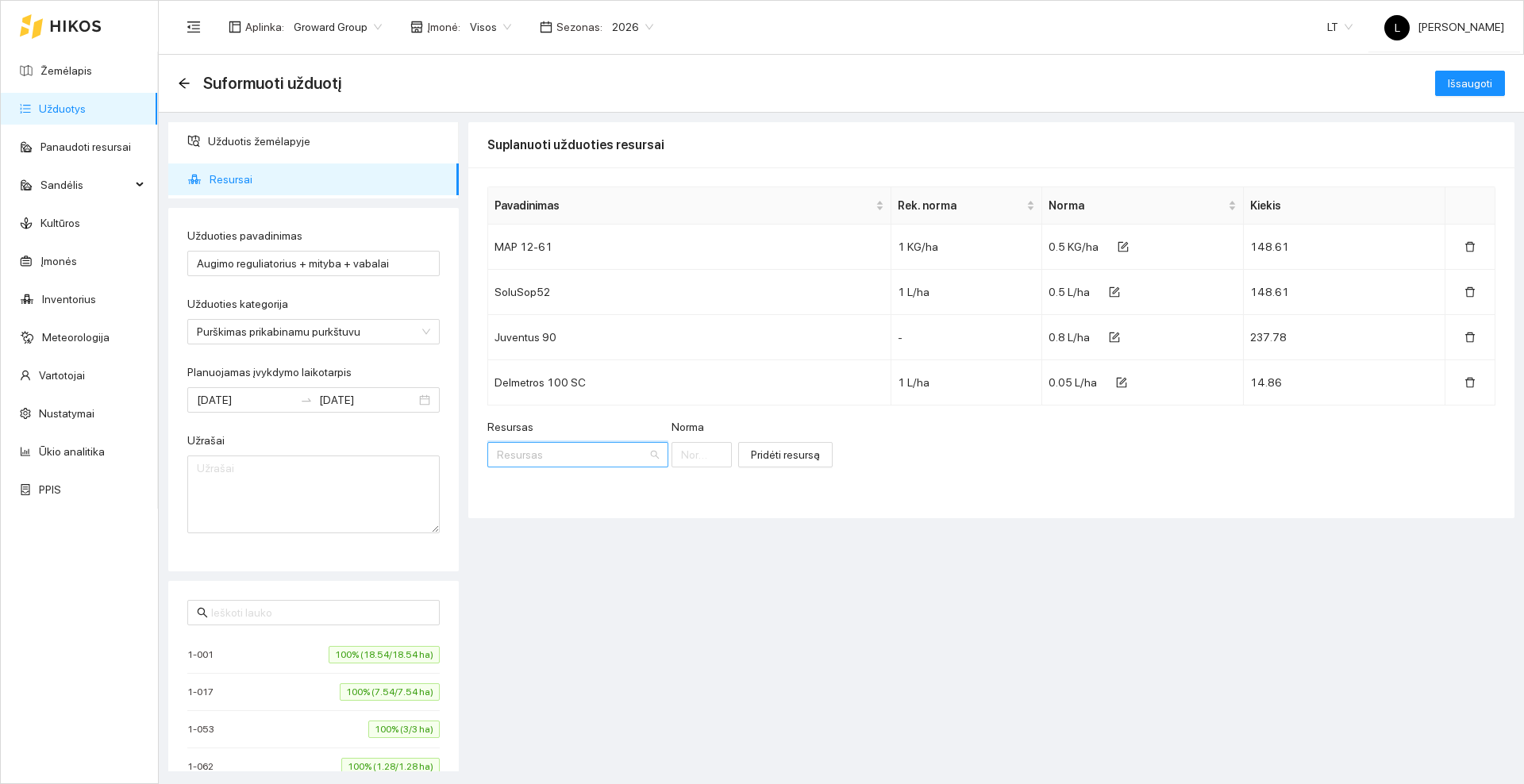
click at [548, 455] on input "Resursas" at bounding box center [572, 454] width 151 height 23
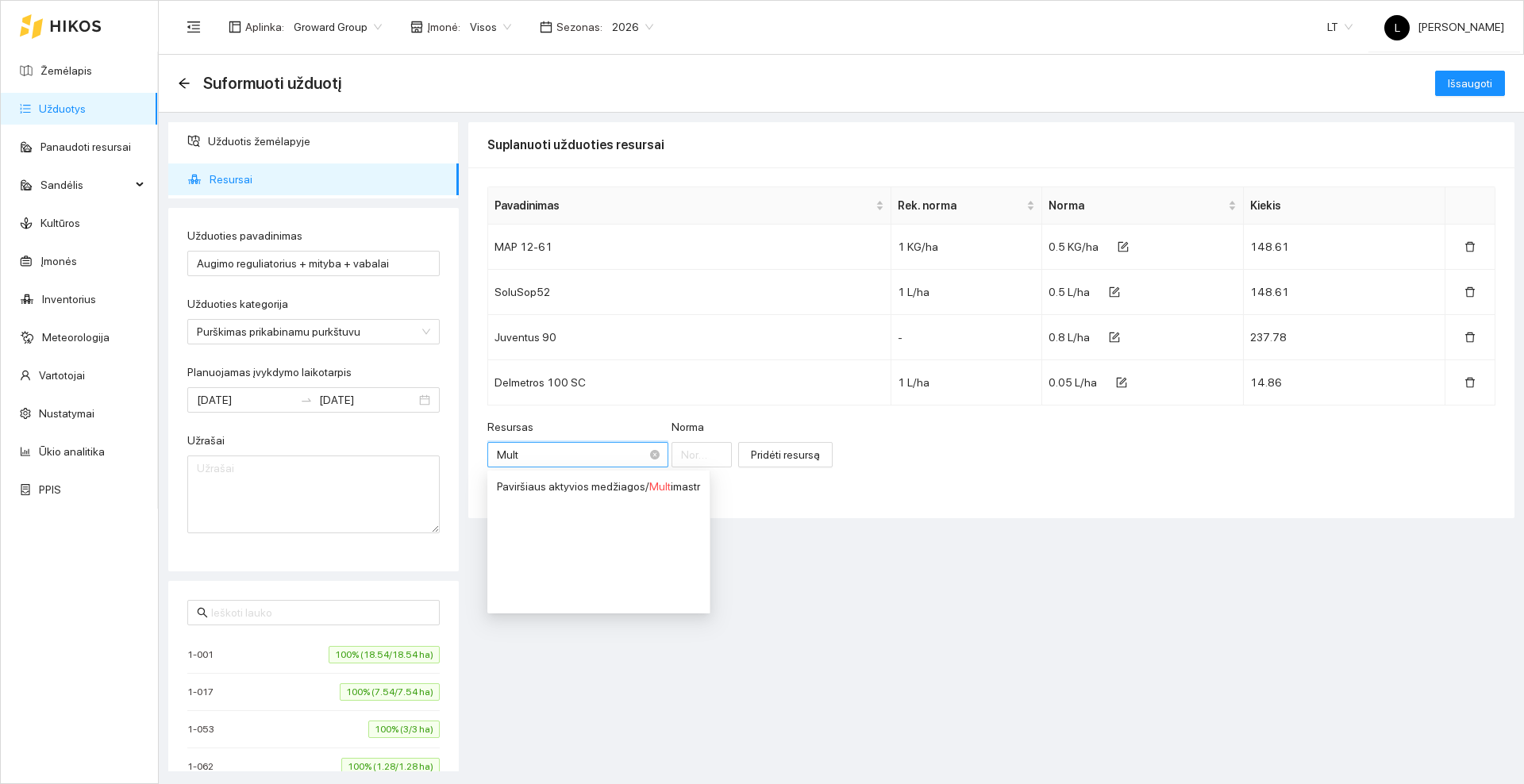
type input "Multi"
click at [656, 487] on span "Multi" at bounding box center [662, 486] width 23 height 13
type input "1"
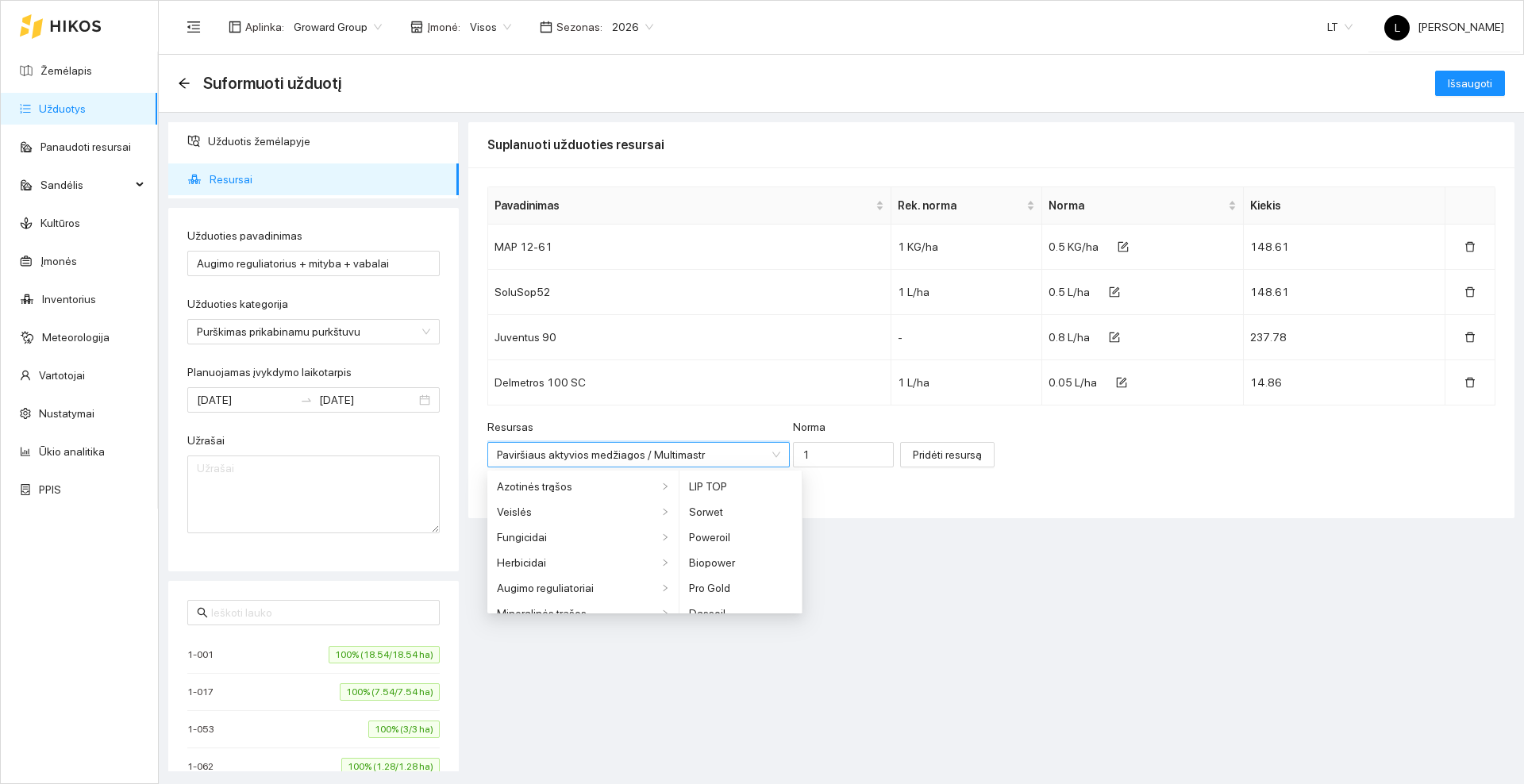
scroll to position [369, 0]
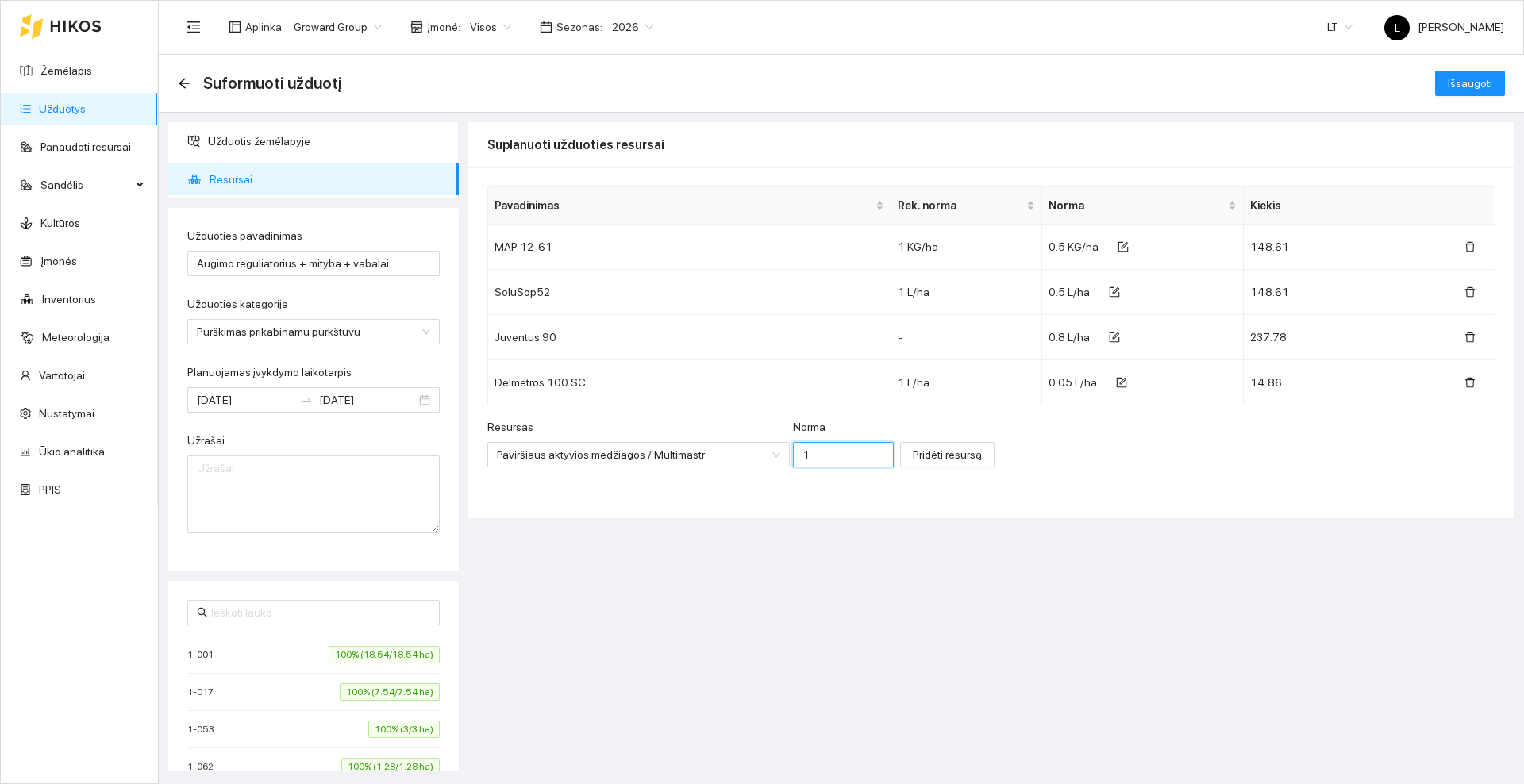
click at [795, 451] on input "1" at bounding box center [843, 454] width 100 height 25
type input "0.1"
click at [913, 462] on span "Pridėti resursą" at bounding box center [947, 454] width 69 height 18
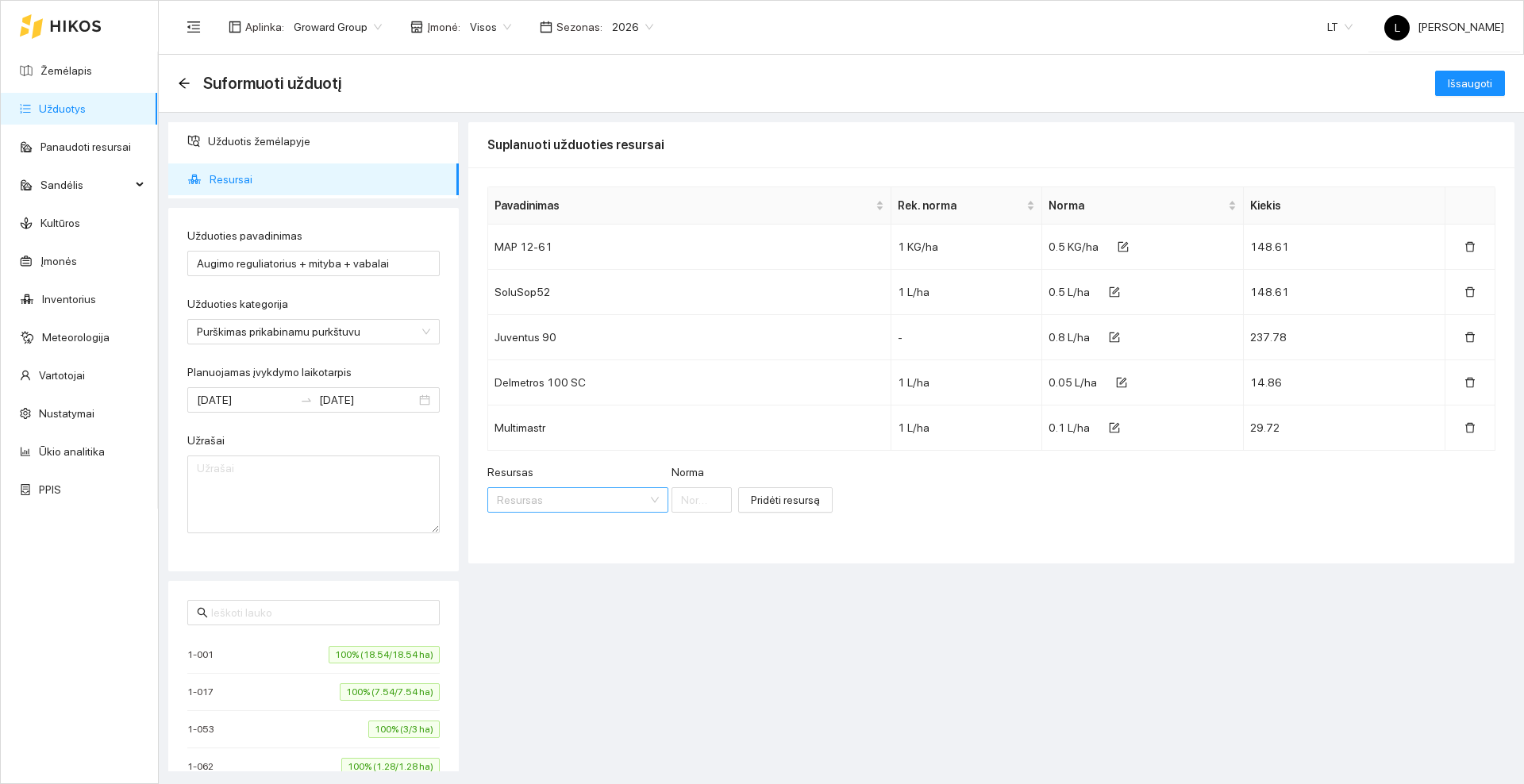
click at [560, 499] on input "Resursas" at bounding box center [572, 499] width 151 height 23
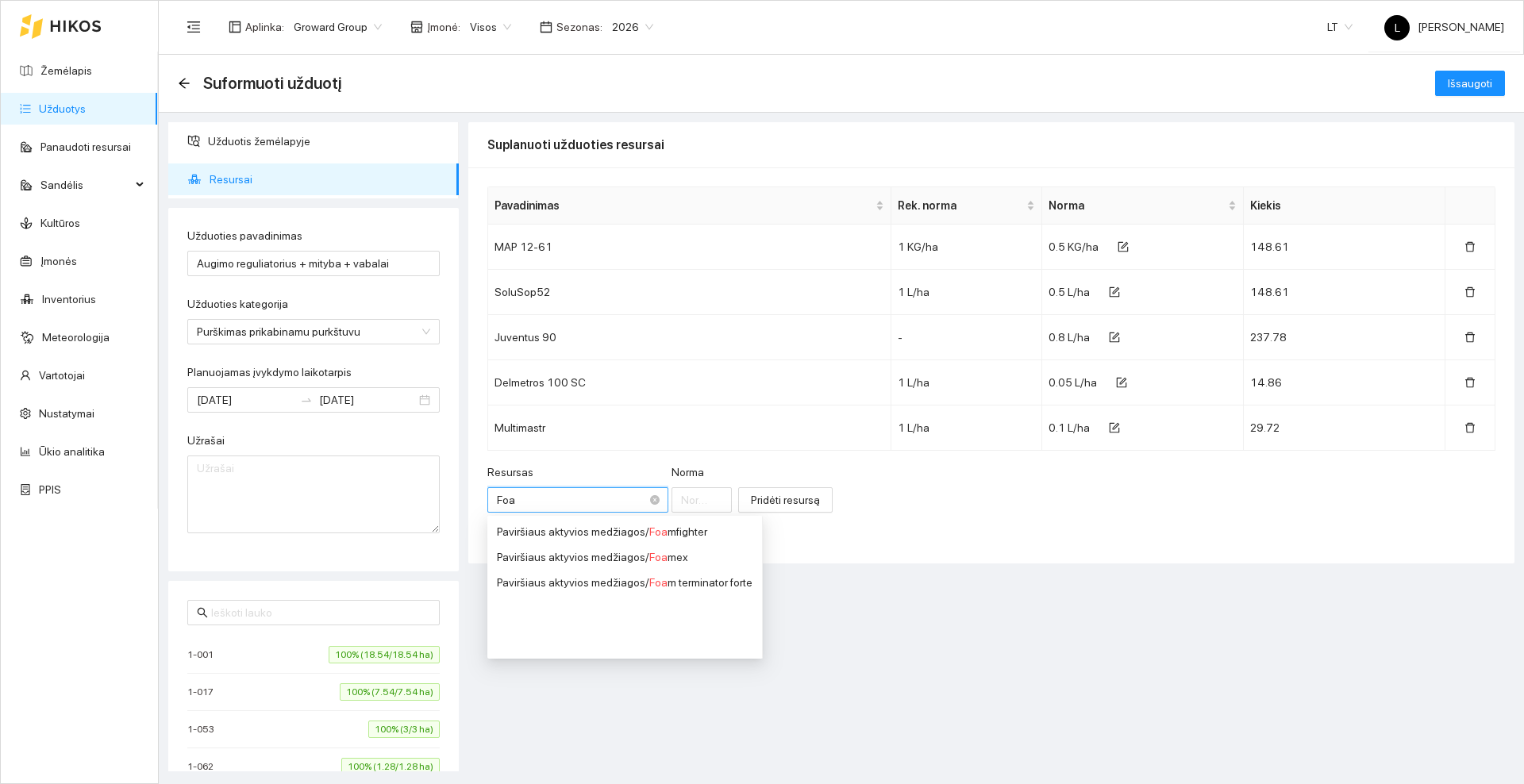
type input "Foam"
click at [679, 582] on div "Paviršiaus aktyvios medžiagos / Foam terminator forte" at bounding box center [623, 582] width 254 height 18
type input "1"
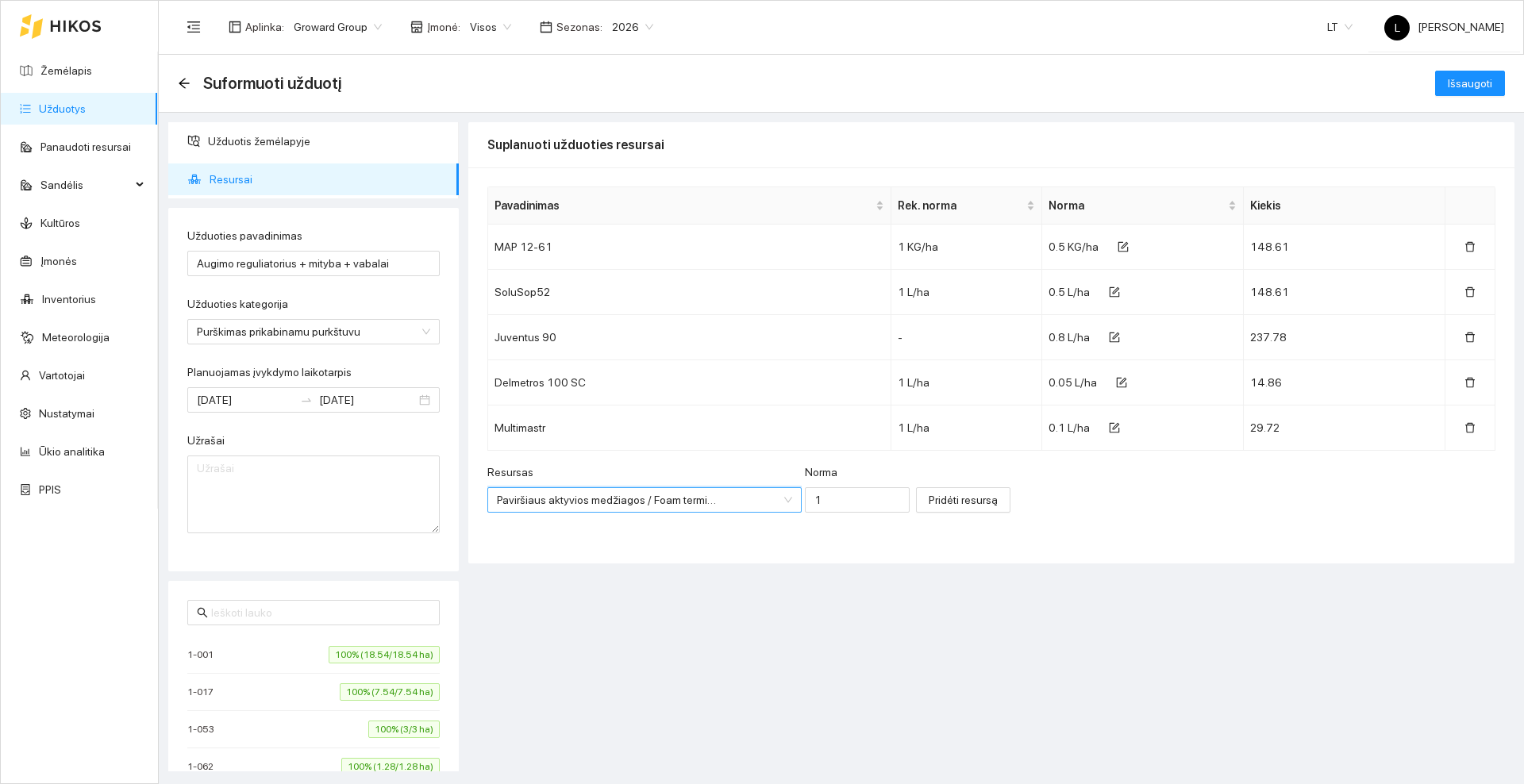
scroll to position [445, 0]
click at [837, 499] on input "1" at bounding box center [857, 500] width 104 height 25
type input "0.01"
click at [929, 504] on span "Pridėti resursą" at bounding box center [963, 500] width 69 height 18
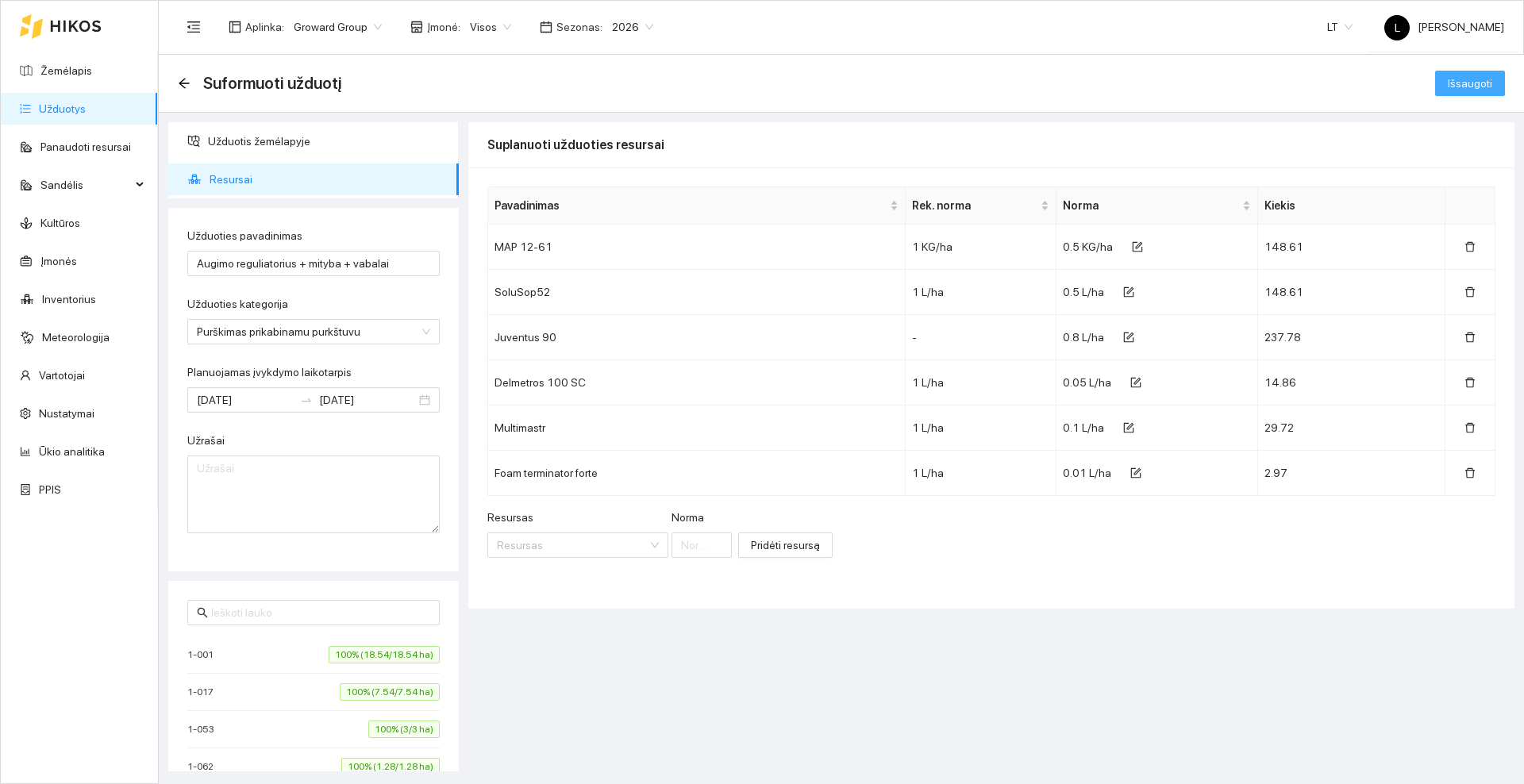
click at [1472, 85] on span "Išsaugoti" at bounding box center [1470, 83] width 45 height 18
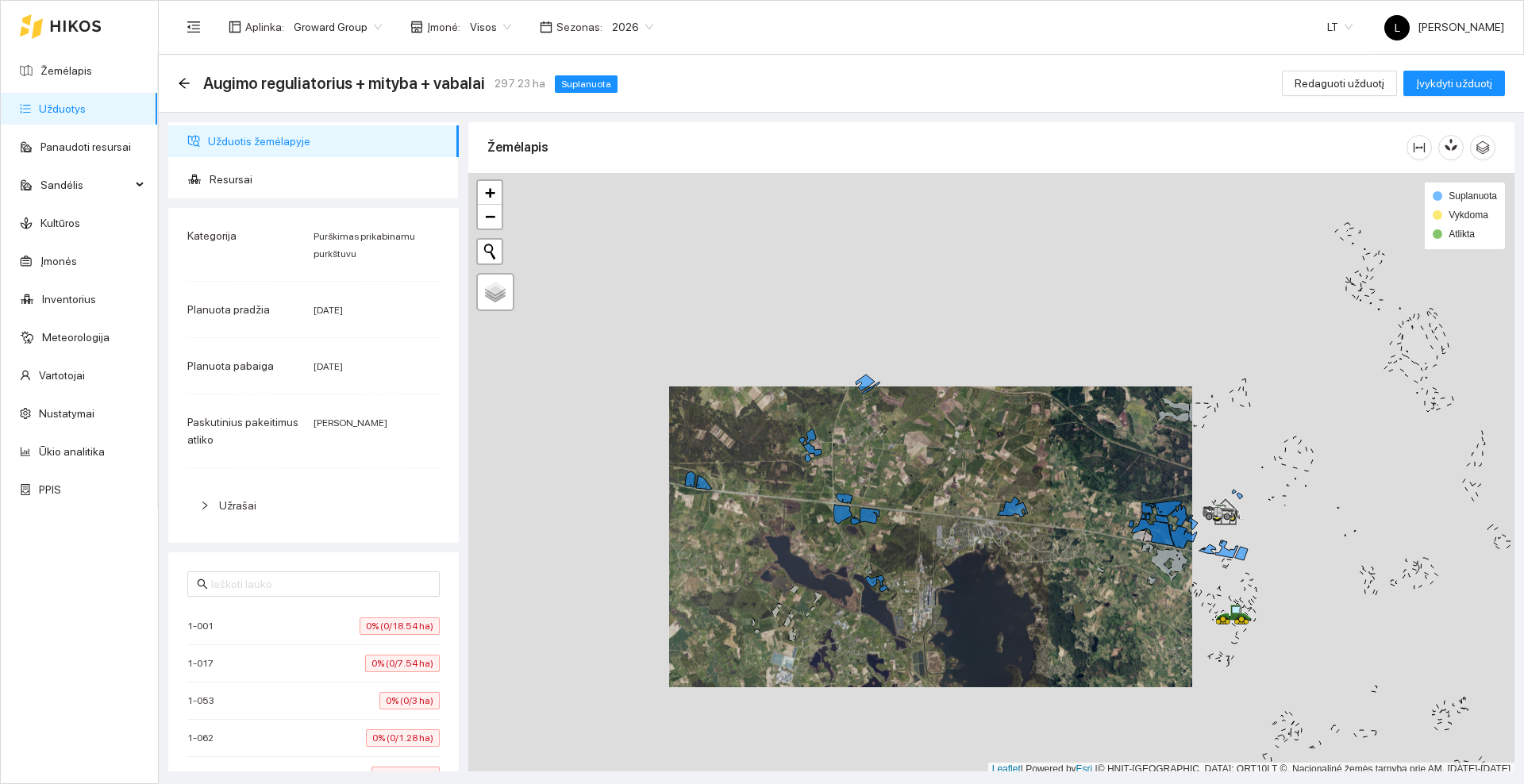
scroll to position [5, 0]
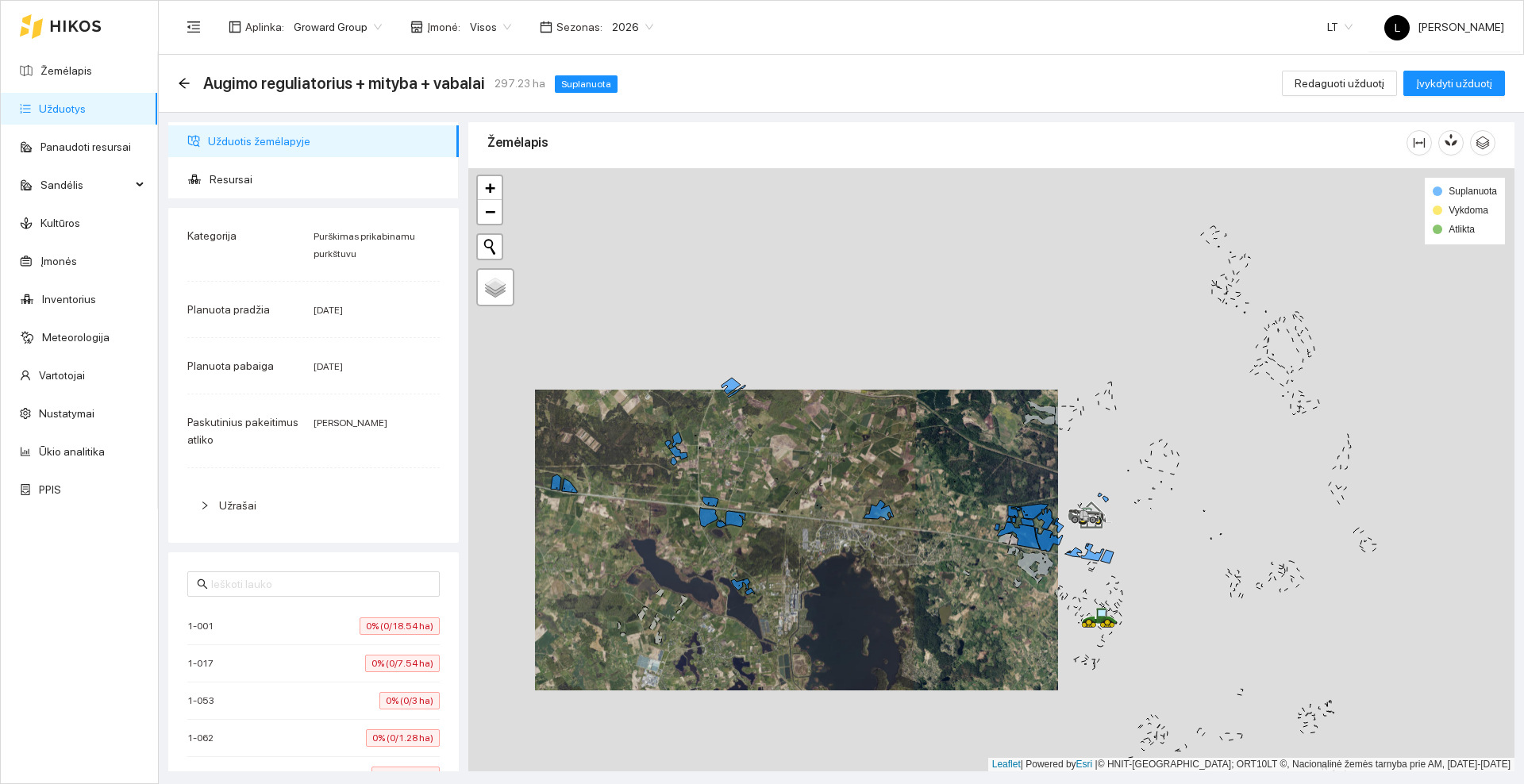
drag, startPoint x: 844, startPoint y: 450, endPoint x: 782, endPoint y: 441, distance: 62.6
click at [782, 441] on div at bounding box center [991, 470] width 1046 height 603
